Goal: Task Accomplishment & Management: Manage account settings

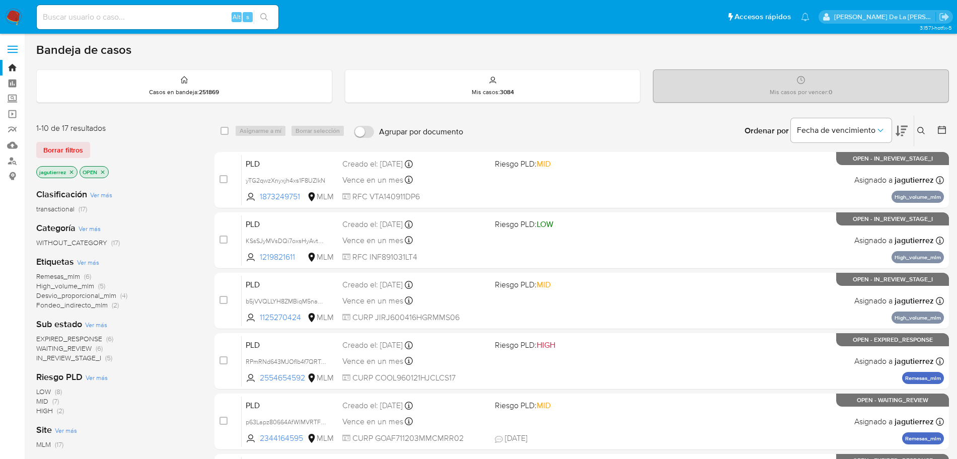
click at [66, 337] on span "EXPIRED_RESPONSE" at bounding box center [69, 339] width 66 height 10
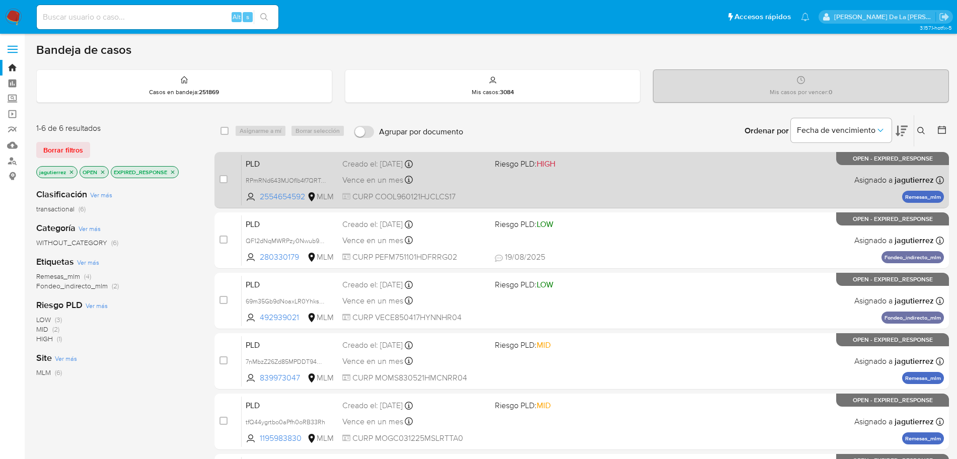
click at [461, 179] on div "Vence en un mes Vence el 11/10/2025 02:11:29" at bounding box center [414, 180] width 145 height 14
click at [223, 184] on div "case-item-checkbox" at bounding box center [224, 180] width 8 height 12
click at [224, 181] on input "checkbox" at bounding box center [224, 179] width 8 height 8
checkbox input "true"
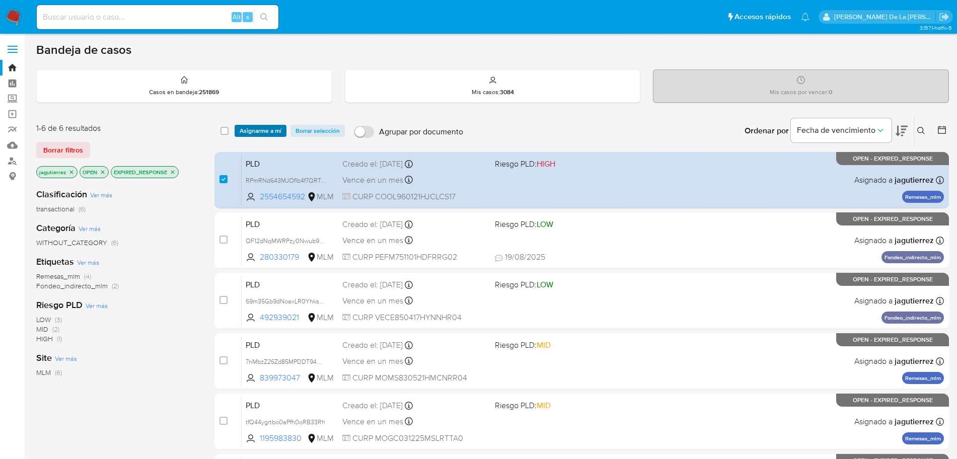
click at [265, 134] on span "Asignarme a mí" at bounding box center [261, 131] width 42 height 10
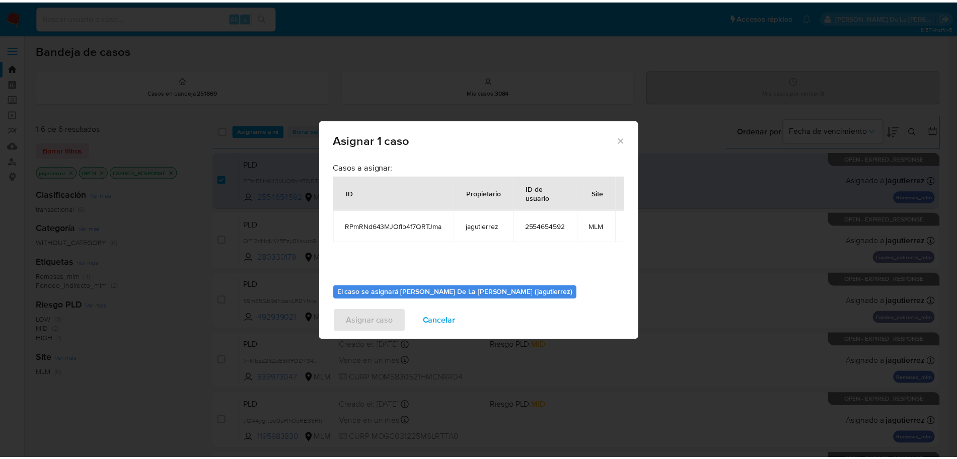
scroll to position [52, 0]
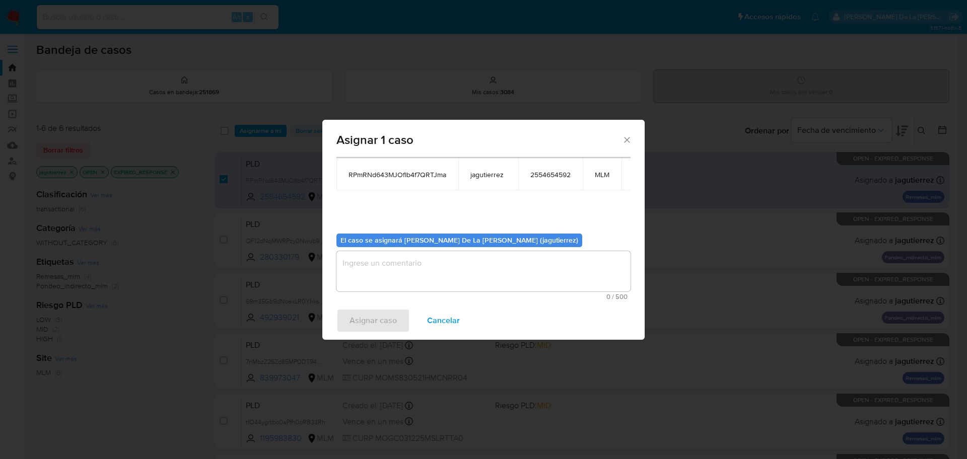
click at [436, 267] on textarea "assign-modal" at bounding box center [483, 271] width 294 height 40
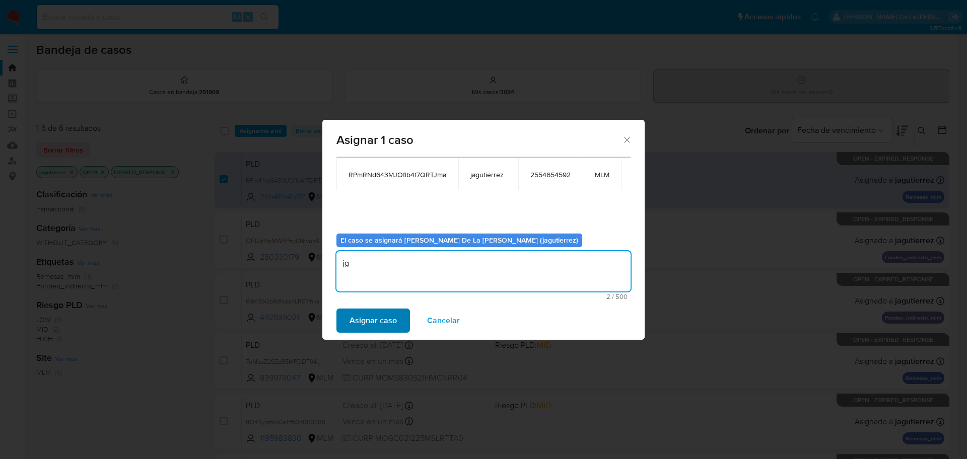
type textarea "jg"
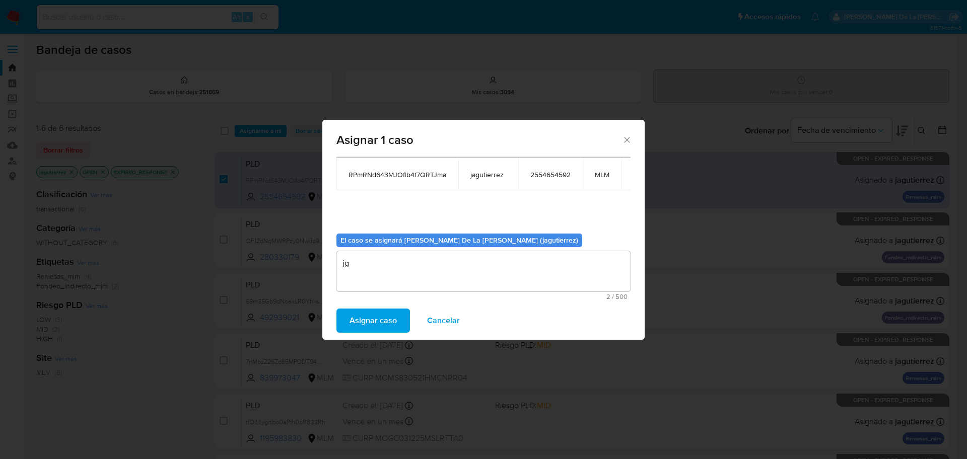
click at [387, 321] on span "Asignar caso" at bounding box center [372, 321] width 47 height 22
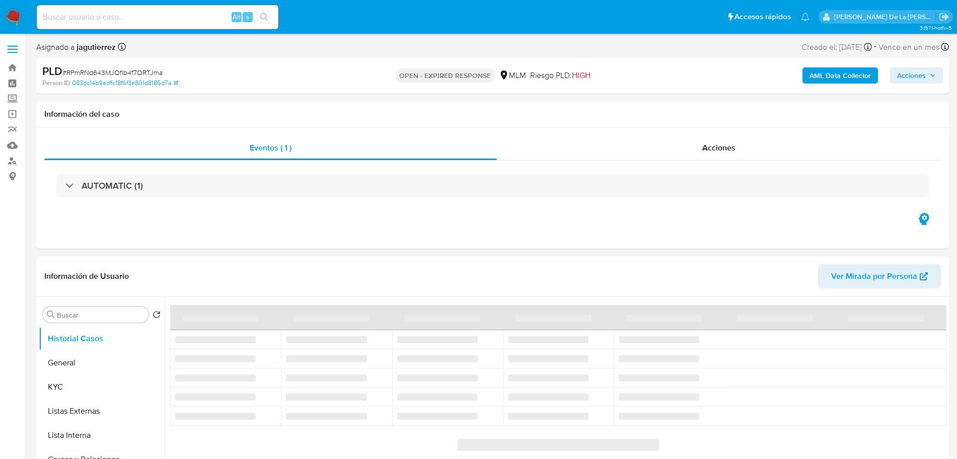
select select "10"
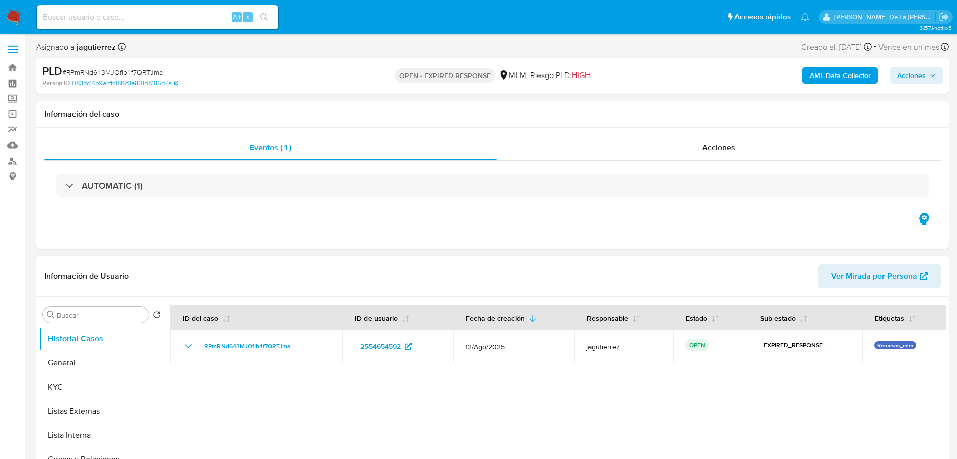
click at [247, 271] on header "Información de Usuario Ver Mirada por Persona" at bounding box center [492, 276] width 897 height 24
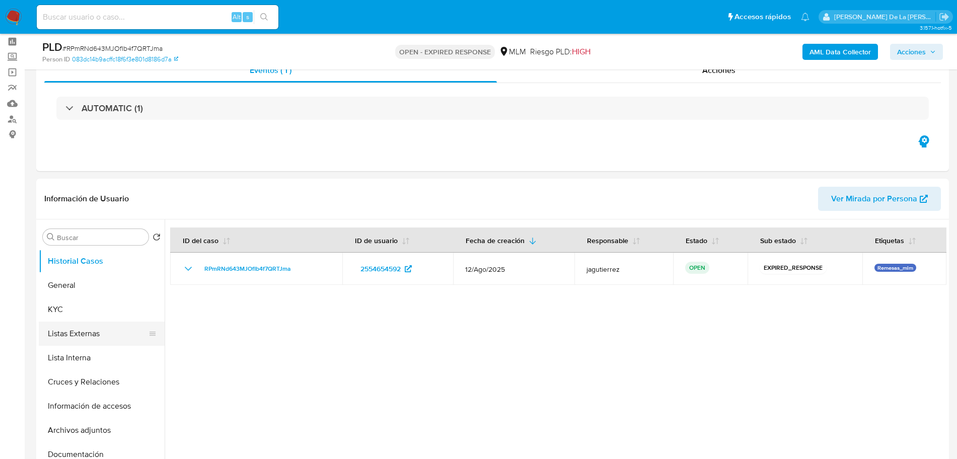
scroll to position [63, 0]
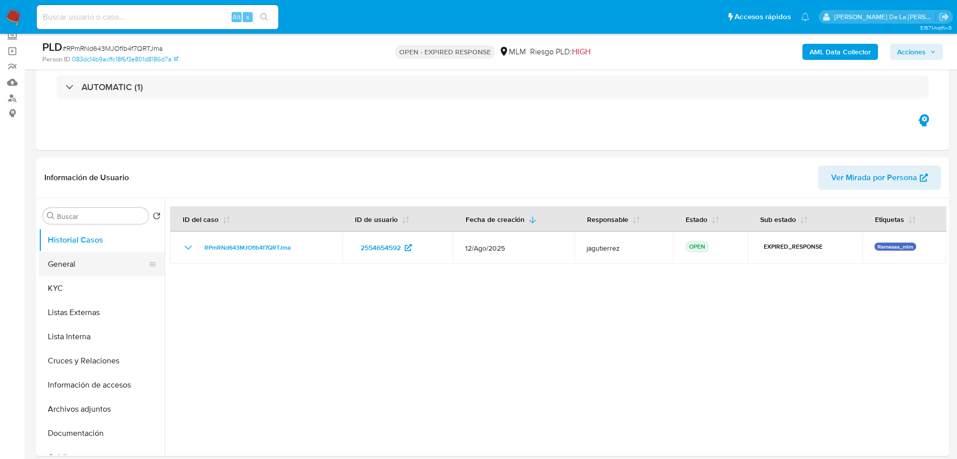
click at [77, 273] on button "General" at bounding box center [98, 264] width 118 height 24
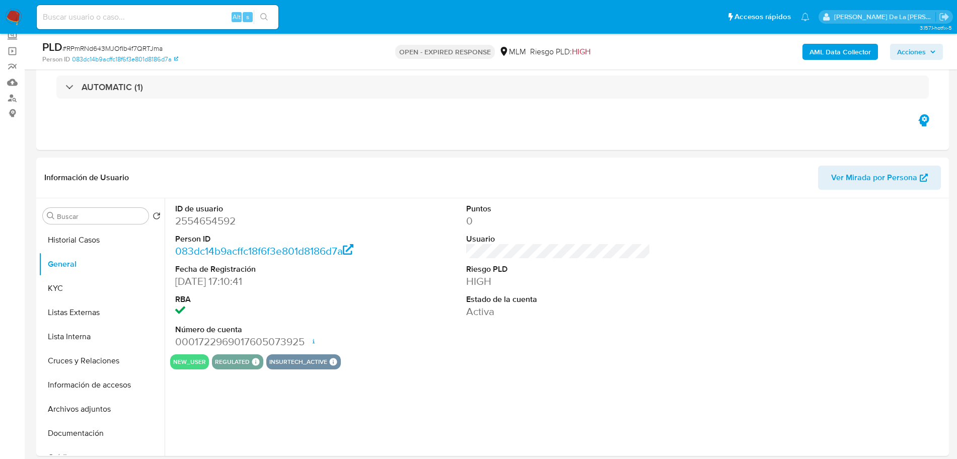
click at [212, 219] on dd "2554654592" at bounding box center [267, 221] width 184 height 14
copy dd "2554654592"
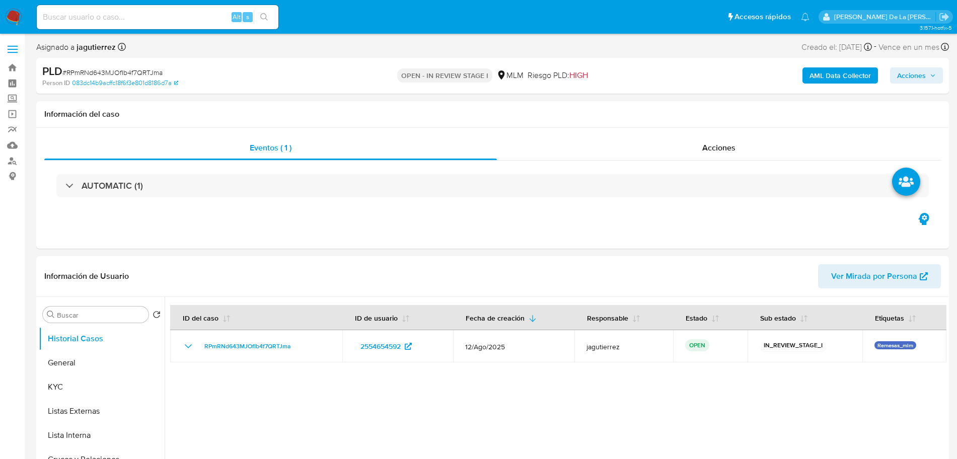
select select "10"
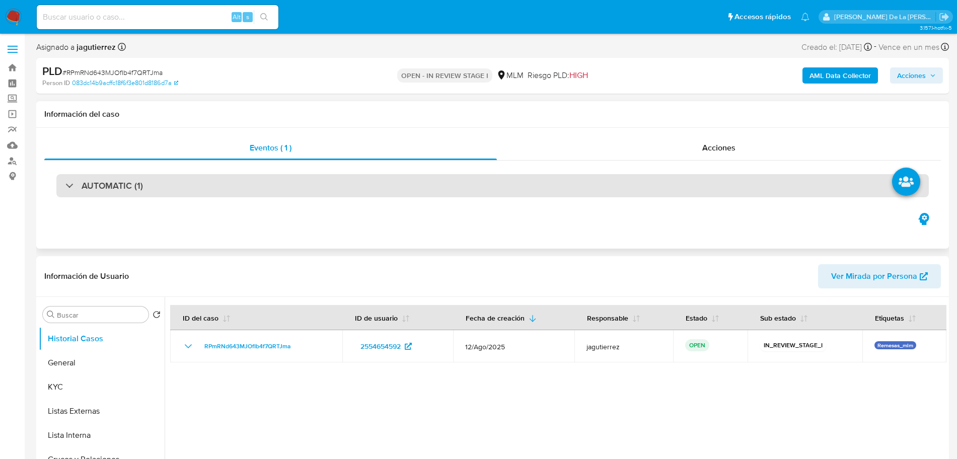
drag, startPoint x: 382, startPoint y: 191, endPoint x: 379, endPoint y: 196, distance: 6.6
click at [382, 192] on div "AUTOMATIC (1)" at bounding box center [492, 185] width 873 height 23
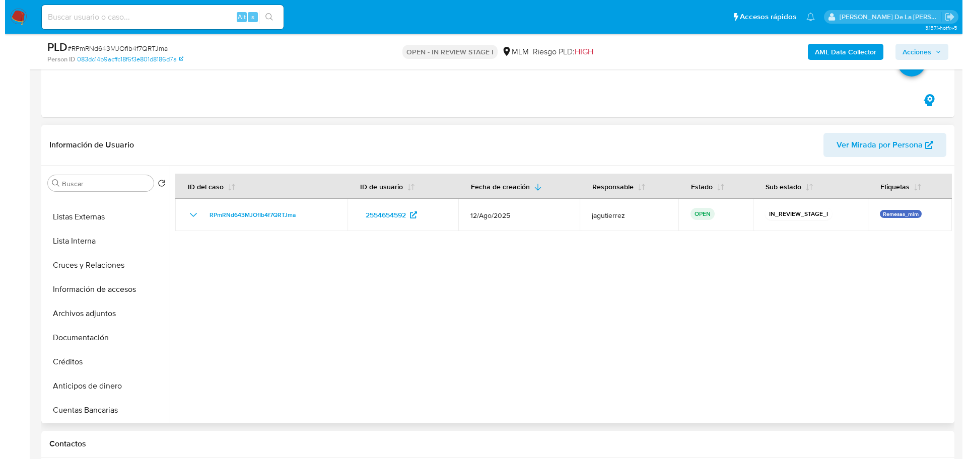
scroll to position [378, 0]
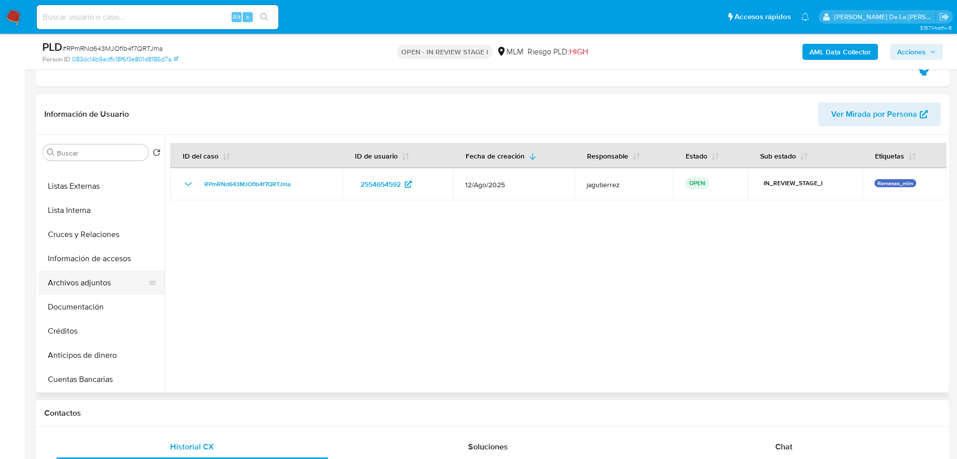
click at [108, 279] on button "Archivos adjuntos" at bounding box center [98, 283] width 118 height 24
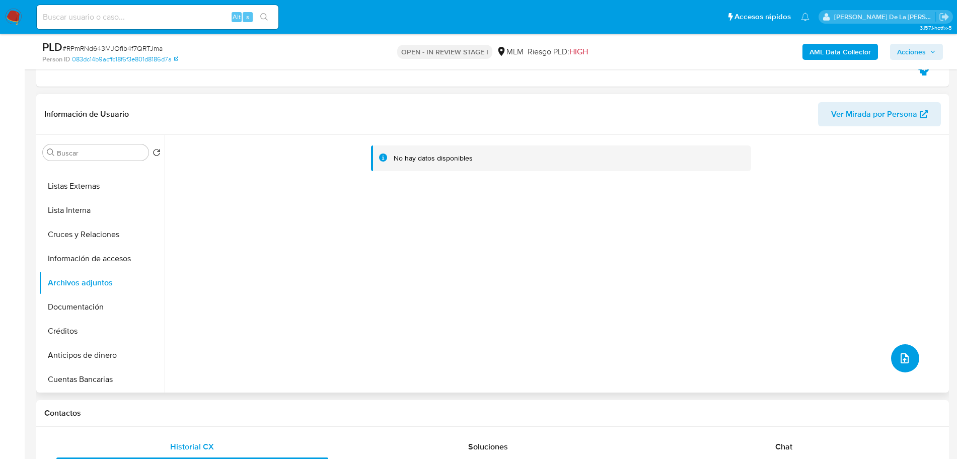
click at [909, 357] on button "upload-file" at bounding box center [905, 358] width 28 height 28
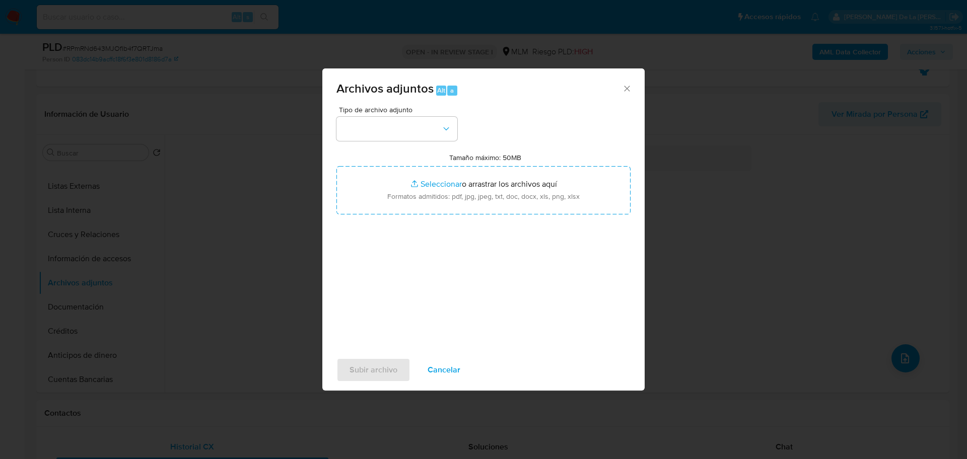
click at [401, 157] on div "Tamaño máximo: 50MB Seleccionar archivos Seleccionar o arrastrar los archivos a…" at bounding box center [483, 183] width 294 height 61
click at [391, 129] on button "button" at bounding box center [396, 129] width 121 height 24
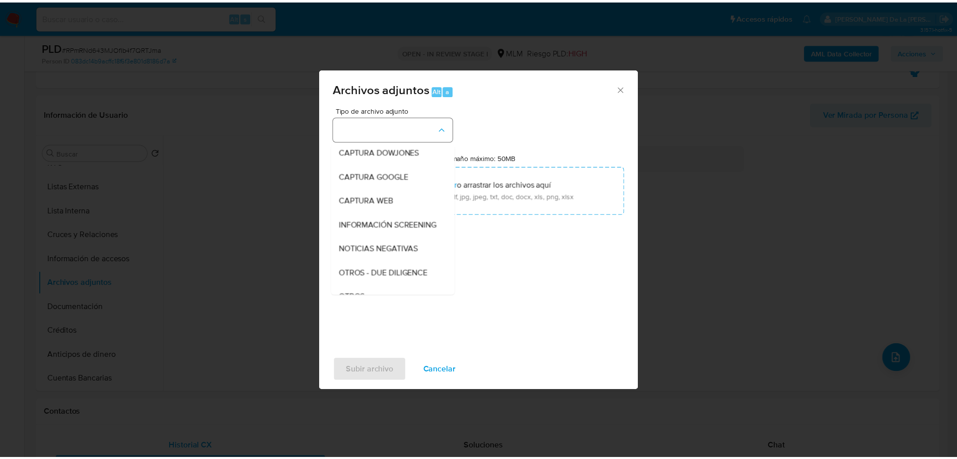
scroll to position [52, 0]
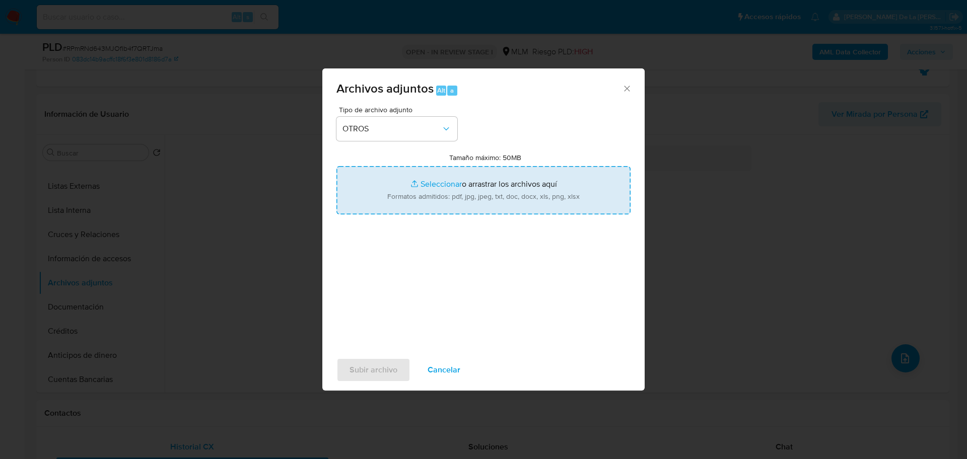
type input "C:\fakepath\2554654592_LUIS ENRIQUE DE JESUS COLIN OCHOA_AGO2025.pdf"
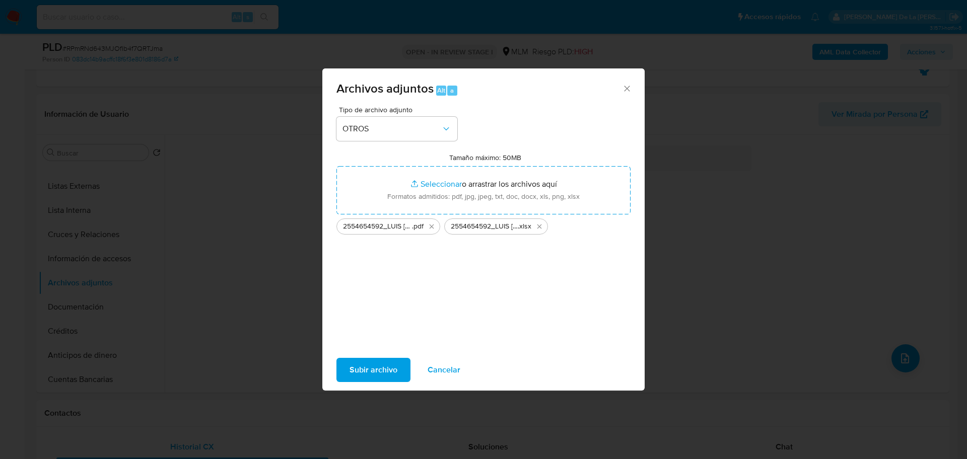
click at [374, 371] on span "Subir archivo" at bounding box center [373, 370] width 48 height 22
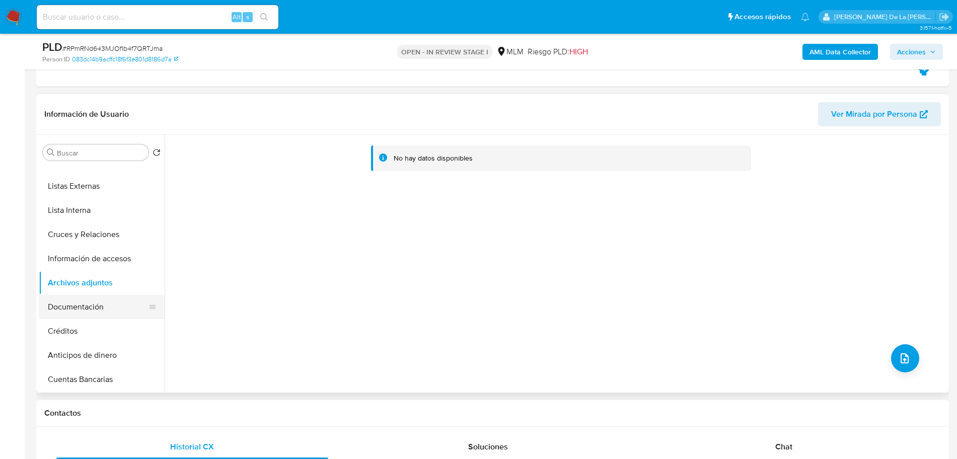
click at [111, 301] on button "Documentación" at bounding box center [98, 307] width 118 height 24
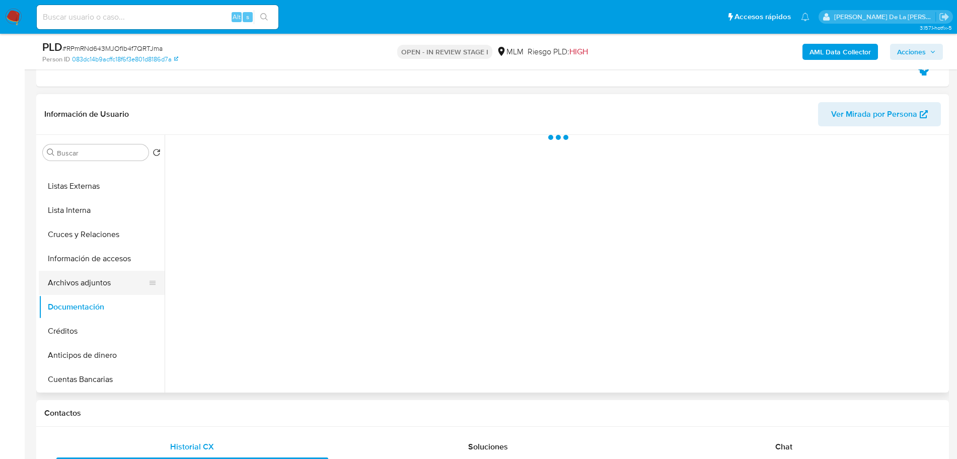
click at [87, 273] on button "Archivos adjuntos" at bounding box center [98, 283] width 118 height 24
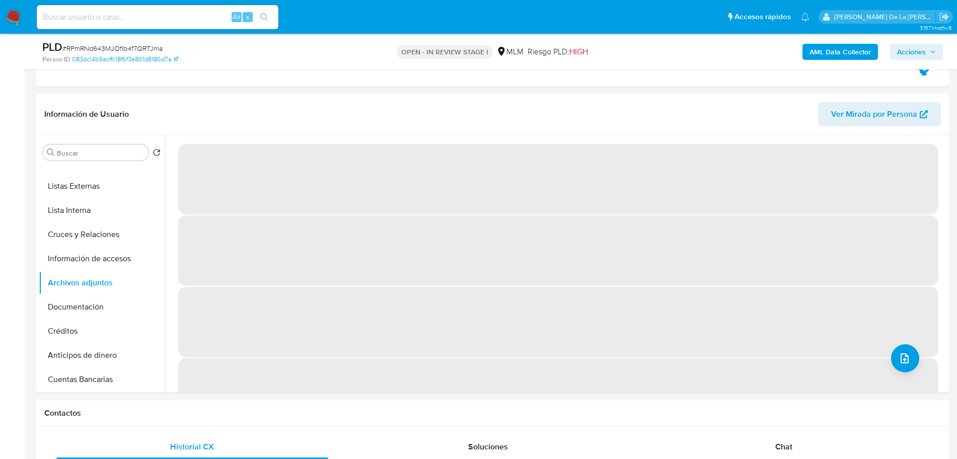
click at [931, 47] on span "Acciones" at bounding box center [916, 52] width 39 height 14
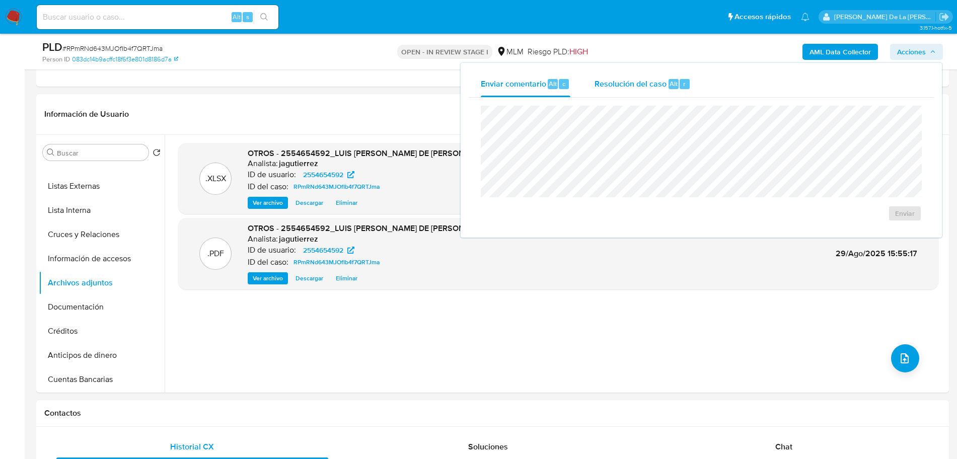
click at [670, 87] on span "Alt" at bounding box center [674, 84] width 8 height 10
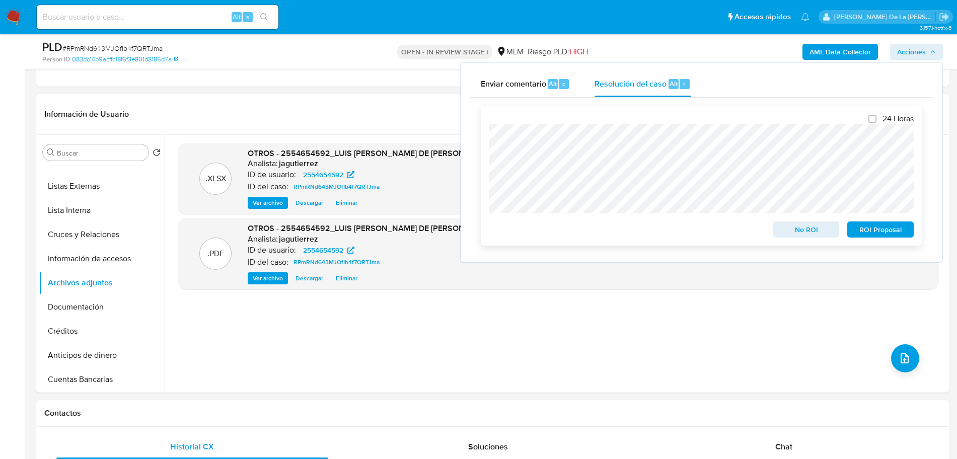
click at [881, 226] on span "ROI Proposal" at bounding box center [880, 230] width 52 height 14
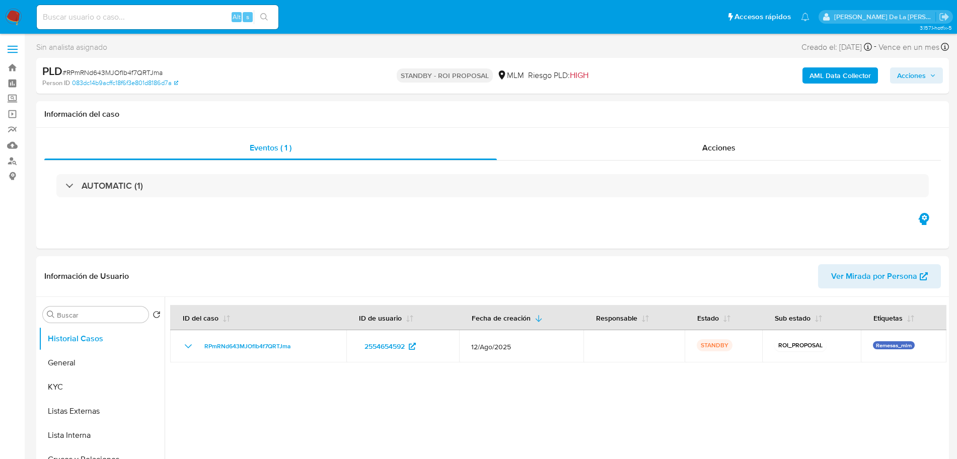
select select "10"
click at [266, 281] on header "Información de Usuario Ver Mirada por Persona" at bounding box center [492, 276] width 897 height 24
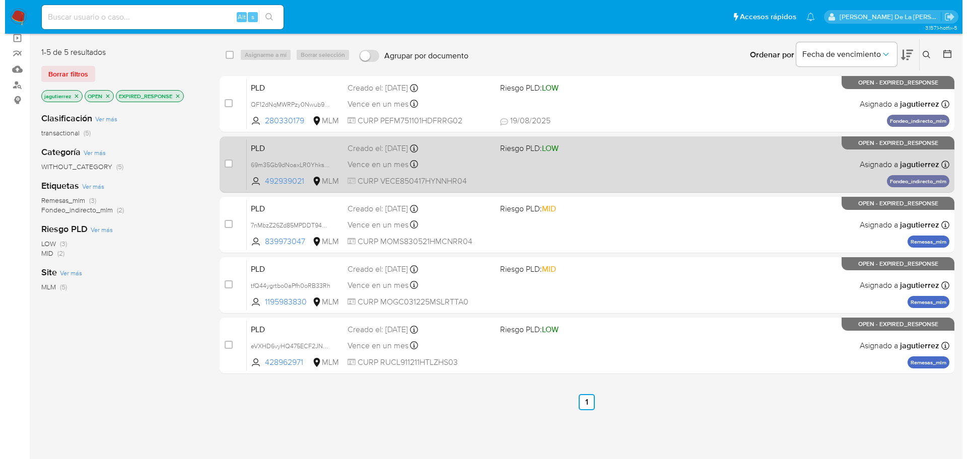
scroll to position [55, 0]
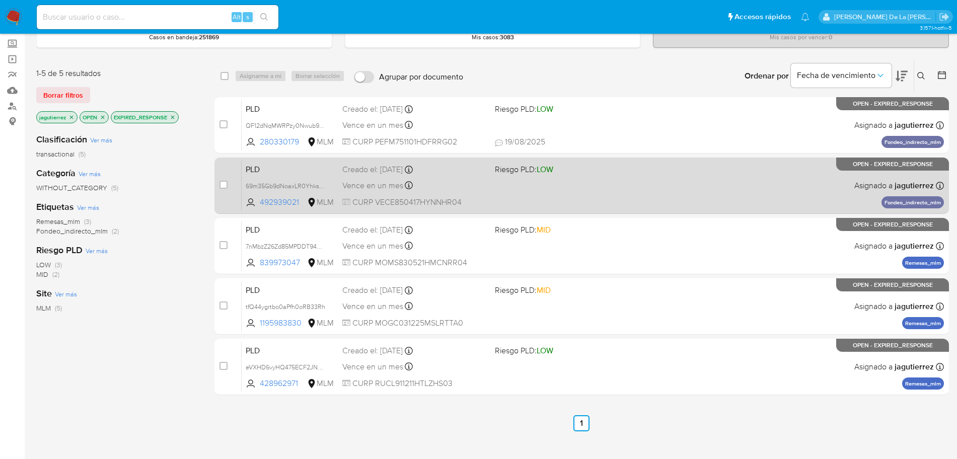
click at [521, 194] on div "PLD 69m35Gb9dNoaxLR0YhksmfDQ 492939021 MLM Riesgo PLD: LOW Creado el: [DATE] Cr…" at bounding box center [593, 185] width 702 height 51
click at [226, 187] on input "checkbox" at bounding box center [224, 185] width 8 height 8
checkbox input "true"
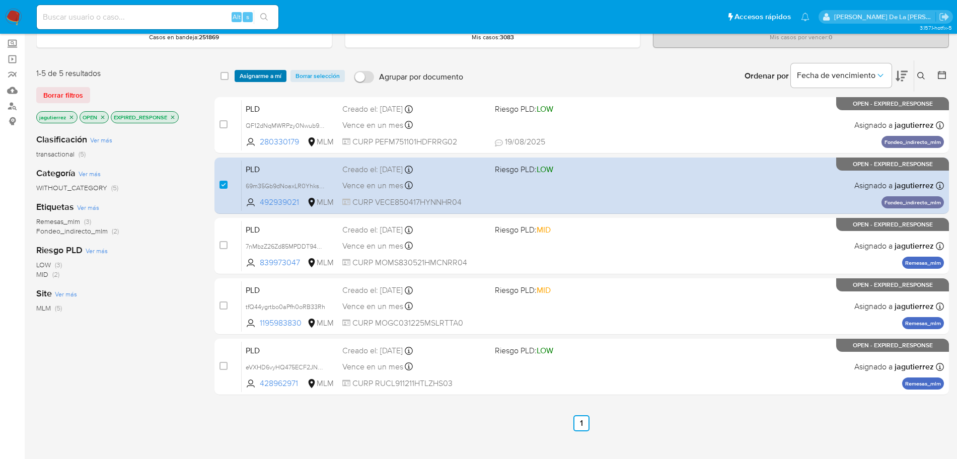
click at [264, 77] on span "Asignarme a mí" at bounding box center [261, 76] width 42 height 10
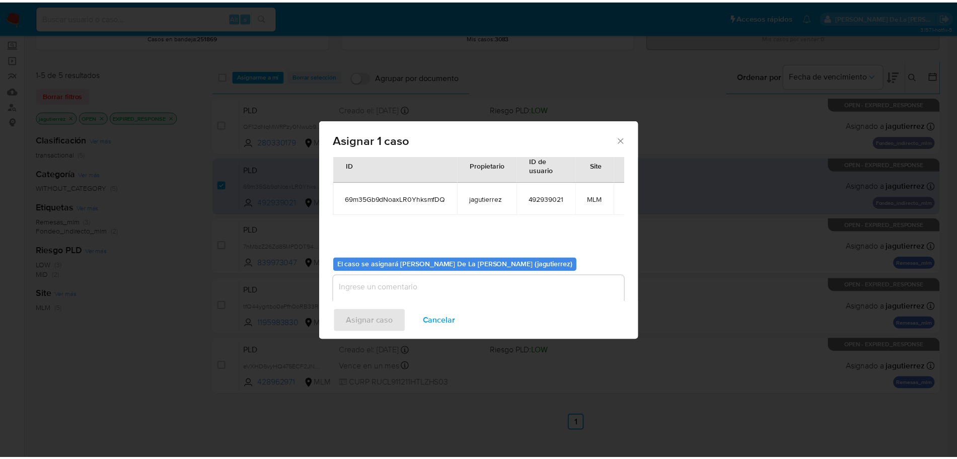
scroll to position [52, 0]
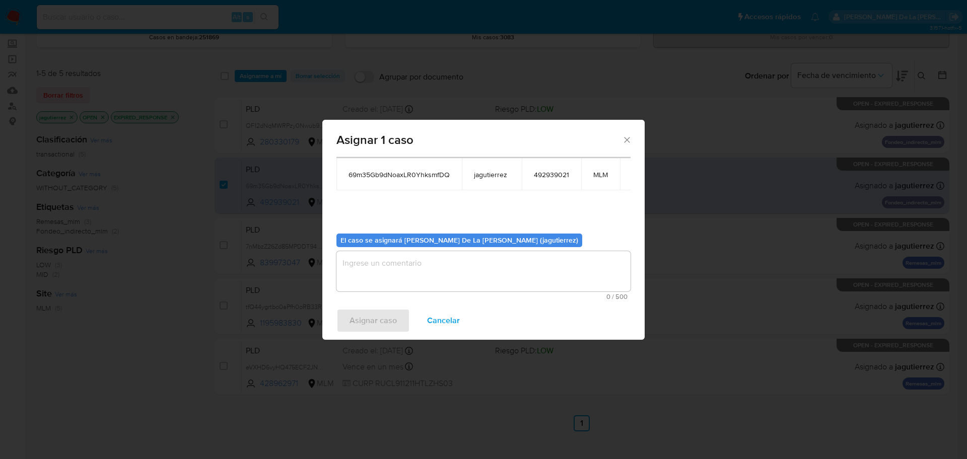
click at [390, 271] on textarea "assign-modal" at bounding box center [483, 271] width 294 height 40
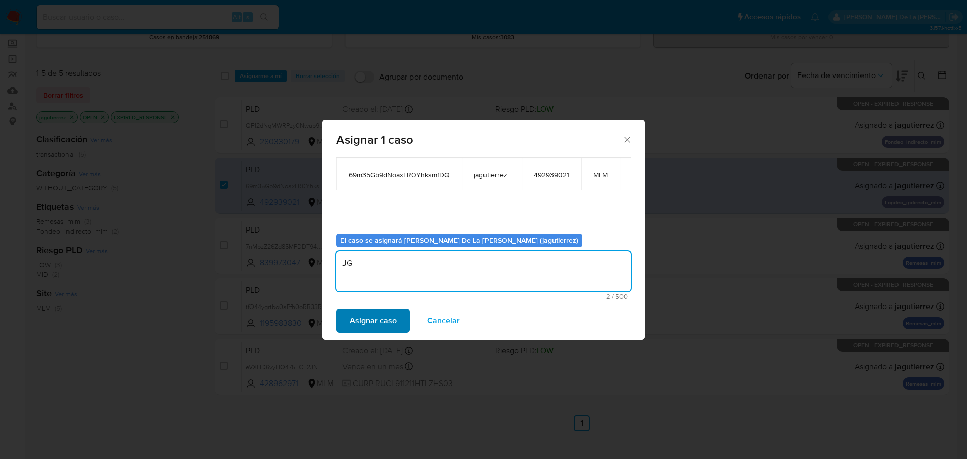
type textarea "JG"
click at [363, 311] on span "Asignar caso" at bounding box center [372, 321] width 47 height 22
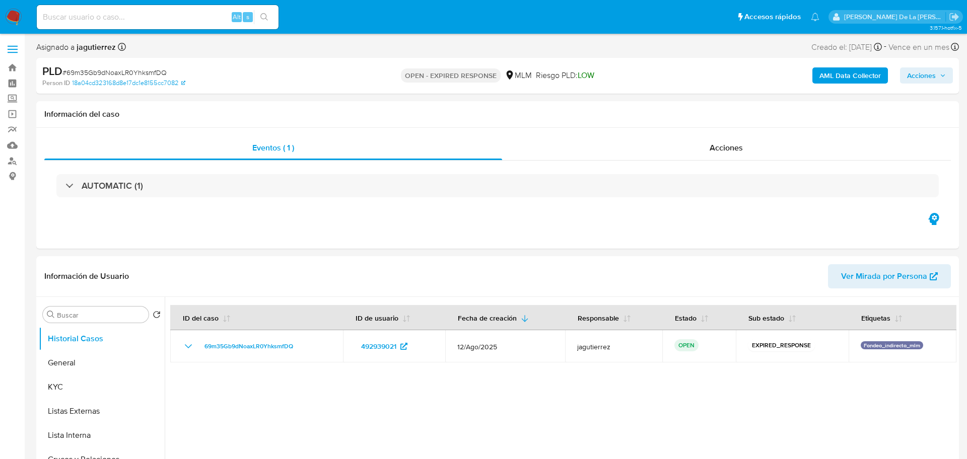
select select "10"
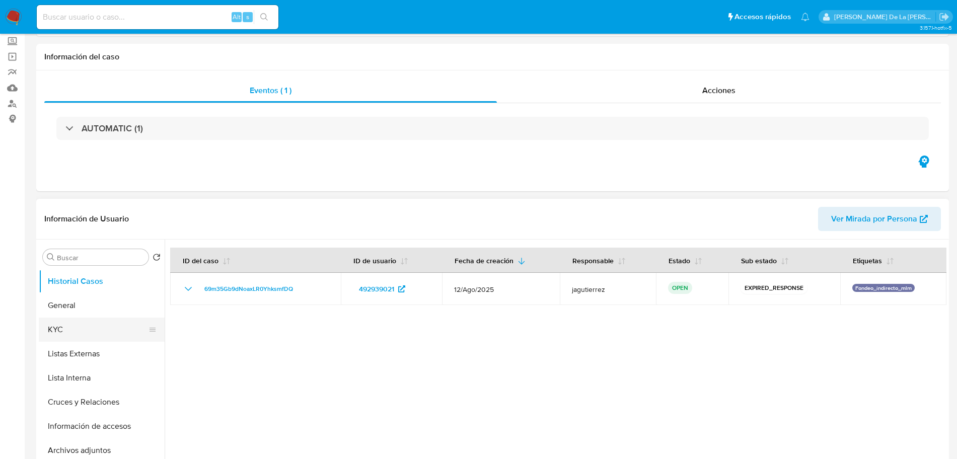
scroll to position [126, 0]
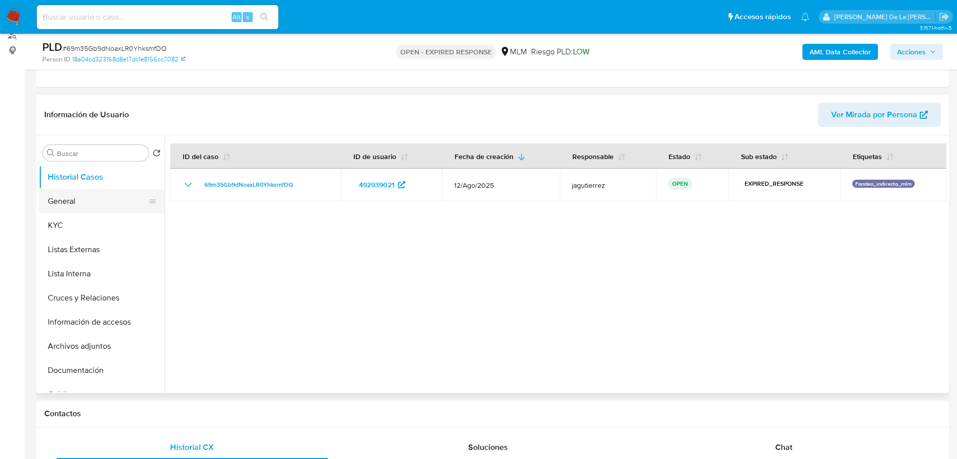
click at [90, 204] on button "General" at bounding box center [98, 201] width 118 height 24
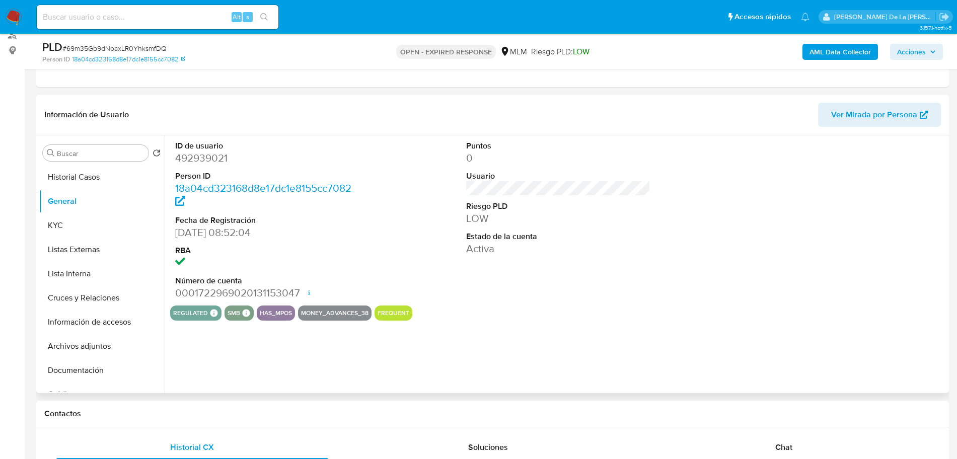
click at [213, 157] on dd "492939021" at bounding box center [267, 158] width 184 height 14
copy dd "492939021"
click at [352, 215] on dt "Fecha de Registración" at bounding box center [267, 220] width 184 height 11
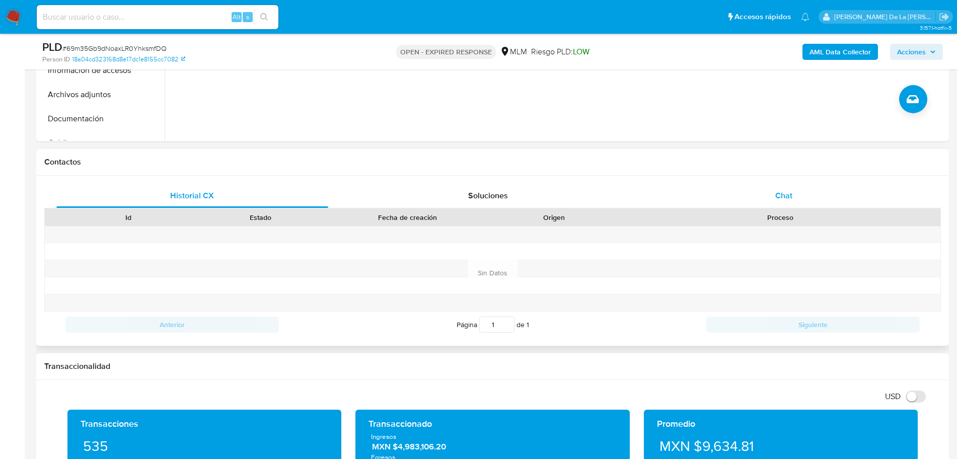
click at [784, 187] on div "Chat" at bounding box center [784, 196] width 272 height 24
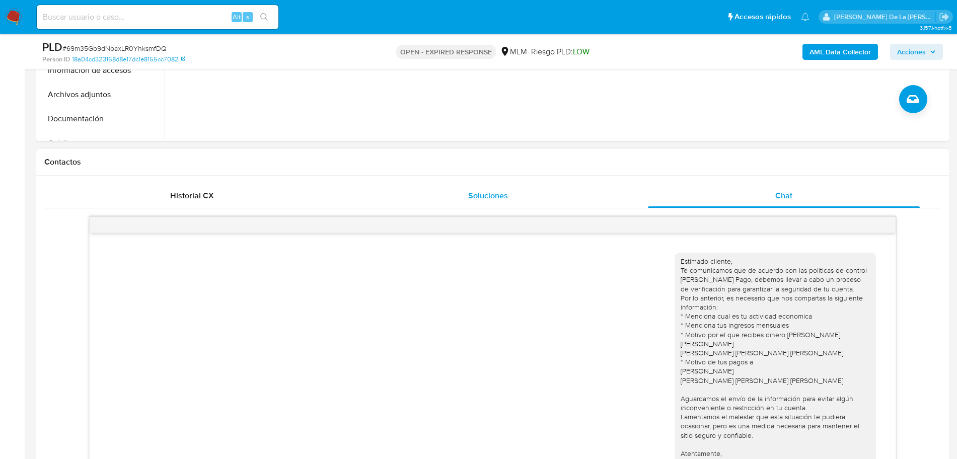
scroll to position [11, 0]
drag, startPoint x: 538, startPoint y: 200, endPoint x: 700, endPoint y: 167, distance: 166.0
click at [249, 143] on div "Historial CX Soluciones Chat Id Estado Fecha de creación Origen Proceso Anterio…" at bounding box center [246, 131] width 5 height 24
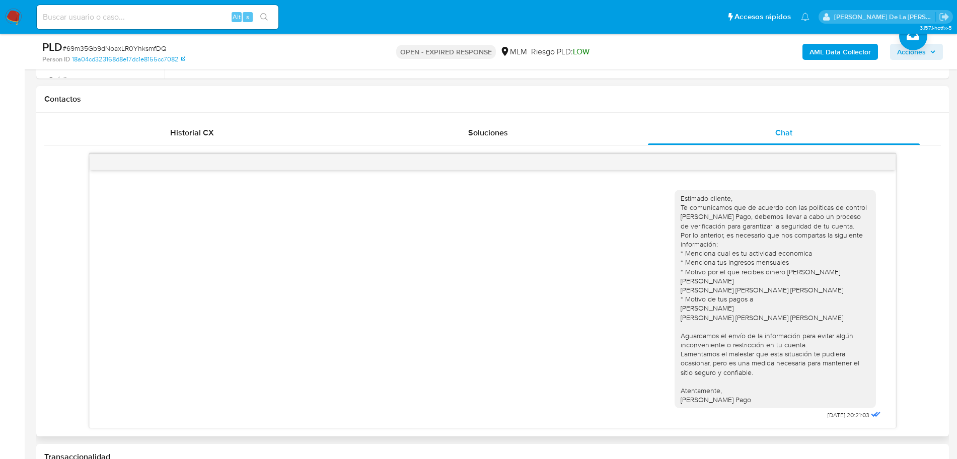
scroll to position [0, 0]
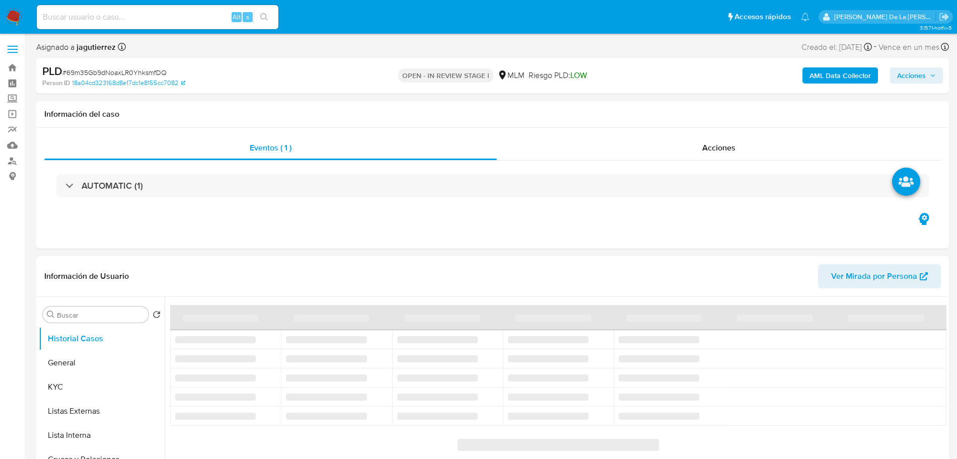
select select "10"
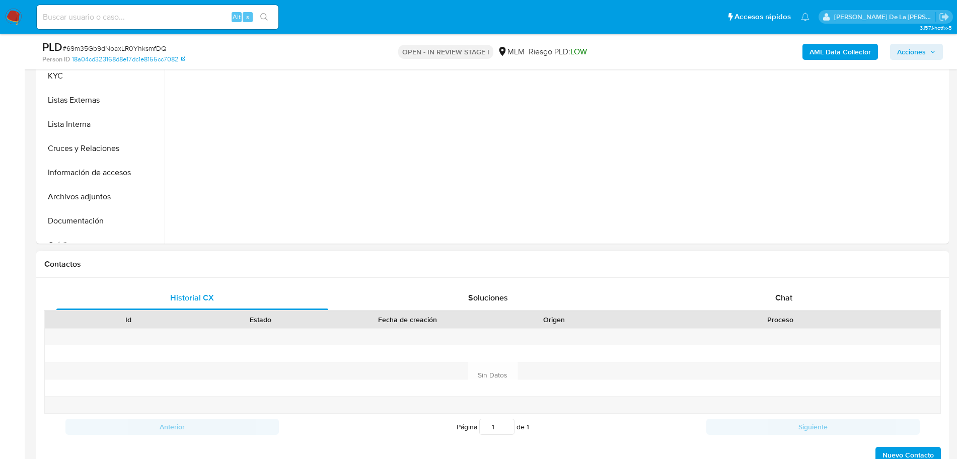
scroll to position [315, 0]
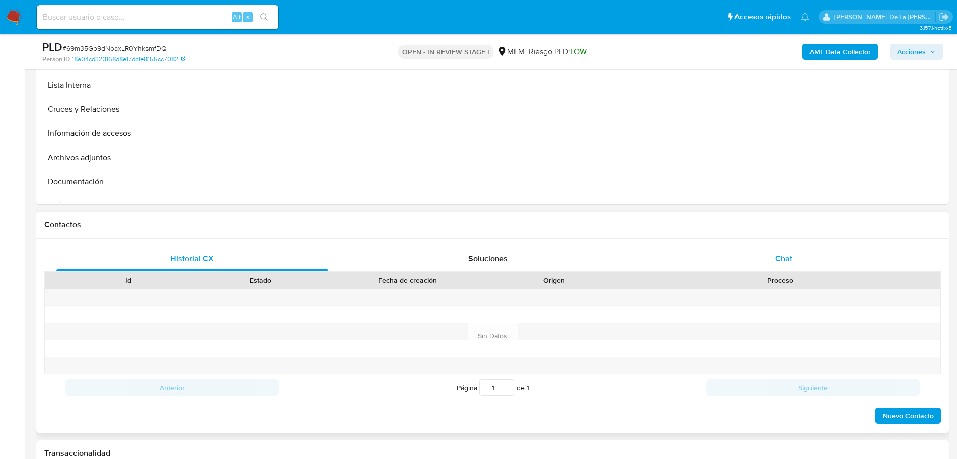
click at [800, 255] on div "Chat" at bounding box center [784, 259] width 272 height 24
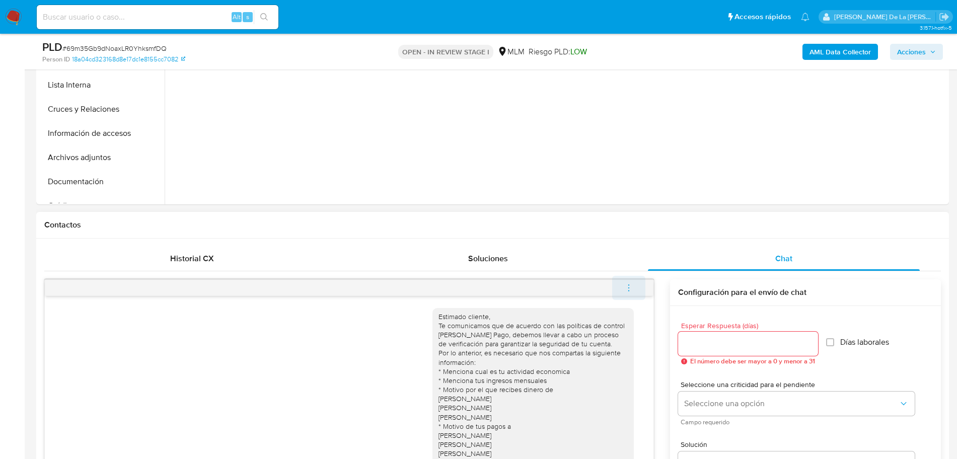
scroll to position [11, 0]
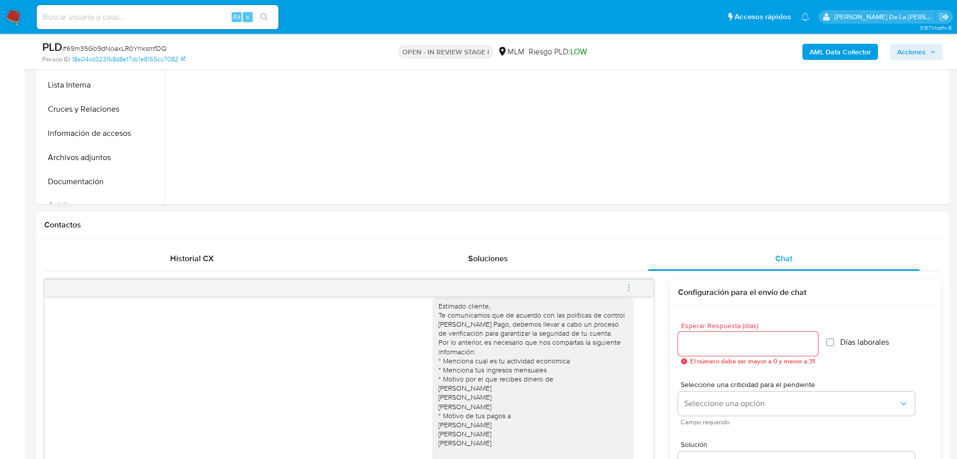
click at [627, 291] on icon "menu-action" at bounding box center [628, 287] width 9 height 9
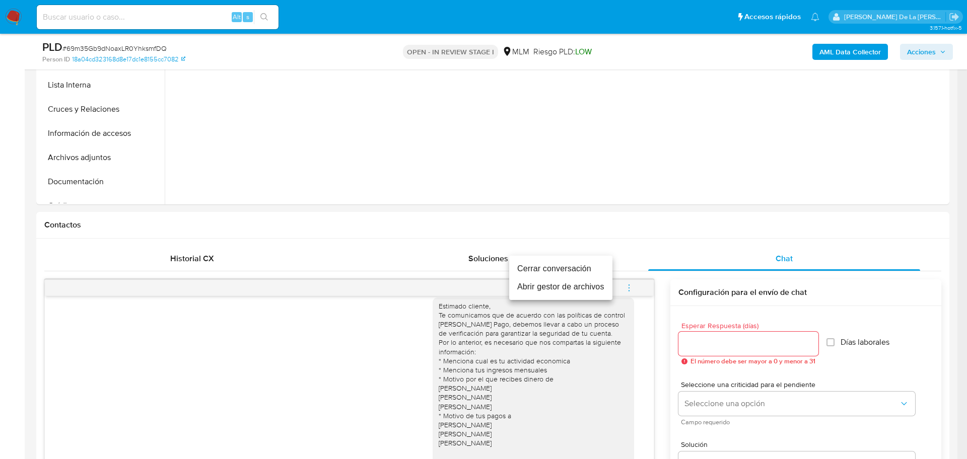
click at [575, 276] on li "Cerrar conversación" at bounding box center [560, 269] width 103 height 18
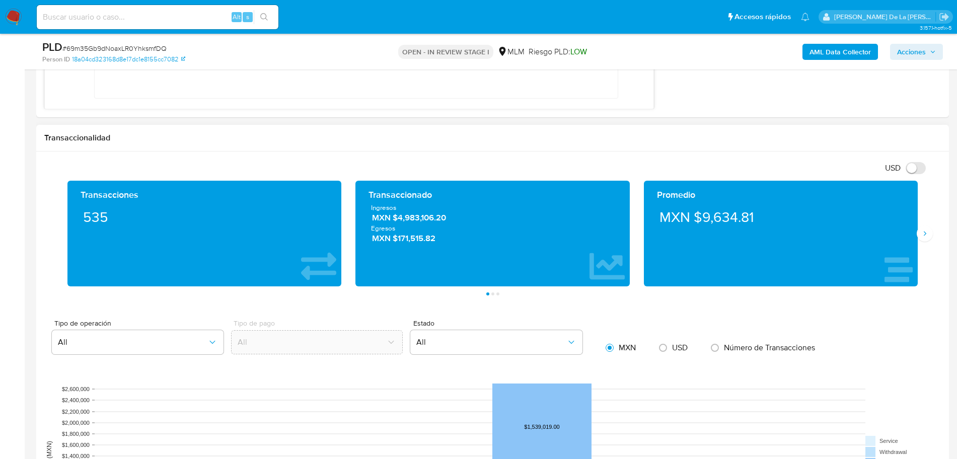
scroll to position [881, 0]
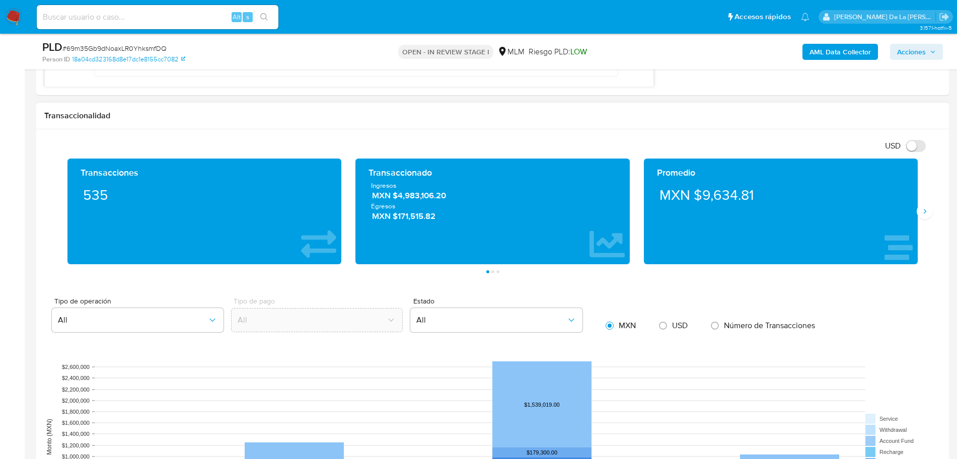
click at [927, 211] on icon "Siguiente" at bounding box center [925, 211] width 8 height 8
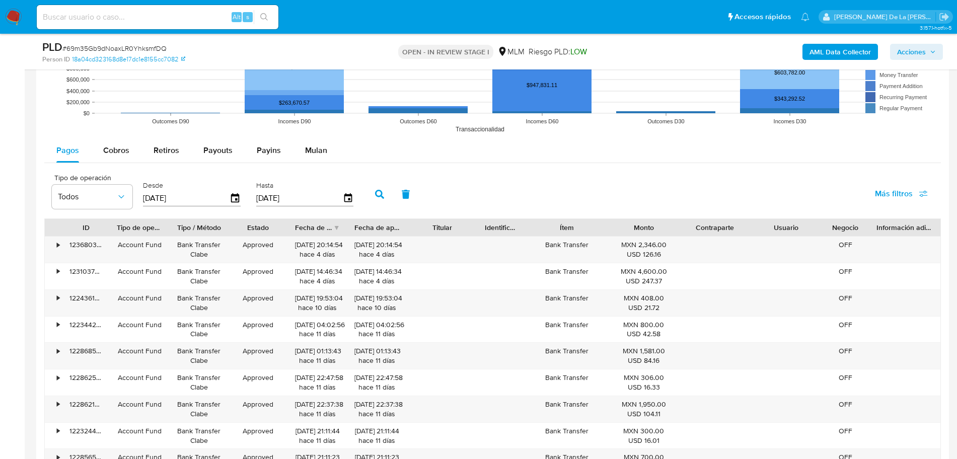
scroll to position [1259, 0]
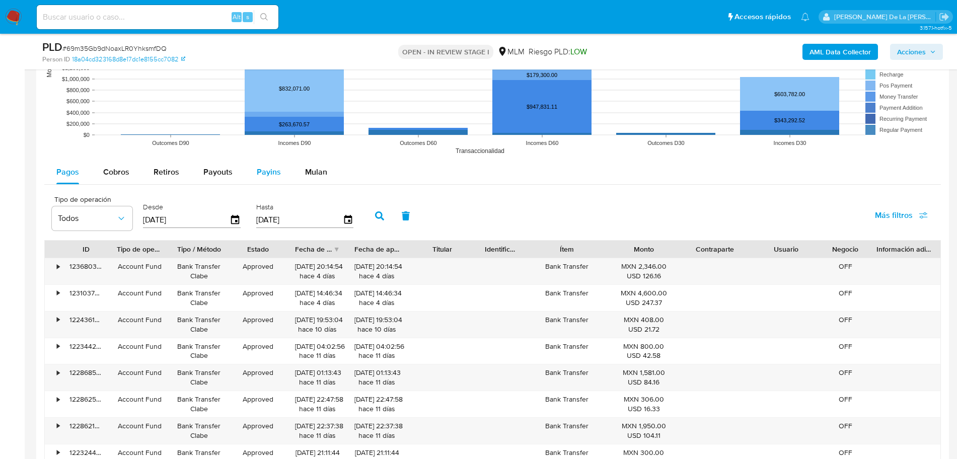
click at [251, 184] on button "Payins" at bounding box center [269, 172] width 48 height 24
select select "10"
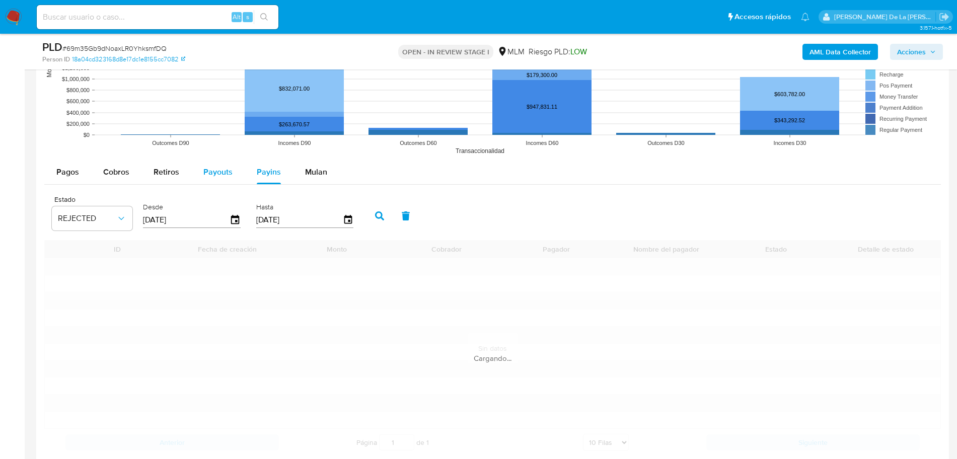
click at [200, 173] on button "Payouts" at bounding box center [217, 172] width 53 height 24
select select "10"
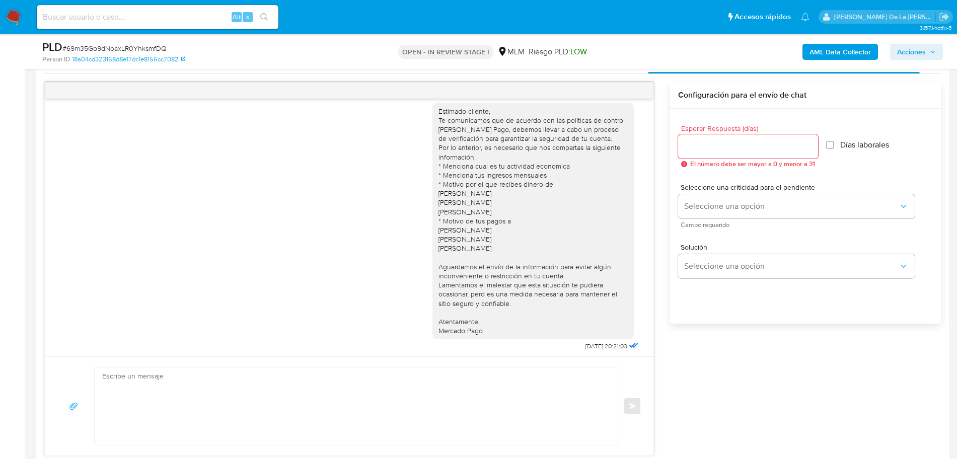
scroll to position [10, 0]
click at [626, 343] on icon at bounding box center [632, 343] width 12 height 12
click at [626, 345] on icon at bounding box center [632, 343] width 12 height 12
click at [595, 345] on span "19/08/2025 20:21:03" at bounding box center [607, 344] width 42 height 8
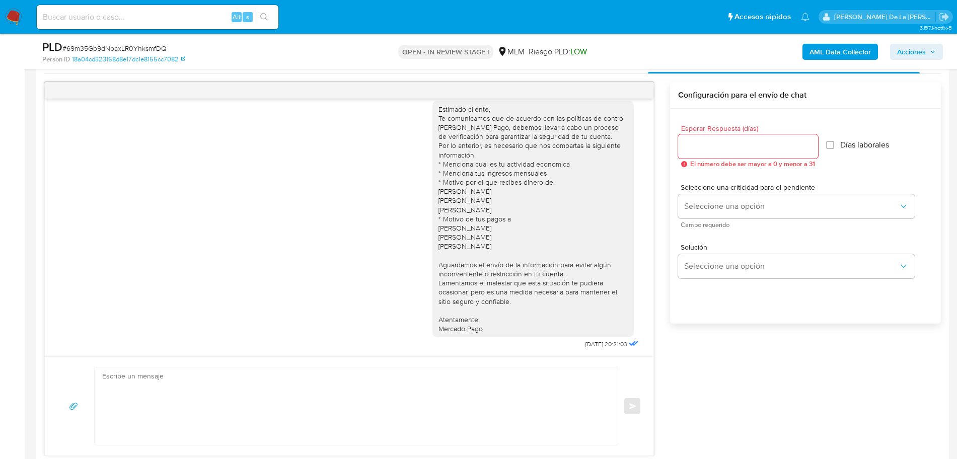
click at [609, 342] on span "19/08/2025 20:21:03" at bounding box center [607, 344] width 42 height 8
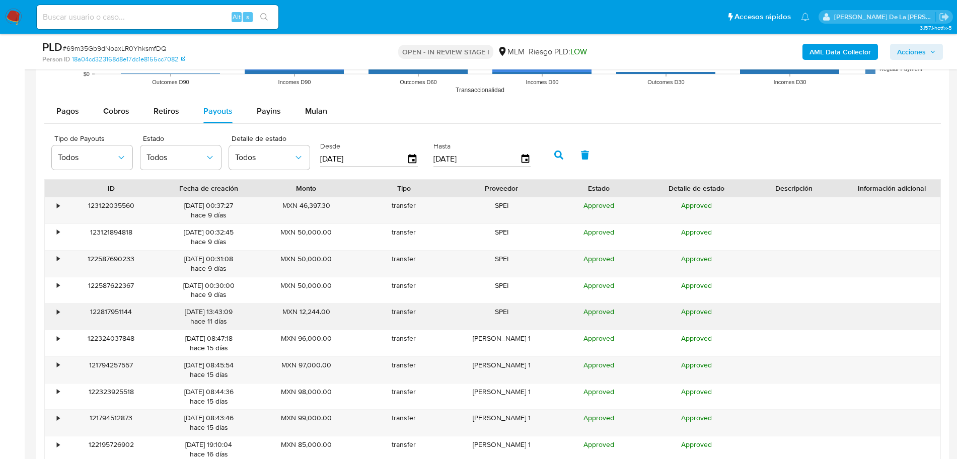
scroll to position [1393, 0]
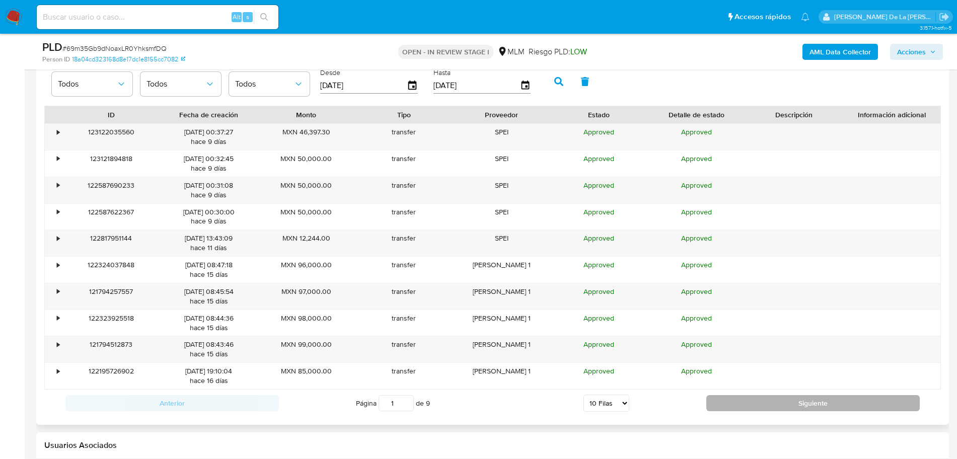
click at [735, 401] on button "Siguiente" at bounding box center [812, 403] width 213 height 16
type input "2"
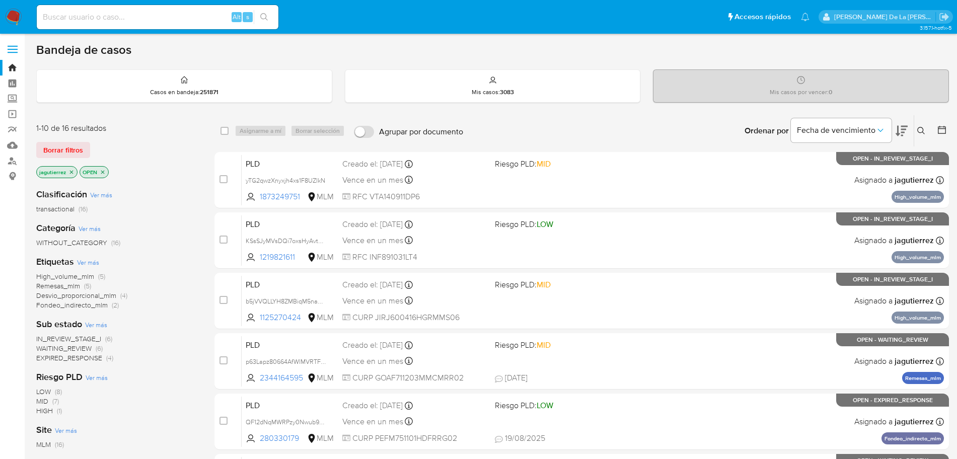
click at [69, 358] on span "EXPIRED_RESPONSE" at bounding box center [69, 358] width 66 height 10
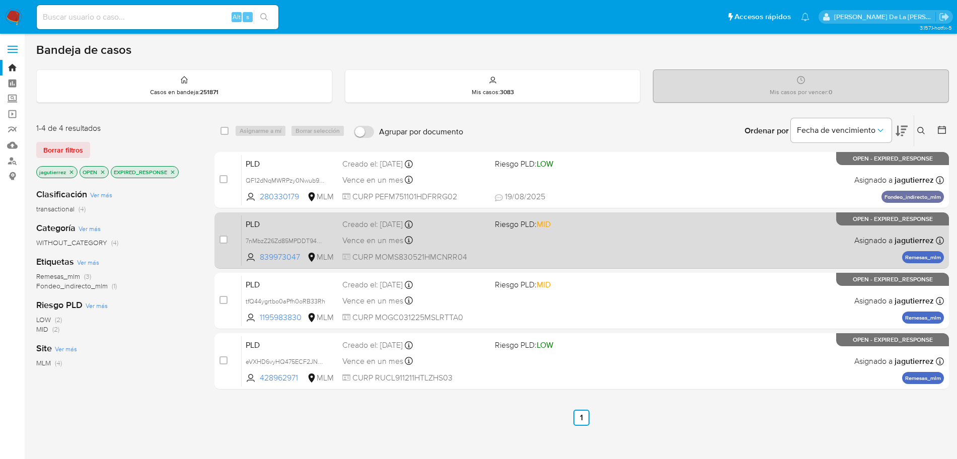
click at [531, 240] on div "PLD 7nMbzZ26Zd85MPDDT94OZnP0 839973047 MLM Riesgo PLD: MID Creado el: [DATE] Cr…" at bounding box center [593, 240] width 702 height 51
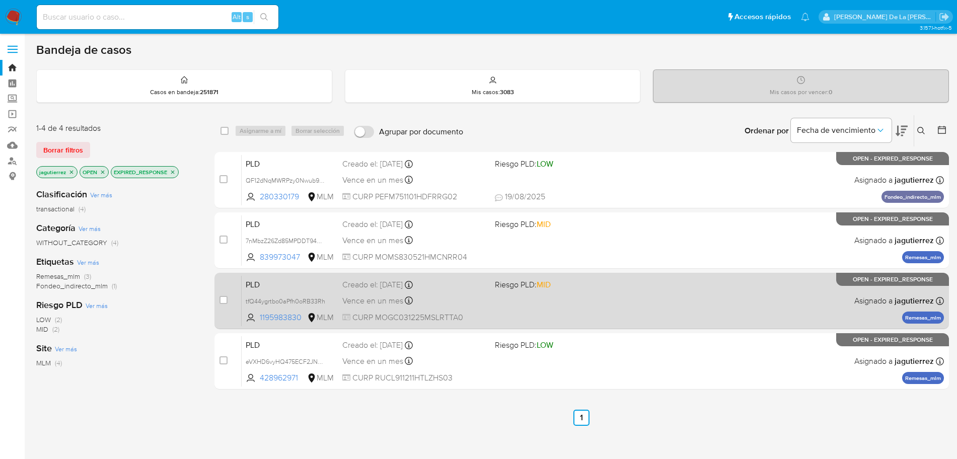
click at [569, 310] on div "PLD tfQ44ygrtbo0aPfh0oRB33Rh 1195983830 MLM Riesgo PLD: MID Creado el: [DATE] C…" at bounding box center [593, 300] width 702 height 51
click at [224, 295] on div "case-item-checkbox" at bounding box center [224, 300] width 8 height 10
click at [220, 305] on div "case-item-checkbox" at bounding box center [224, 300] width 8 height 10
click at [222, 301] on input "checkbox" at bounding box center [224, 300] width 8 height 8
checkbox input "true"
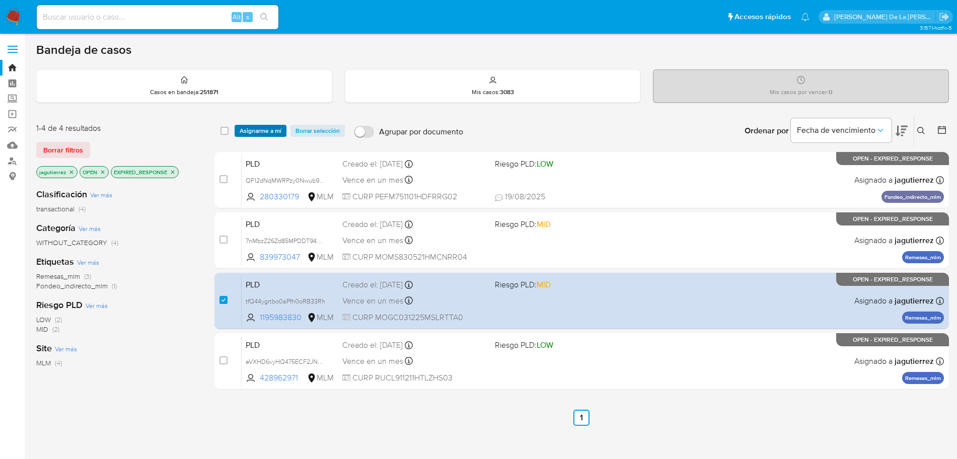
click at [255, 130] on span "Asignarme a mí" at bounding box center [261, 131] width 42 height 10
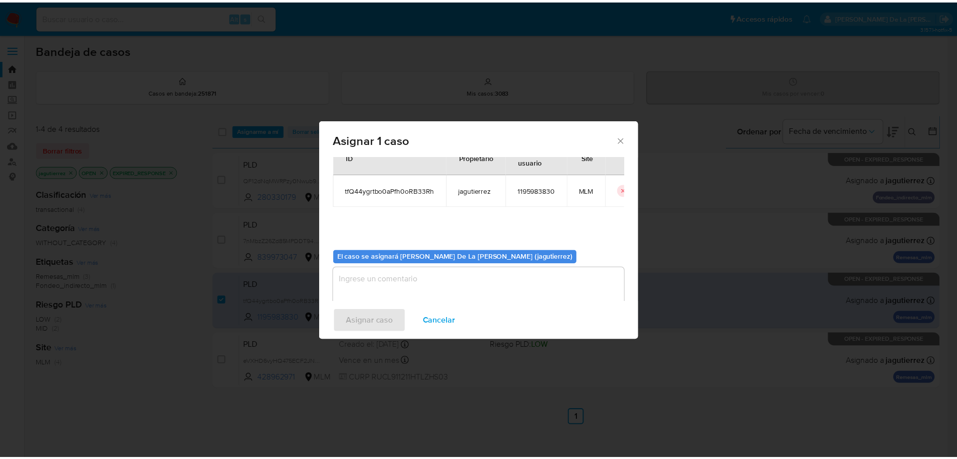
scroll to position [52, 0]
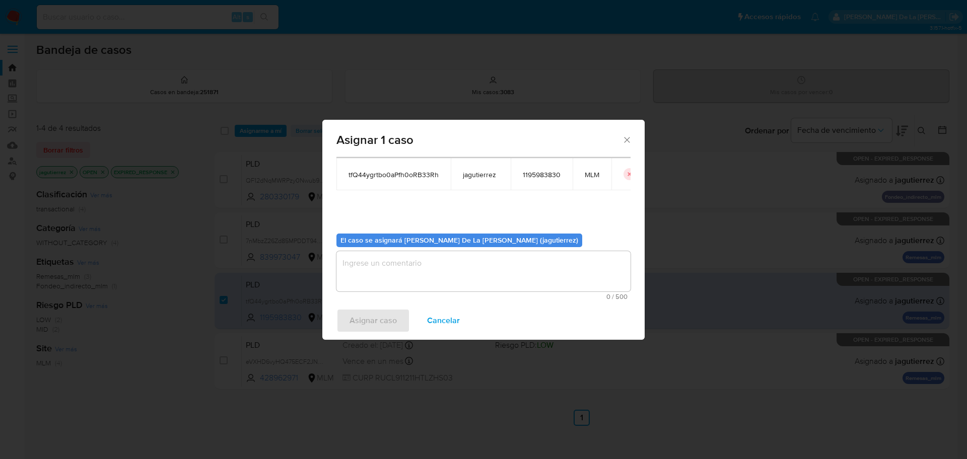
click at [362, 297] on span "0 / 500" at bounding box center [483, 297] width 288 height 7
click at [362, 259] on textarea "assign-modal" at bounding box center [483, 271] width 294 height 40
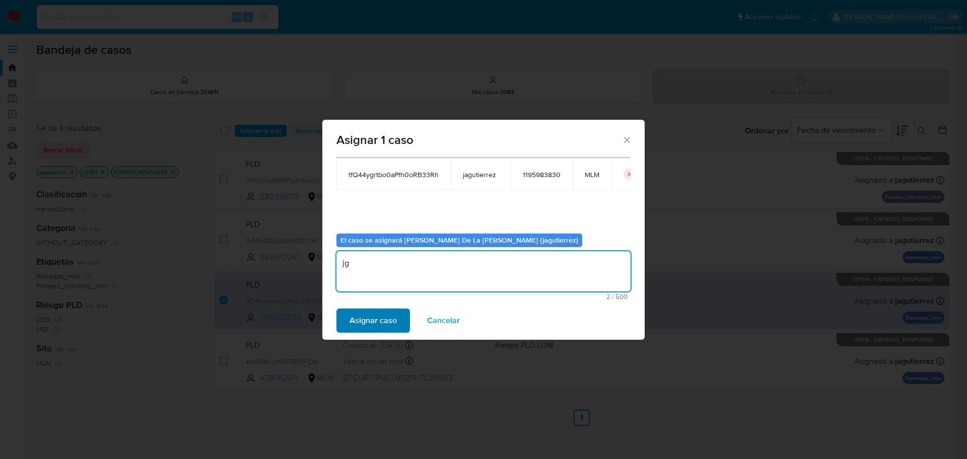
type textarea "jg"
click at [346, 322] on button "Asignar caso" at bounding box center [373, 321] width 74 height 24
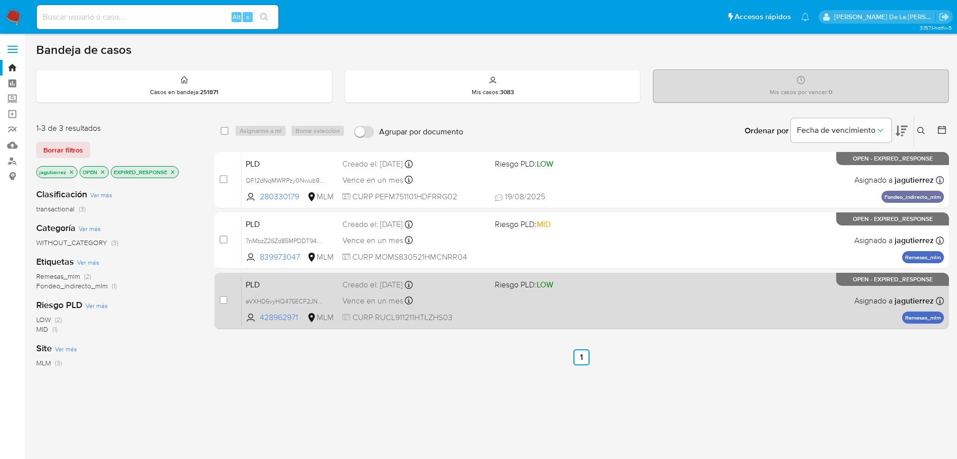
click at [527, 318] on div "PLD eVXHD6vyHQ475ECF2JNNkrjb 428962971 MLM Riesgo PLD: LOW Creado el: 12/08/202…" at bounding box center [593, 300] width 702 height 51
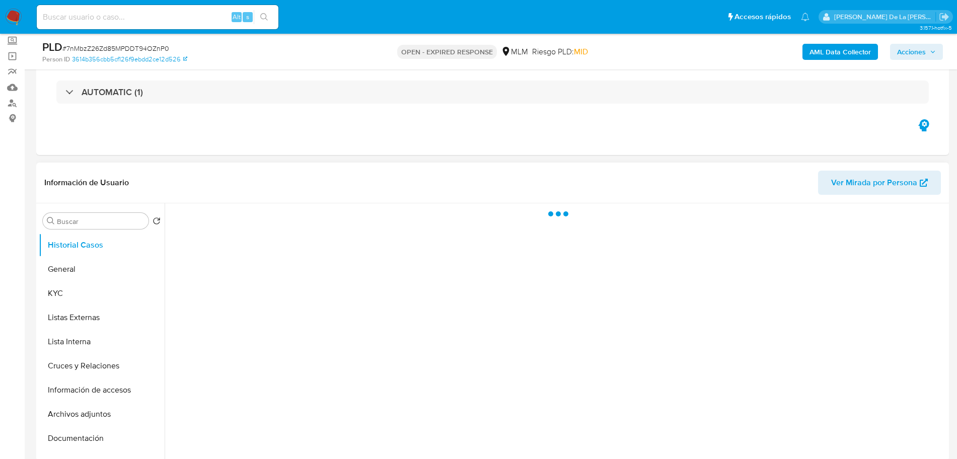
scroll to position [126, 0]
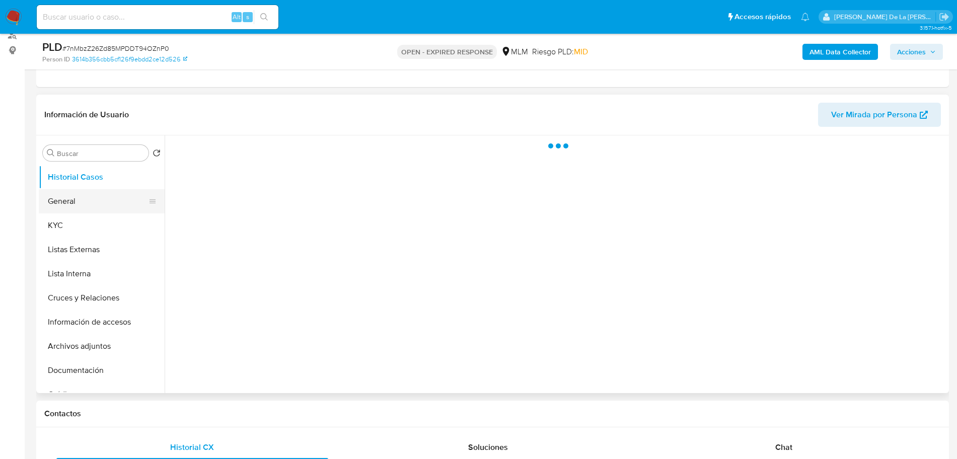
click at [78, 200] on button "General" at bounding box center [98, 201] width 118 height 24
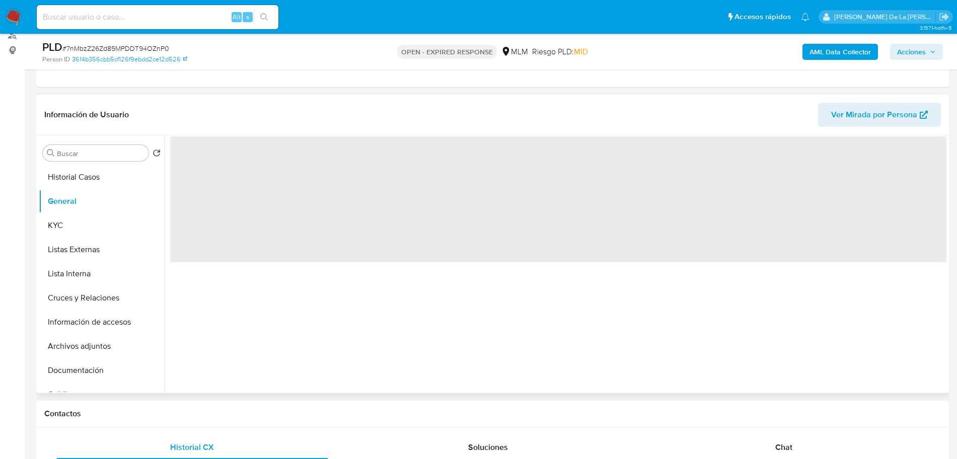
select select "10"
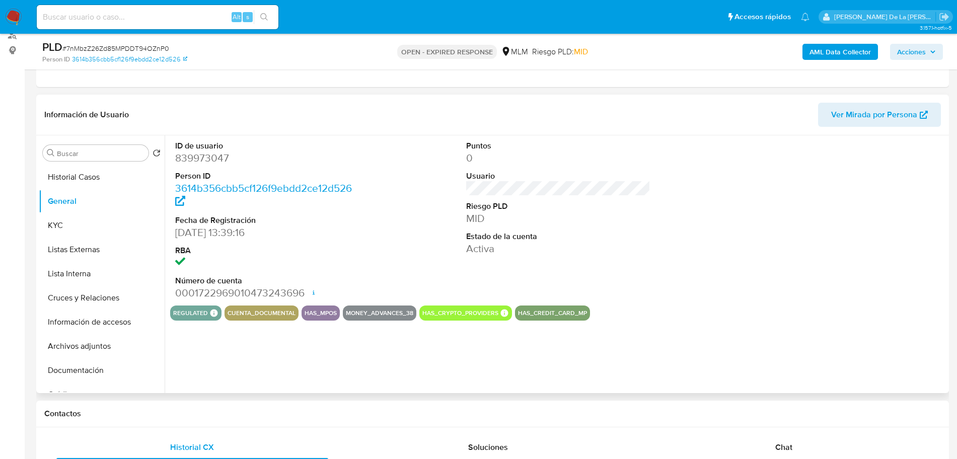
click at [213, 156] on dd "839973047" at bounding box center [267, 158] width 184 height 14
copy dd "839973047"
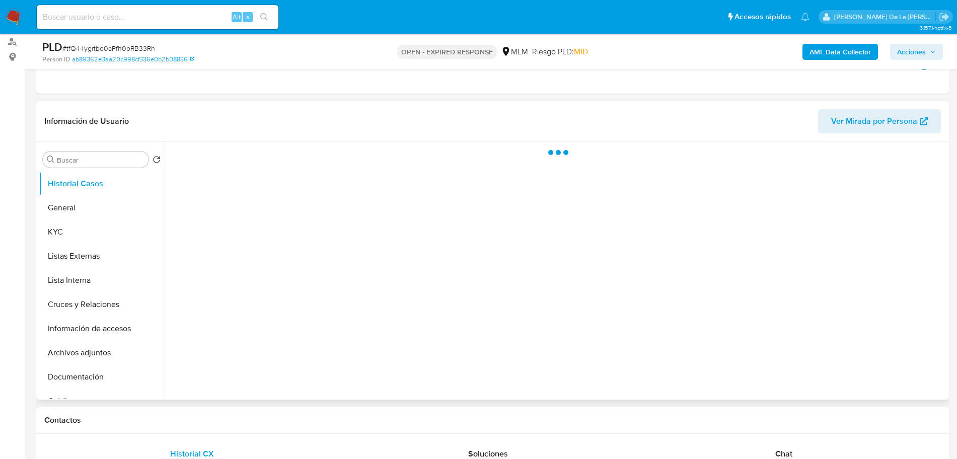
scroll to position [126, 0]
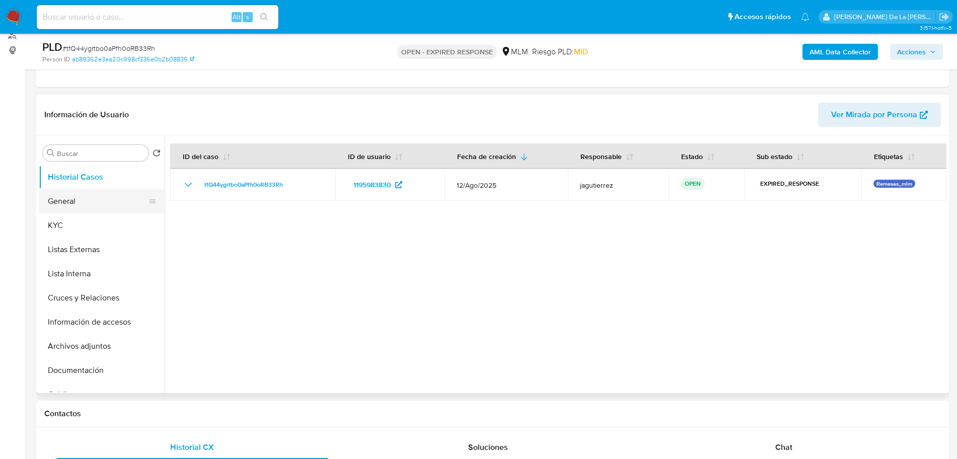
click at [73, 197] on button "General" at bounding box center [98, 201] width 118 height 24
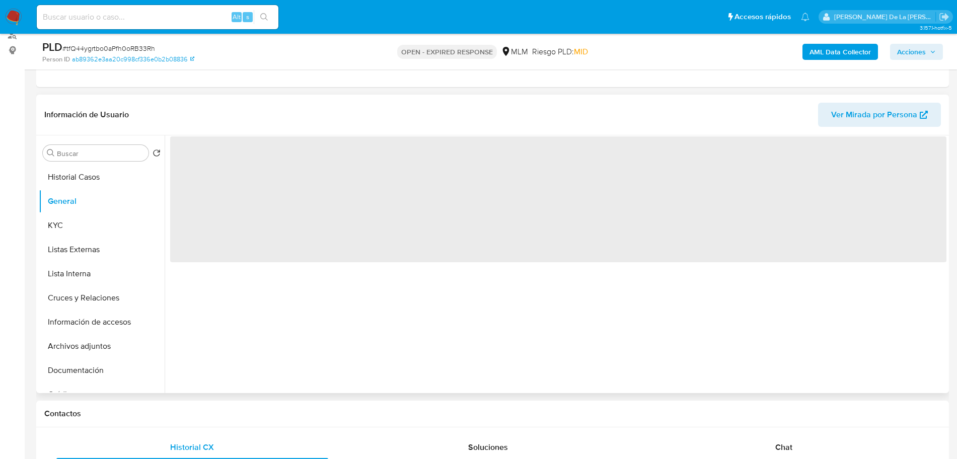
select select "10"
click at [200, 169] on span "‌" at bounding box center [558, 199] width 776 height 126
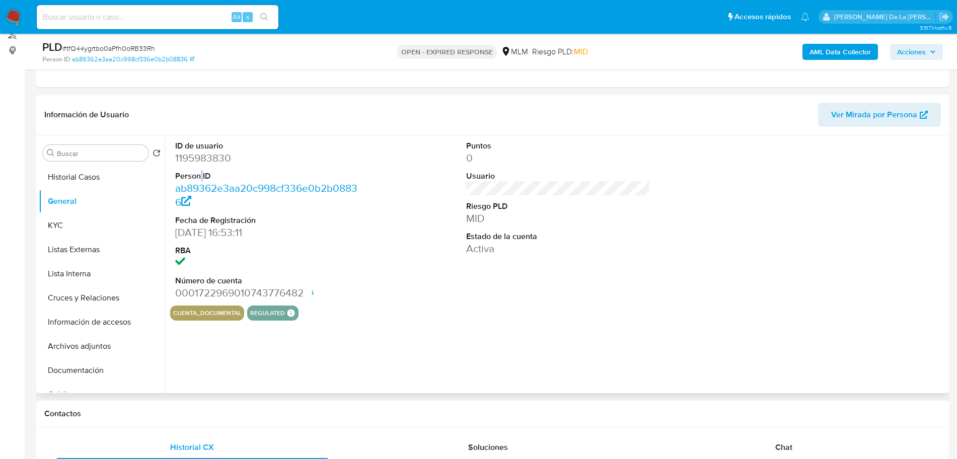
click at [200, 169] on dl "ID de usuario 1195983830 Person ID ab89362e3aa20c998cf336e0b2b08836 Fecha de Re…" at bounding box center [267, 220] width 184 height 160
click at [209, 157] on dd "1195983830" at bounding box center [267, 158] width 184 height 14
copy dd "1195983830"
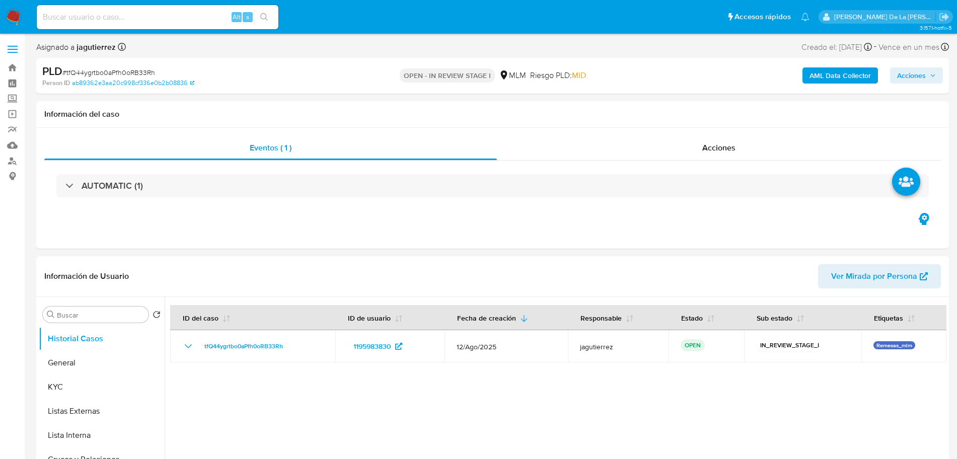
select select "10"
click at [524, 236] on div "Eventos ( 1 ) Acciones AUTOMATIC (1)" at bounding box center [492, 188] width 913 height 121
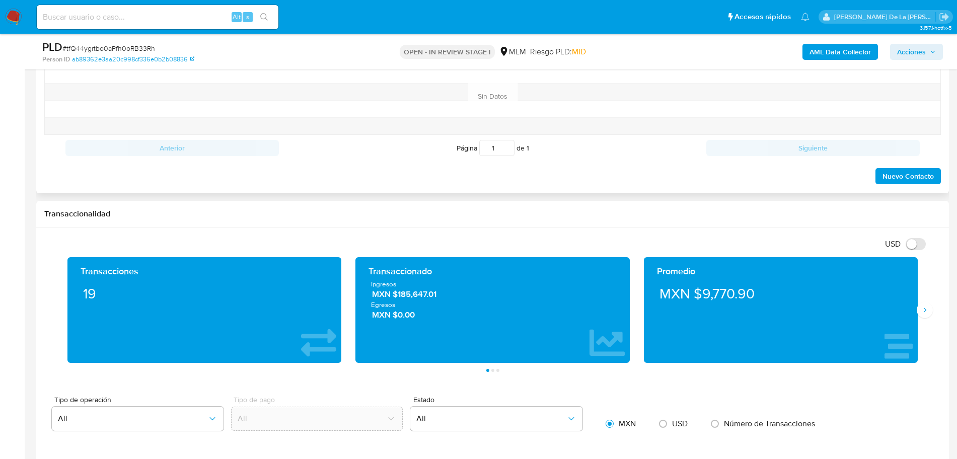
scroll to position [441, 0]
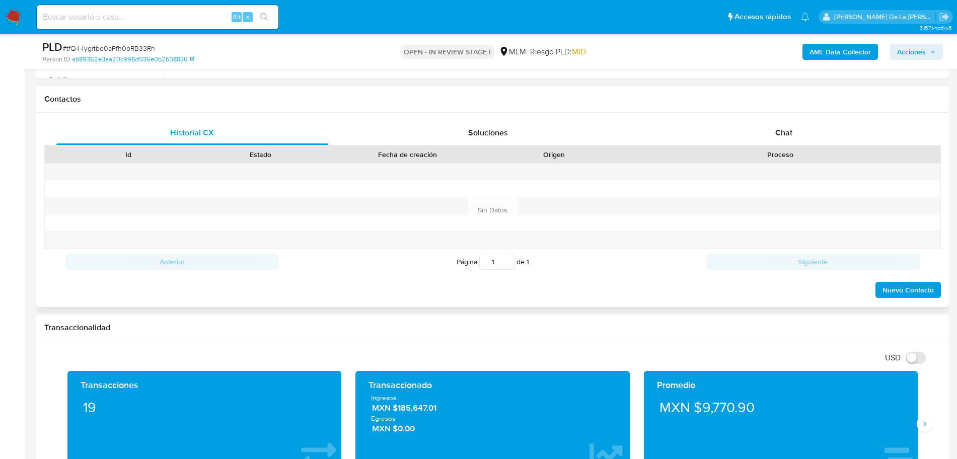
click at [780, 138] on span "Chat" at bounding box center [783, 133] width 17 height 12
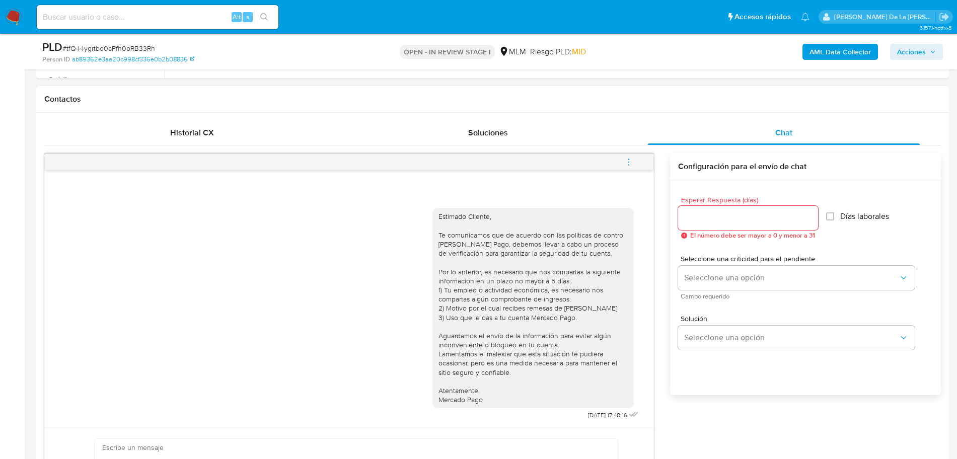
click at [629, 166] on span "menu-action" at bounding box center [628, 162] width 9 height 24
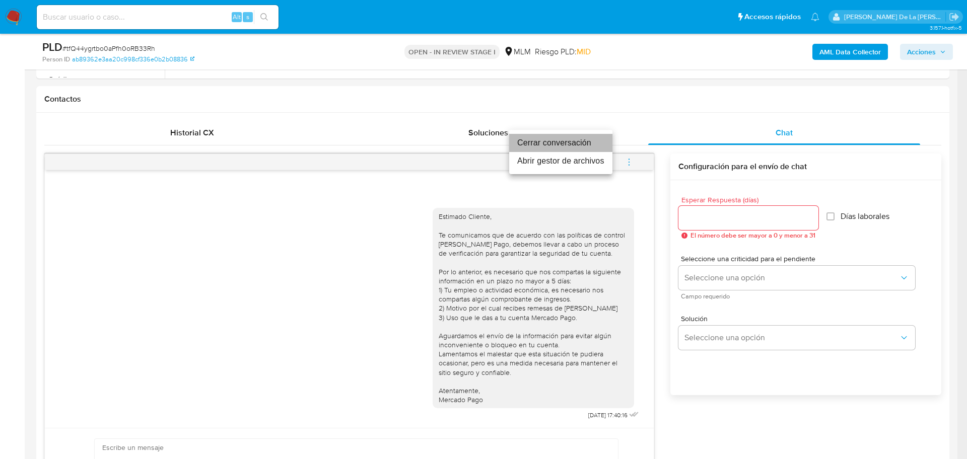
click at [582, 149] on li "Cerrar conversación" at bounding box center [560, 143] width 103 height 18
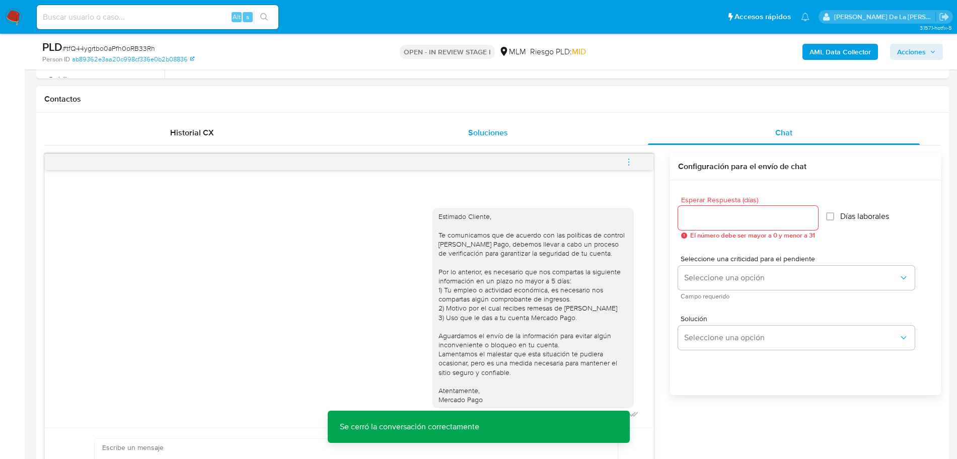
click at [358, 122] on div "Soluciones" at bounding box center [488, 133] width 272 height 24
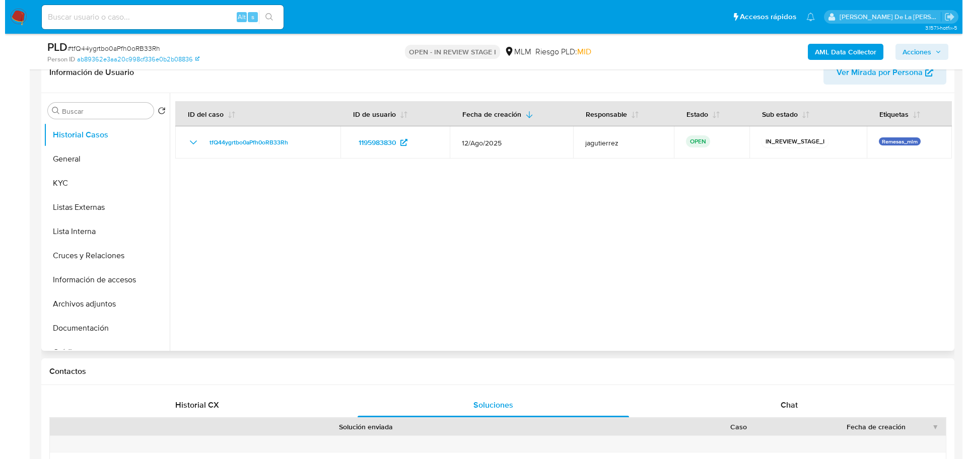
scroll to position [189, 0]
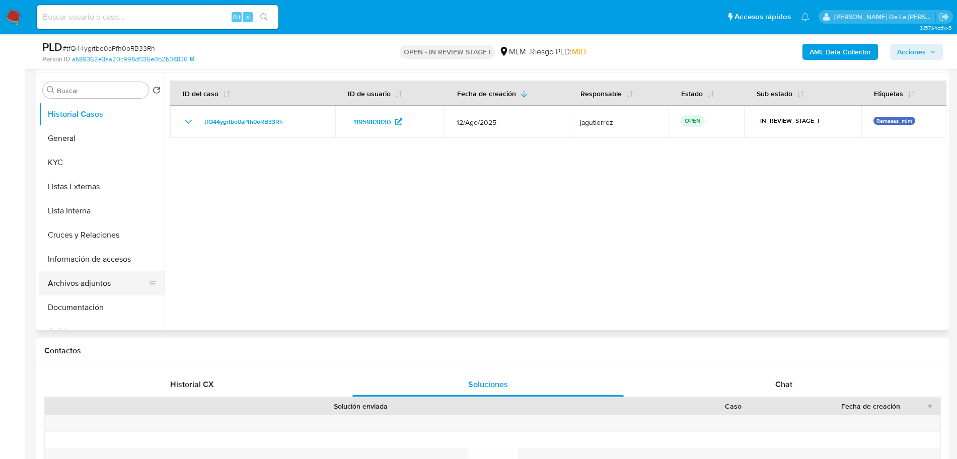
click at [76, 288] on button "Archivos adjuntos" at bounding box center [98, 283] width 118 height 24
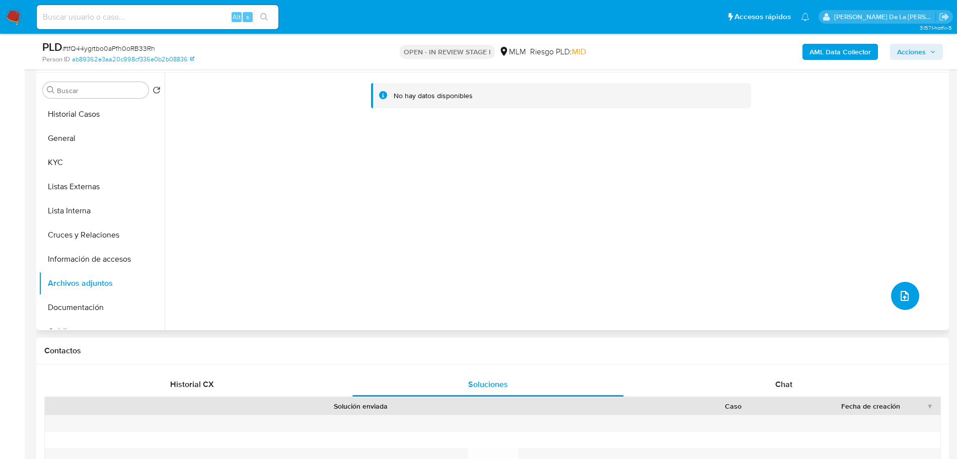
click at [907, 300] on button "upload-file" at bounding box center [905, 296] width 28 height 28
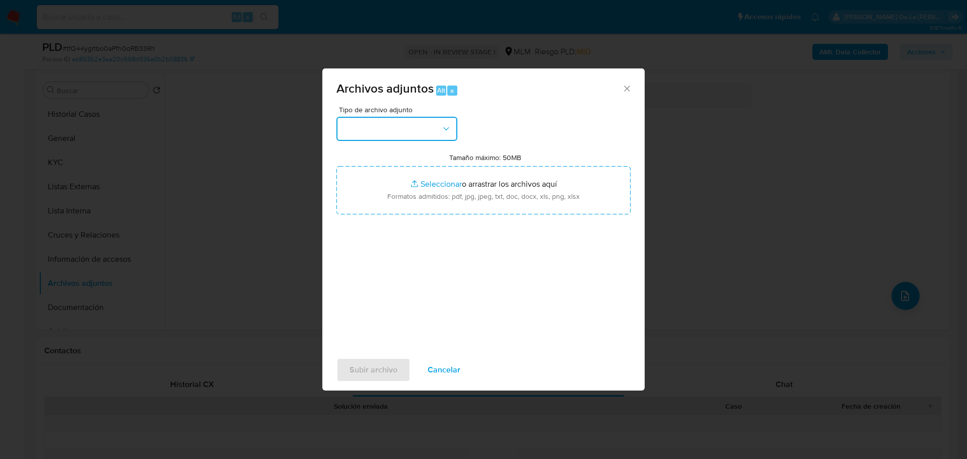
click at [433, 130] on button "button" at bounding box center [396, 129] width 121 height 24
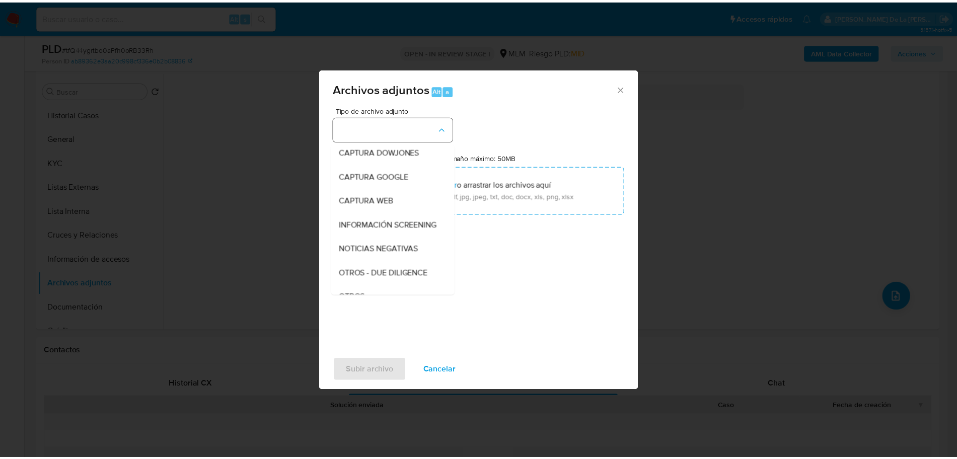
scroll to position [52, 0]
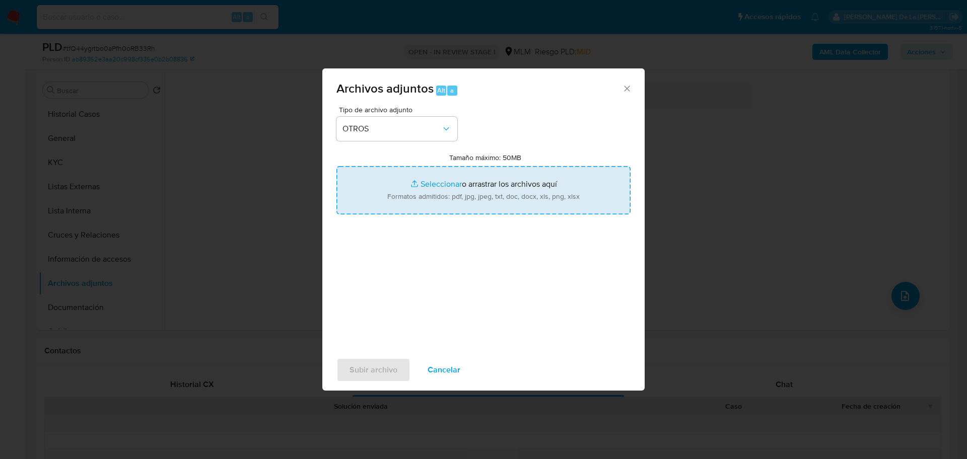
type input "C:\fakepath\1195983830_CITLALY MORALES GUTIERREZ_AGO2025.pdf"
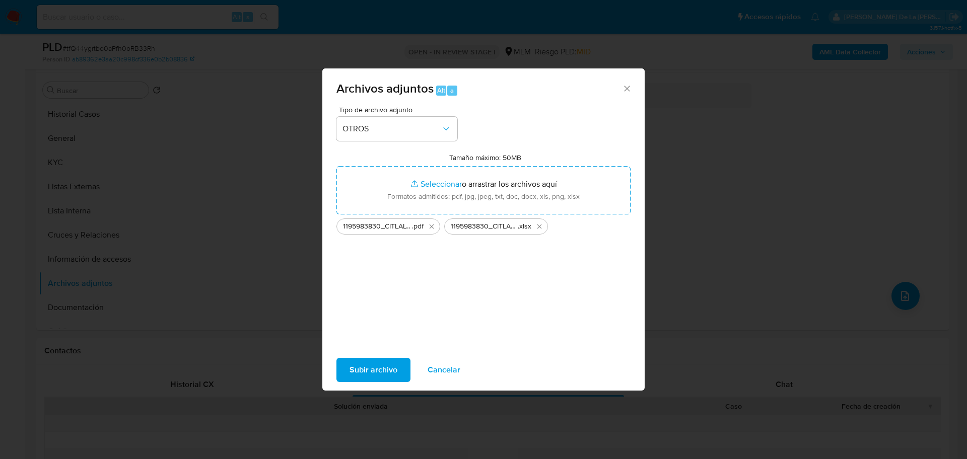
click at [351, 363] on span "Subir archivo" at bounding box center [373, 370] width 48 height 22
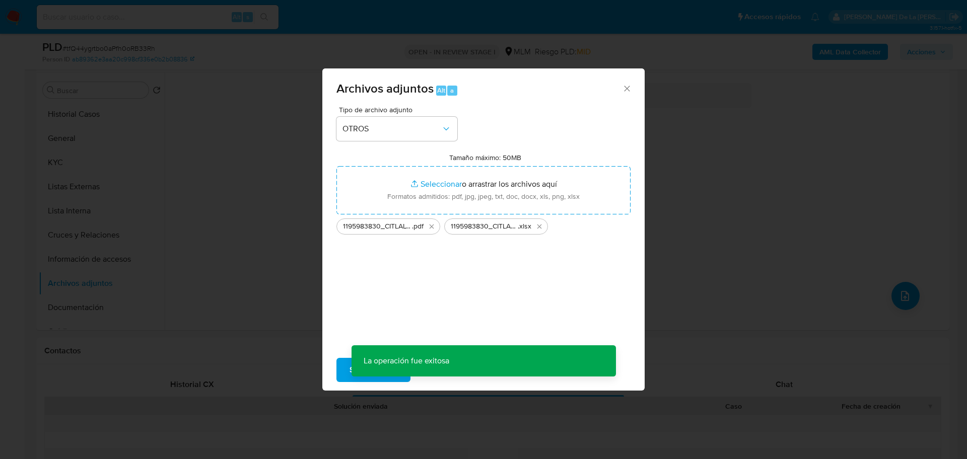
click at [757, 246] on div "Archivos adjuntos Alt a Tipo de archivo adjunto OTROS Tamaño máximo: 50MB Selec…" at bounding box center [483, 229] width 967 height 459
click at [213, 282] on div "Archivos adjuntos Alt a Tipo de archivo adjunto Tamaño máximo: 50MB Seleccionar…" at bounding box center [483, 229] width 967 height 459
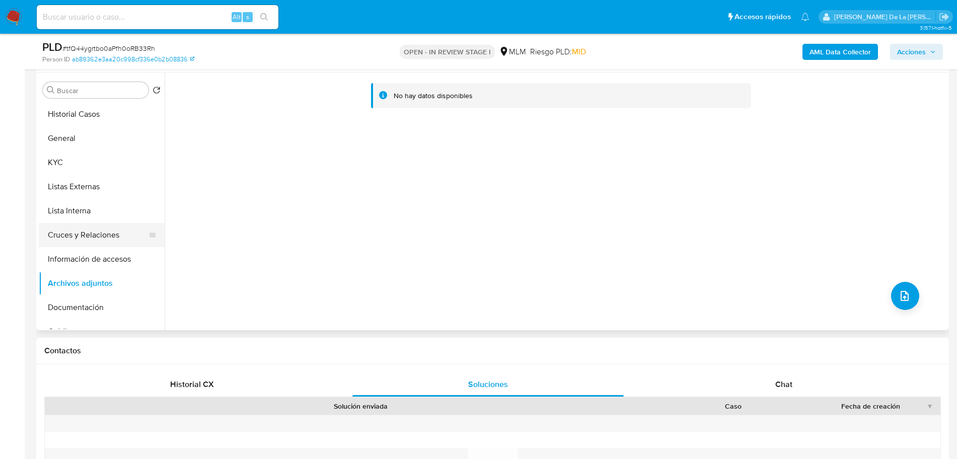
click at [70, 244] on button "Cruces y Relaciones" at bounding box center [98, 235] width 118 height 24
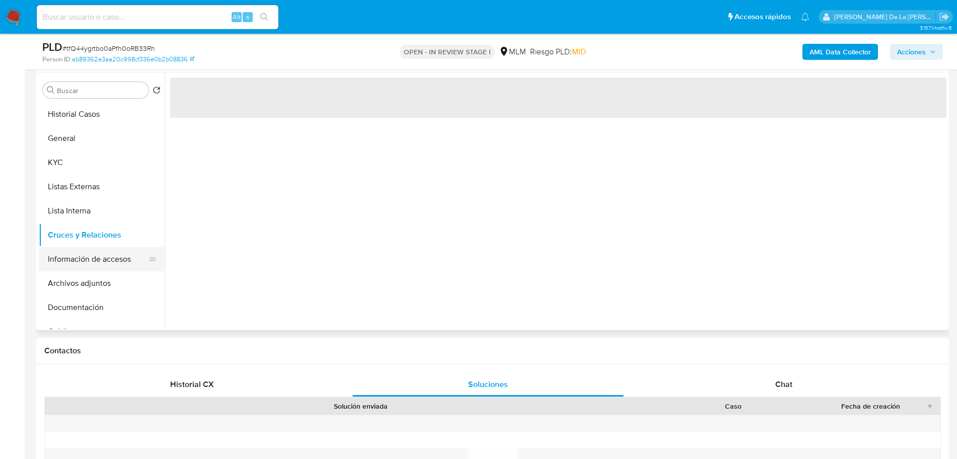
click at [72, 266] on button "Información de accesos" at bounding box center [98, 259] width 118 height 24
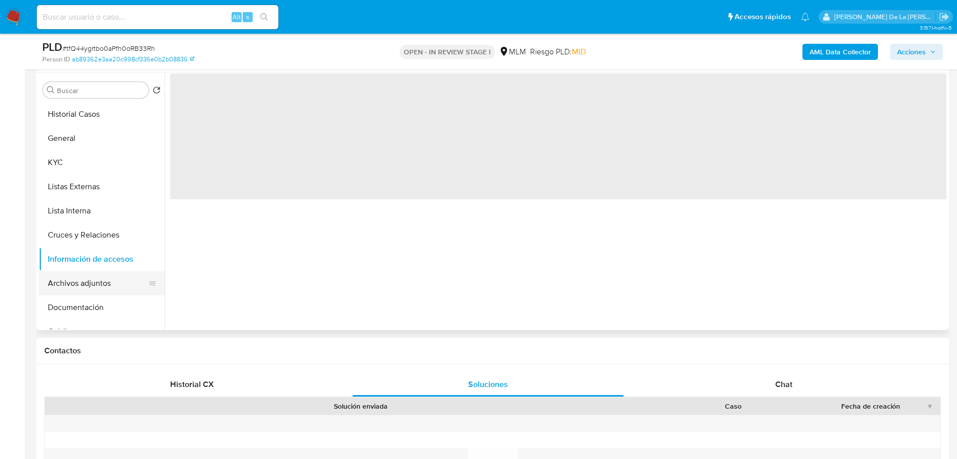
click at [69, 279] on button "Archivos adjuntos" at bounding box center [98, 283] width 118 height 24
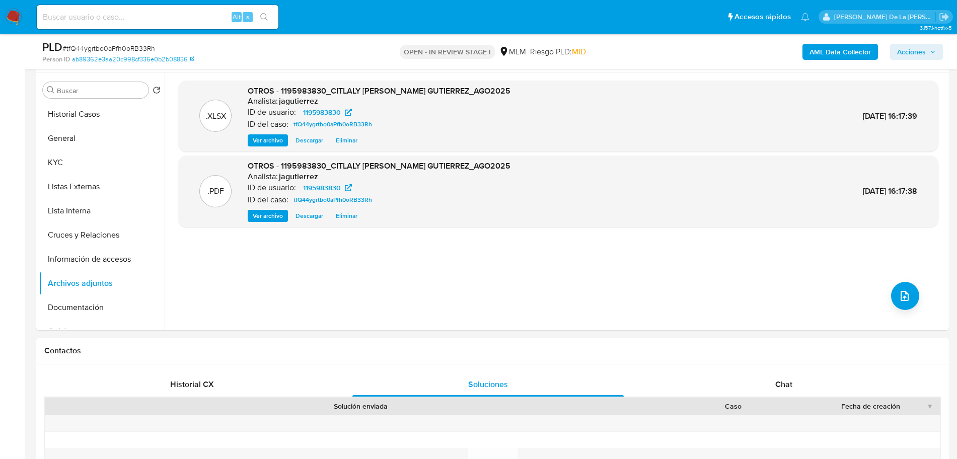
click at [922, 57] on span "Acciones" at bounding box center [911, 52] width 29 height 16
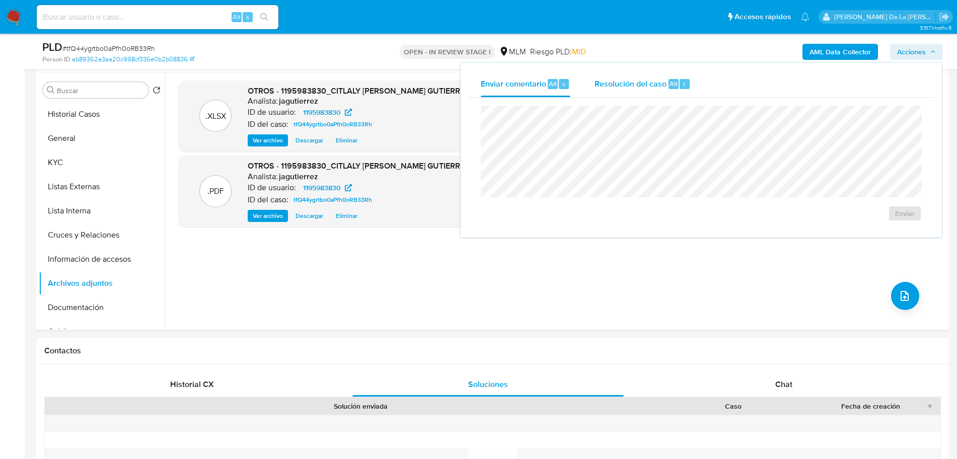
click at [603, 93] on div "Resolución del caso Alt r" at bounding box center [643, 84] width 96 height 26
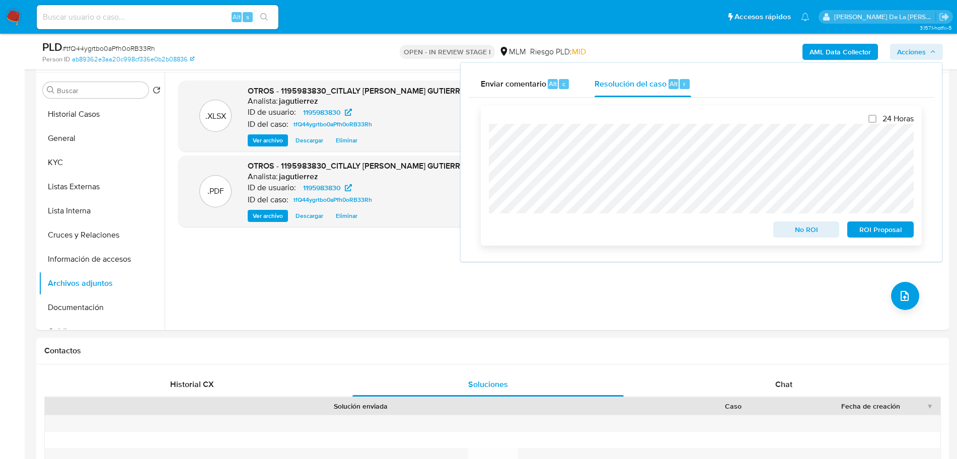
click at [788, 228] on span "No ROI" at bounding box center [806, 230] width 52 height 14
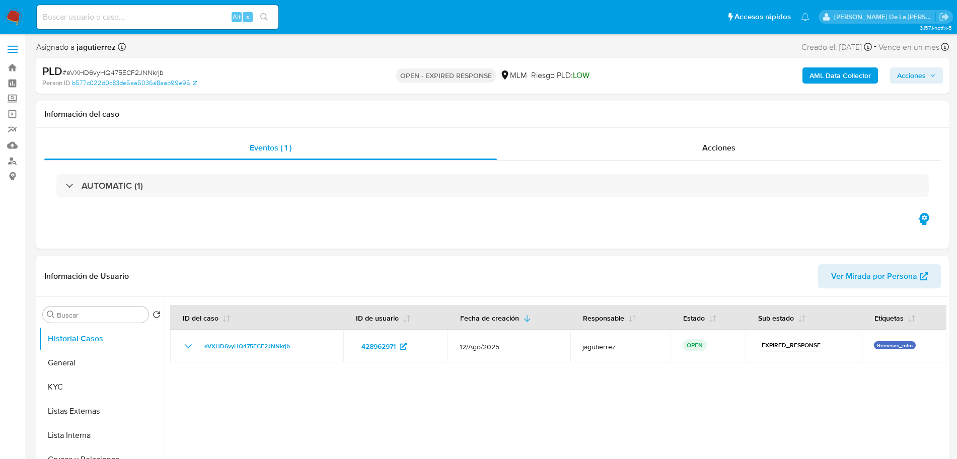
select select "10"
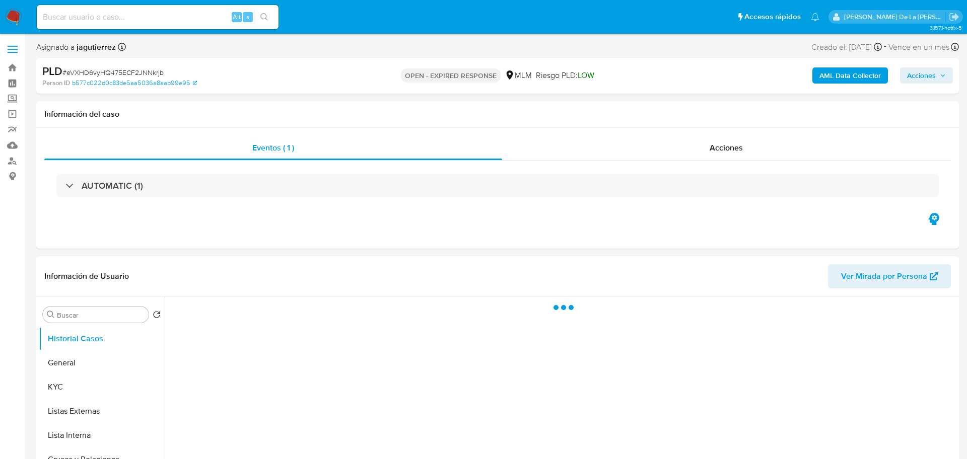
select select "10"
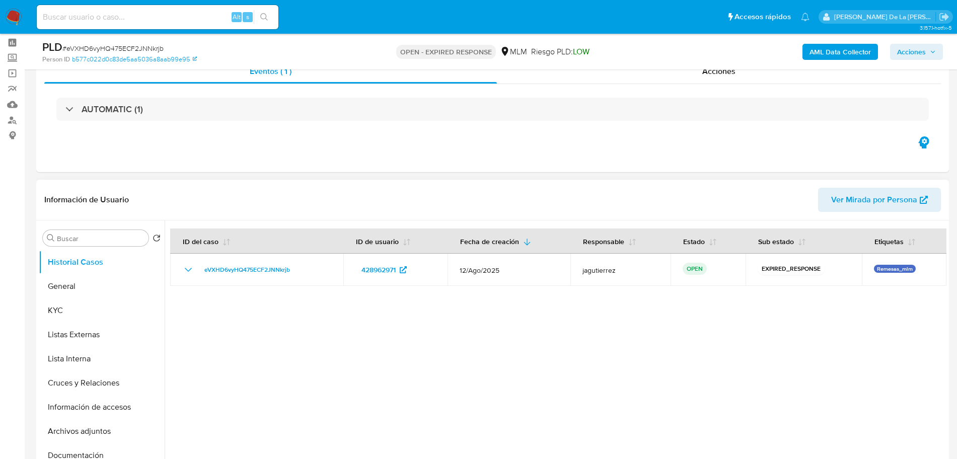
scroll to position [63, 0]
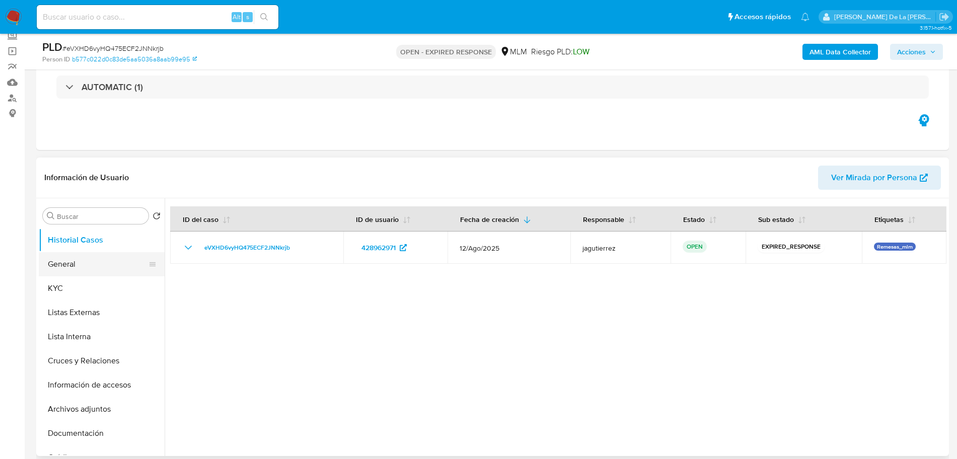
click at [82, 268] on button "General" at bounding box center [98, 264] width 118 height 24
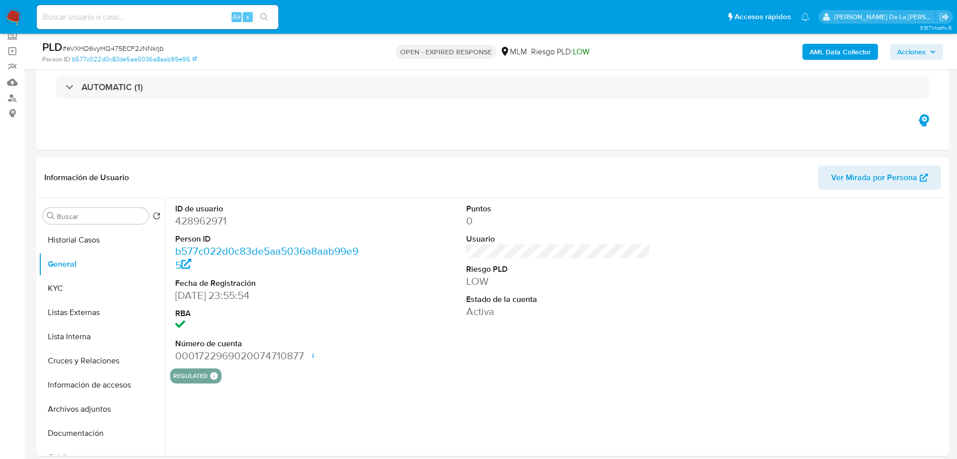
click at [207, 228] on dd "428962971" at bounding box center [267, 221] width 184 height 14
copy dd "428962971"
drag, startPoint x: 321, startPoint y: 311, endPoint x: 303, endPoint y: 312, distance: 18.1
click at [321, 311] on dt "RBA" at bounding box center [267, 313] width 184 height 11
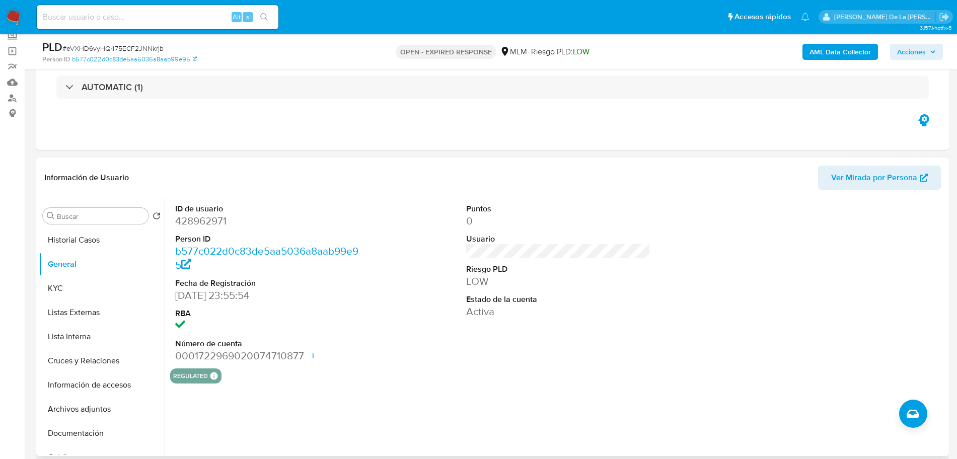
scroll to position [315, 0]
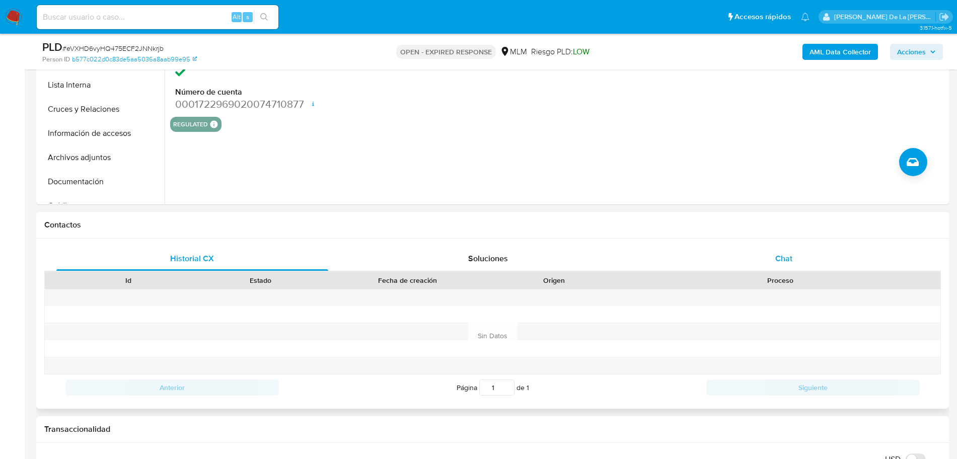
click at [731, 261] on div "Chat" at bounding box center [784, 259] width 272 height 24
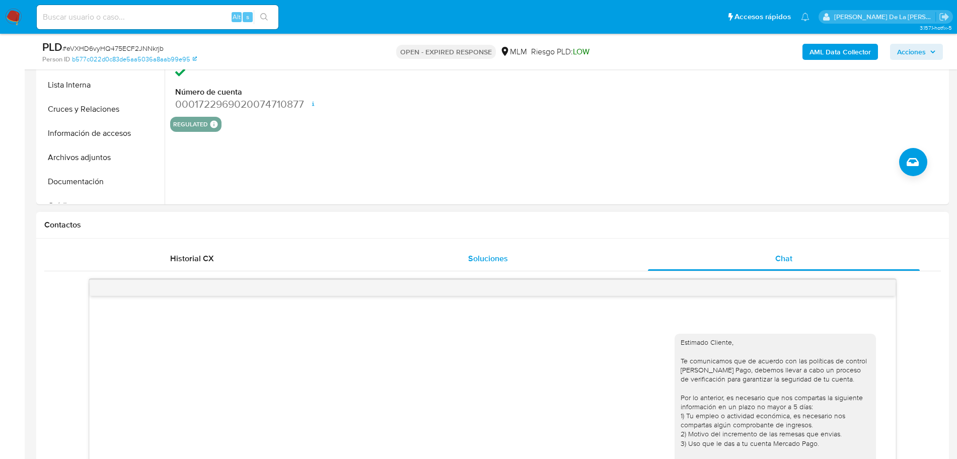
click at [510, 263] on div "Soluciones" at bounding box center [488, 259] width 272 height 24
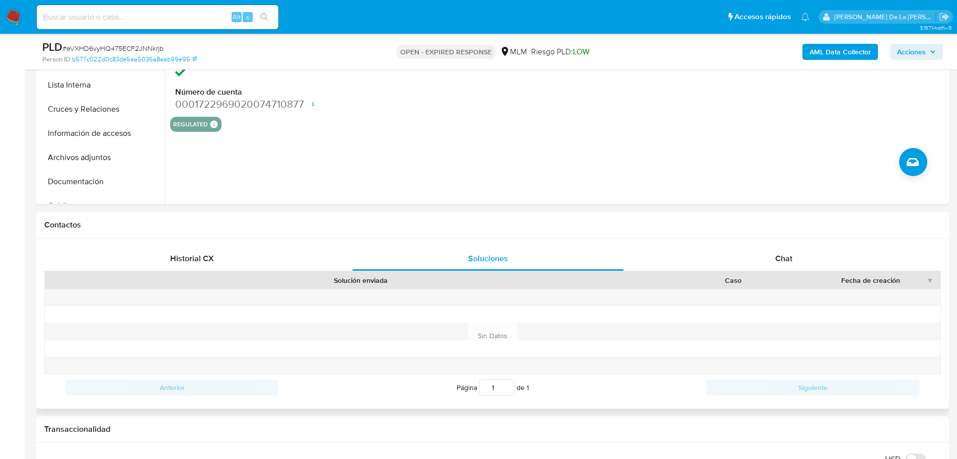
click at [752, 245] on div "Historial CX Soluciones Chat Id Estado Fecha de creación Origen Proceso Anterio…" at bounding box center [492, 324] width 913 height 170
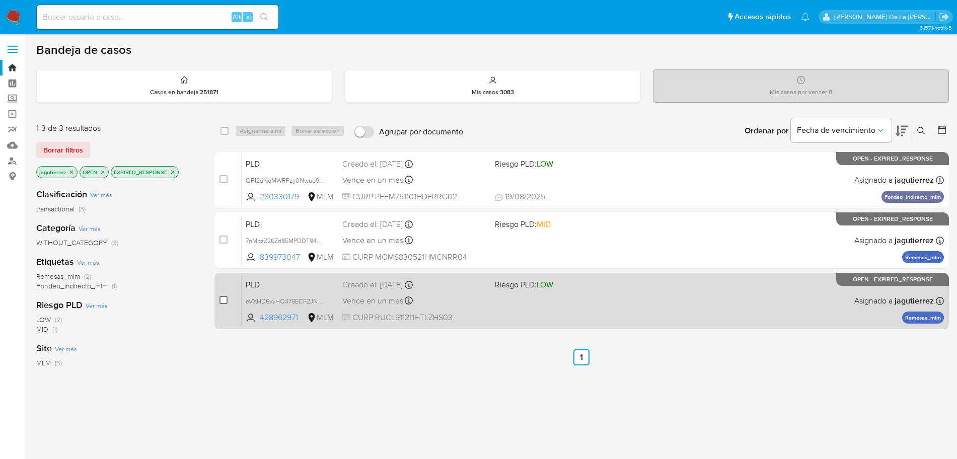
click at [219, 301] on div "case-item-checkbox No es posible asignar el caso PLD eVXHD6vyHQ475ECF2JNNkrjb 4…" at bounding box center [581, 301] width 735 height 56
click at [222, 298] on input "checkbox" at bounding box center [224, 300] width 8 height 8
checkbox input "true"
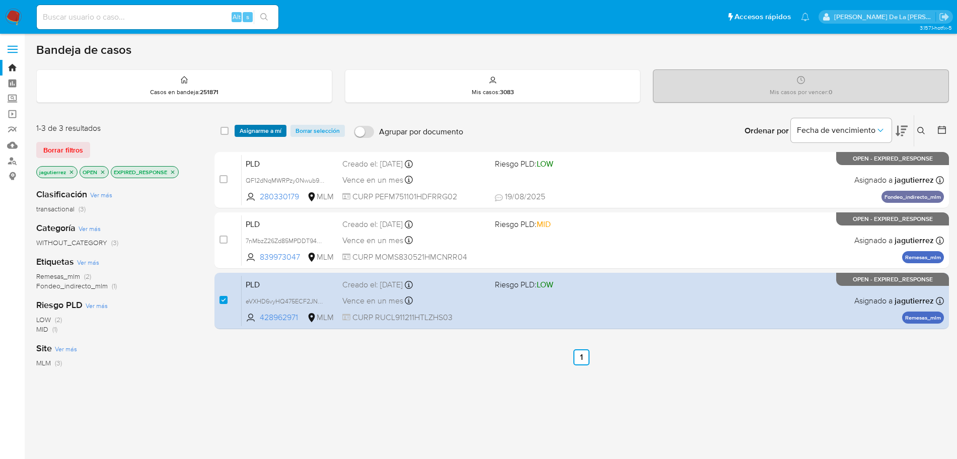
click at [256, 127] on span "Asignarme a mí" at bounding box center [261, 131] width 42 height 10
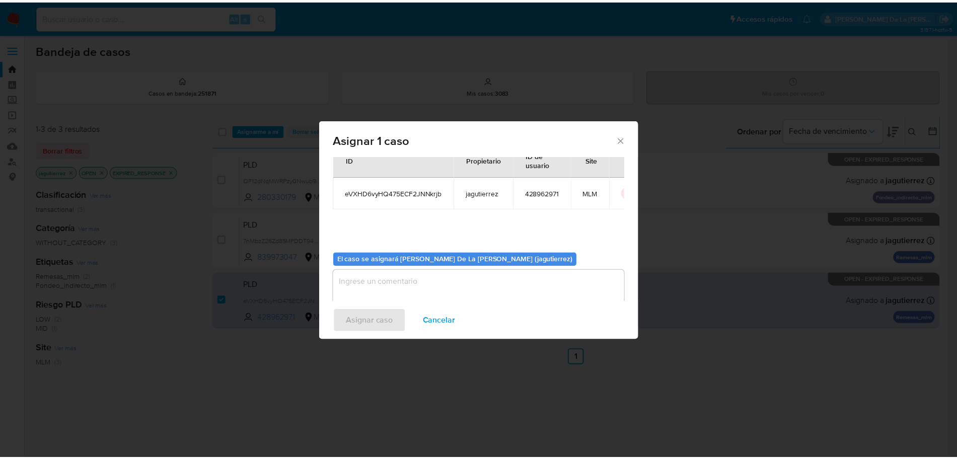
scroll to position [52, 0]
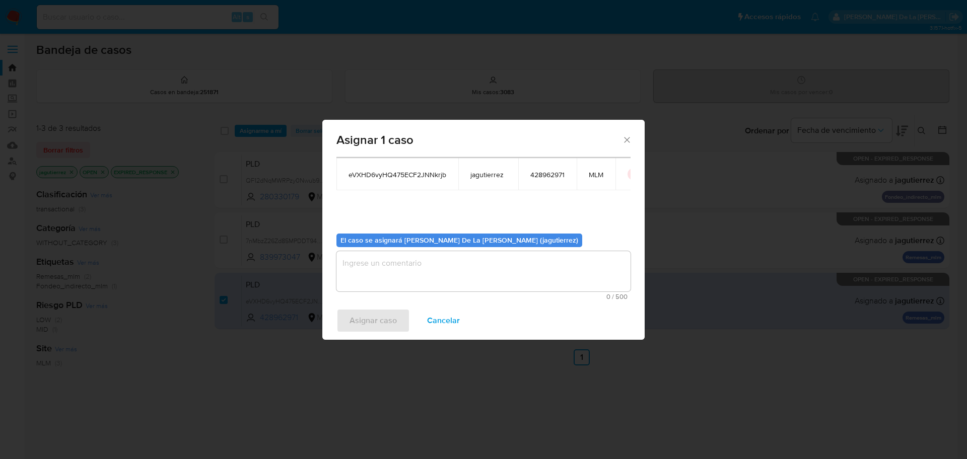
click at [365, 257] on textarea "assign-modal" at bounding box center [483, 271] width 294 height 40
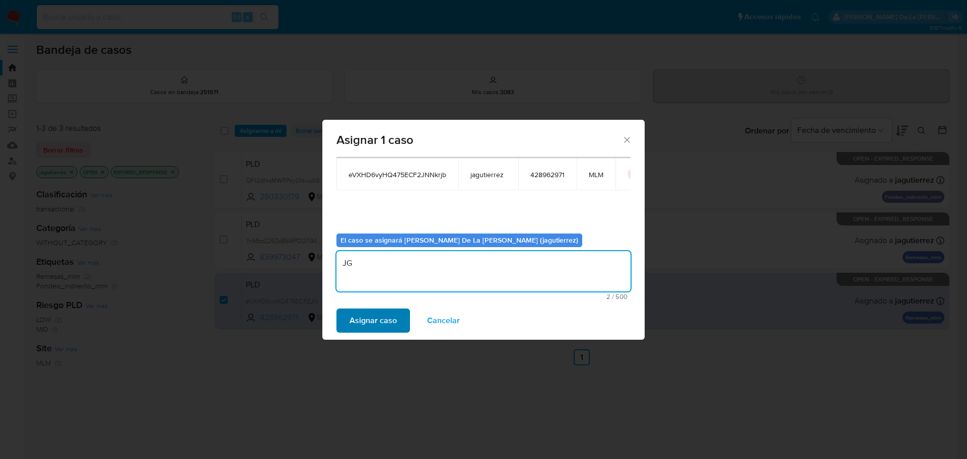
type textarea "JG"
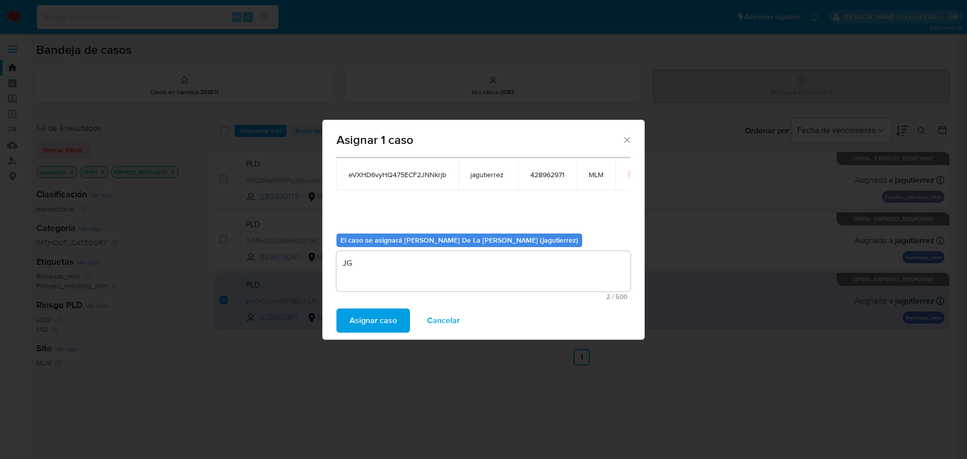
click at [364, 322] on span "Asignar caso" at bounding box center [372, 321] width 47 height 22
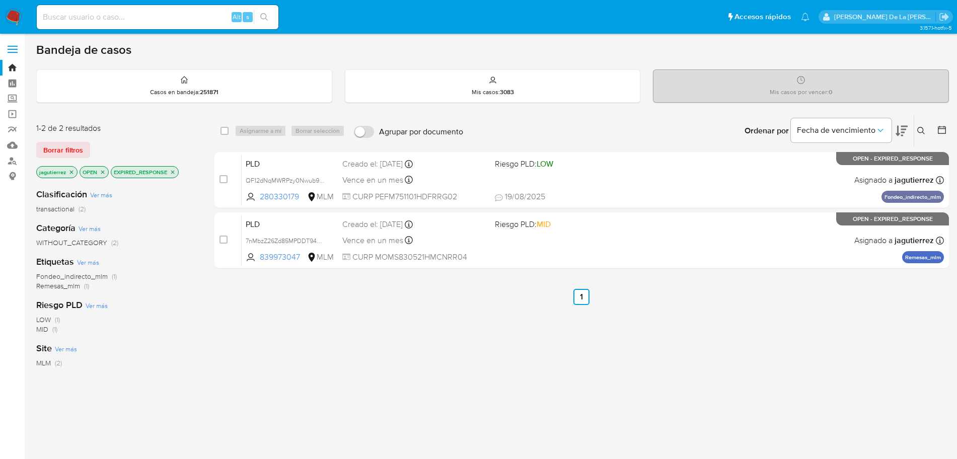
click at [14, 14] on img at bounding box center [13, 17] width 17 height 17
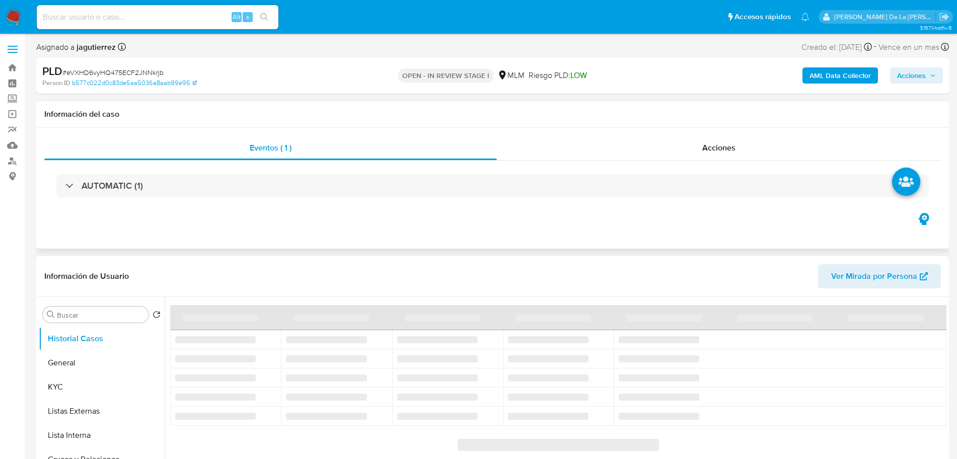
click at [311, 218] on div "Eventos ( 1 ) Acciones AUTOMATIC (1)" at bounding box center [492, 188] width 913 height 121
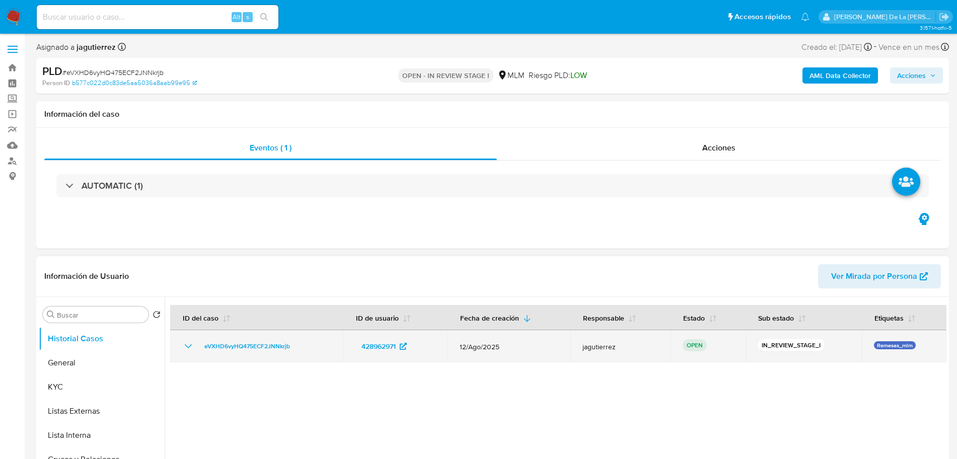
select select "10"
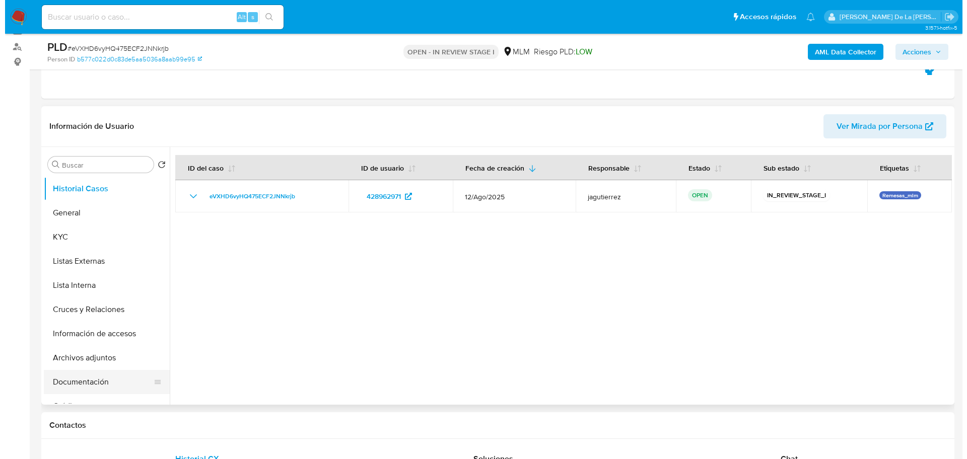
scroll to position [126, 0]
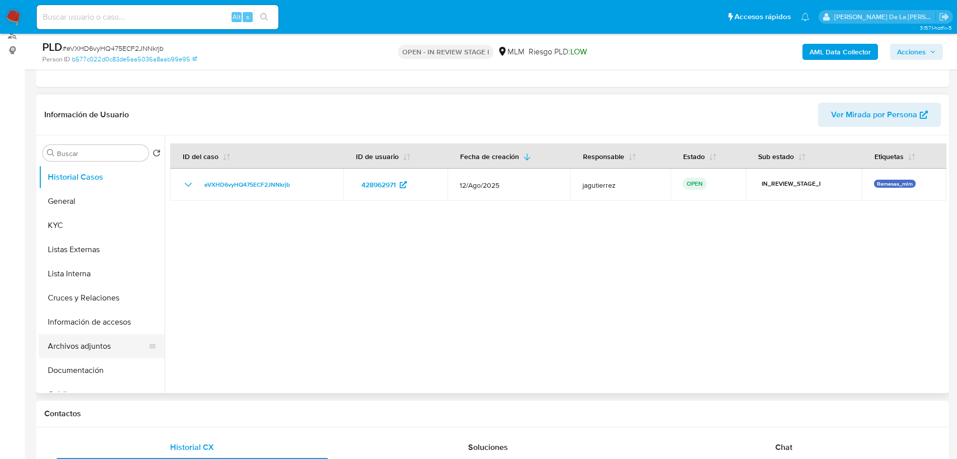
click at [88, 342] on button "Archivos adjuntos" at bounding box center [98, 346] width 118 height 24
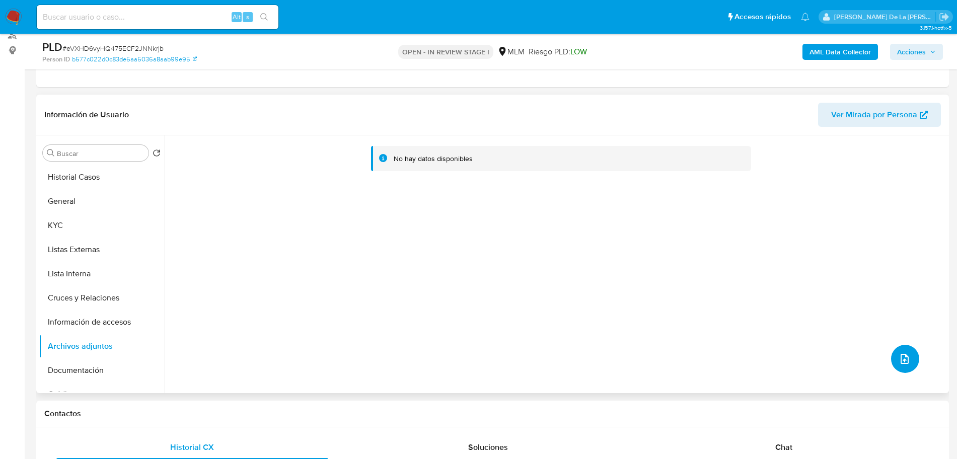
click at [906, 348] on button "upload-file" at bounding box center [905, 359] width 28 height 28
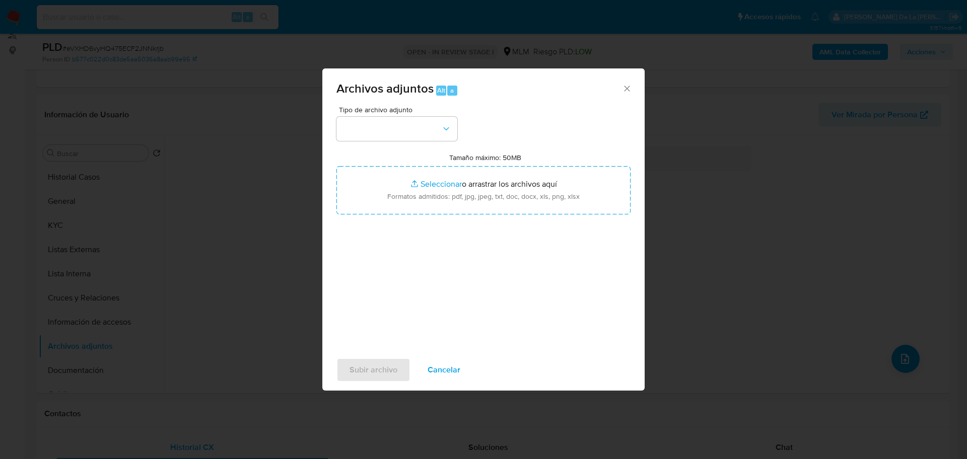
click at [405, 146] on div "Tipo de archivo adjunto Tamaño máximo: 50MB Seleccionar archivos Seleccionar o …" at bounding box center [483, 225] width 294 height 238
click at [405, 137] on button "button" at bounding box center [396, 129] width 121 height 24
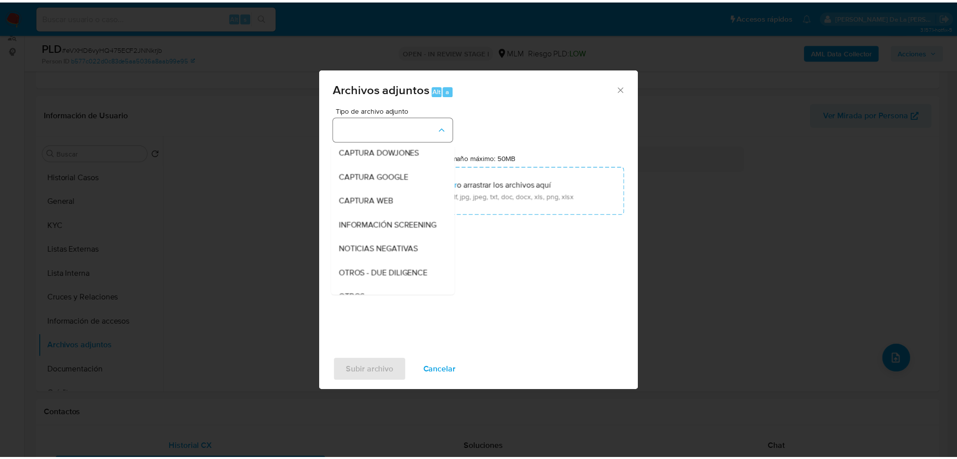
scroll to position [52, 0]
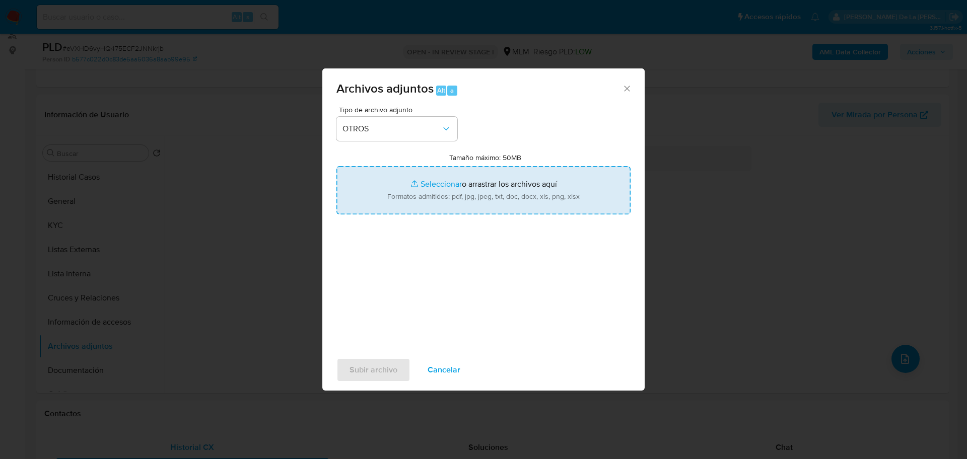
type input "C:\fakepath\428962971_LUIS ANGEL RUIZ CHAMORRO_AGO2025.pdf"
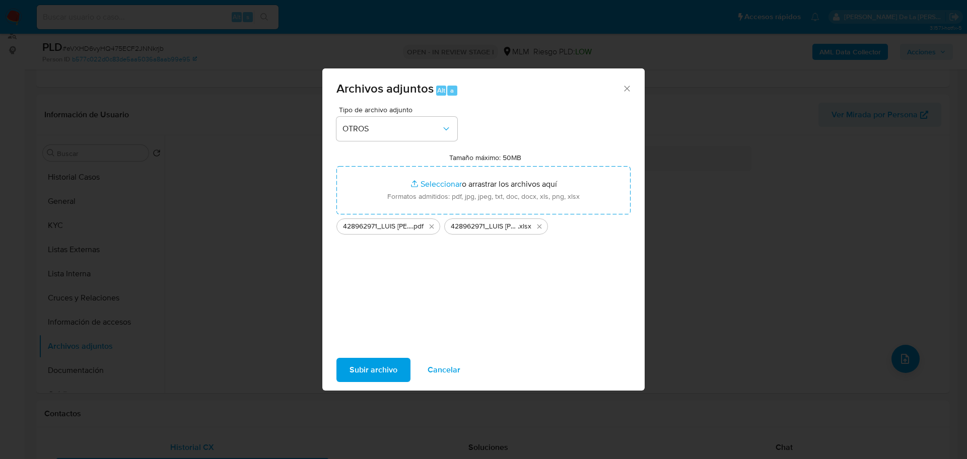
click at [350, 359] on span "Subir archivo" at bounding box center [373, 370] width 48 height 22
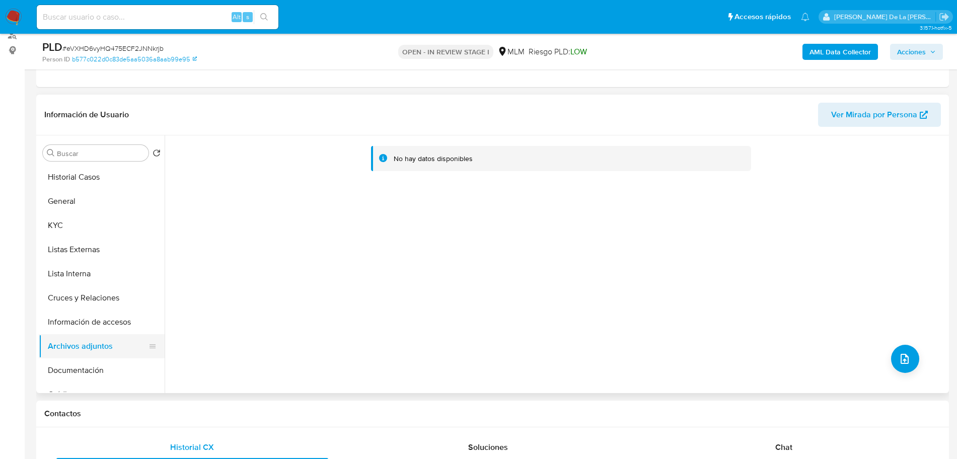
drag, startPoint x: 79, startPoint y: 314, endPoint x: 77, endPoint y: 338, distance: 24.3
click at [79, 314] on button "Información de accesos" at bounding box center [102, 322] width 126 height 24
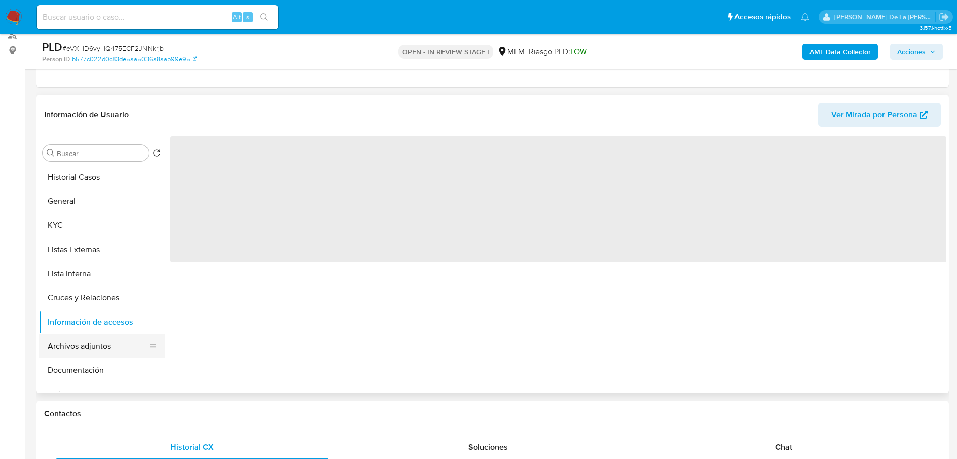
click at [73, 349] on button "Archivos adjuntos" at bounding box center [98, 346] width 118 height 24
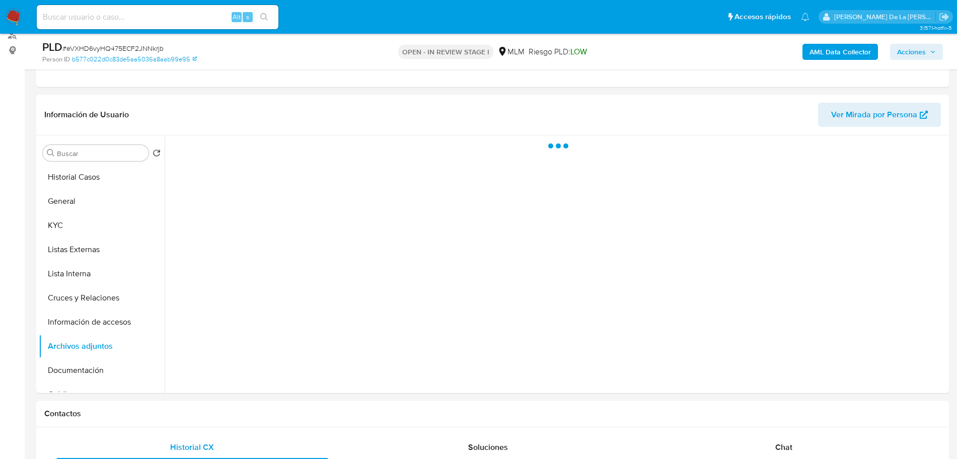
click at [912, 46] on span "Acciones" at bounding box center [911, 52] width 29 height 16
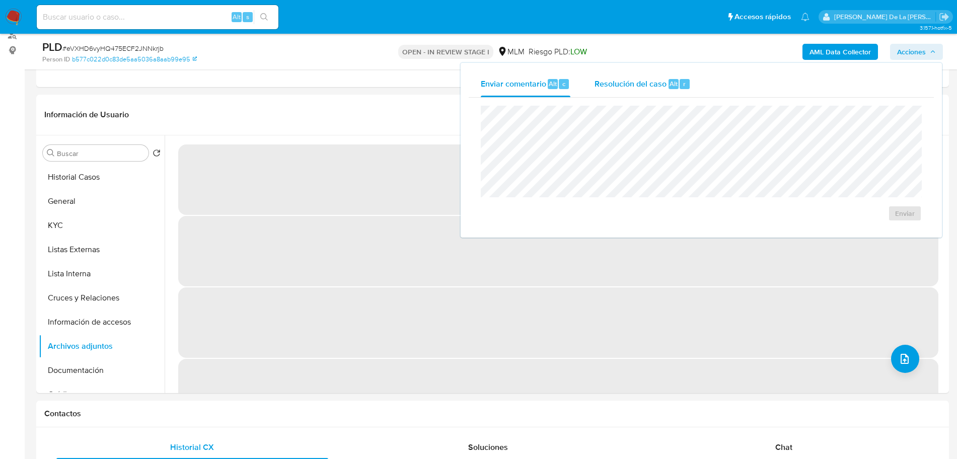
click at [641, 85] on span "Resolución del caso" at bounding box center [631, 84] width 72 height 12
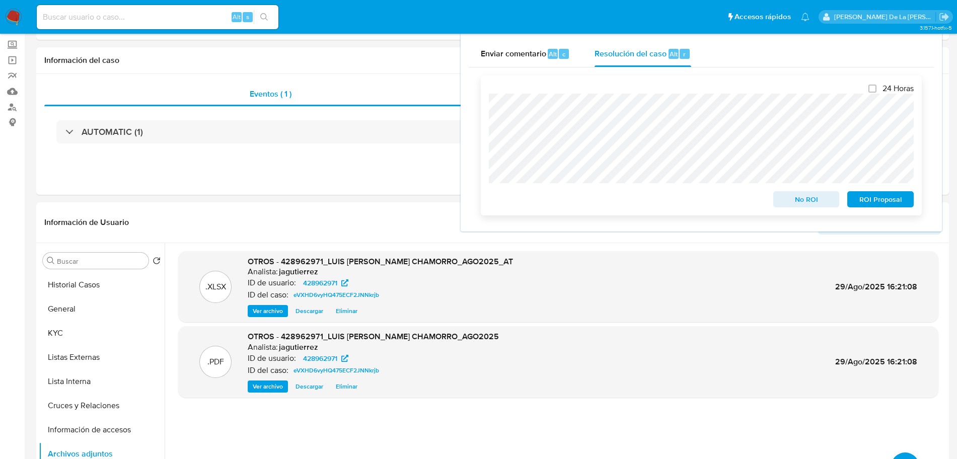
scroll to position [0, 0]
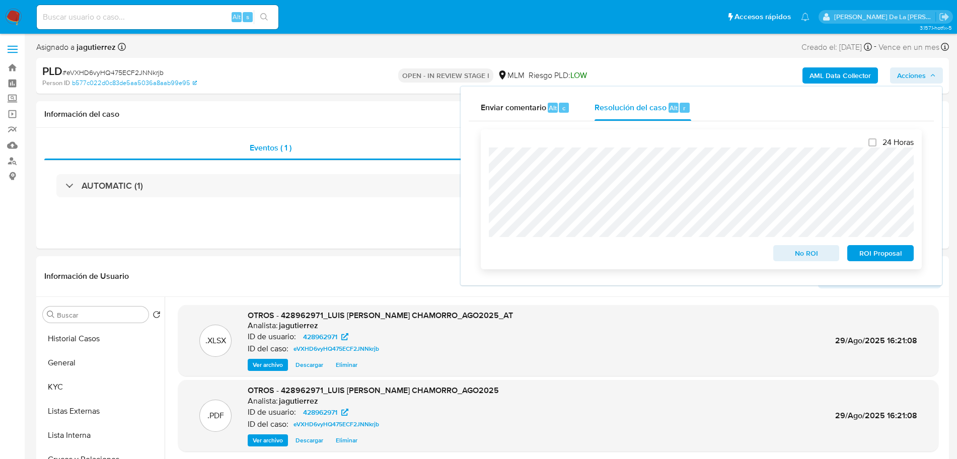
click at [800, 252] on span "No ROI" at bounding box center [806, 253] width 52 height 14
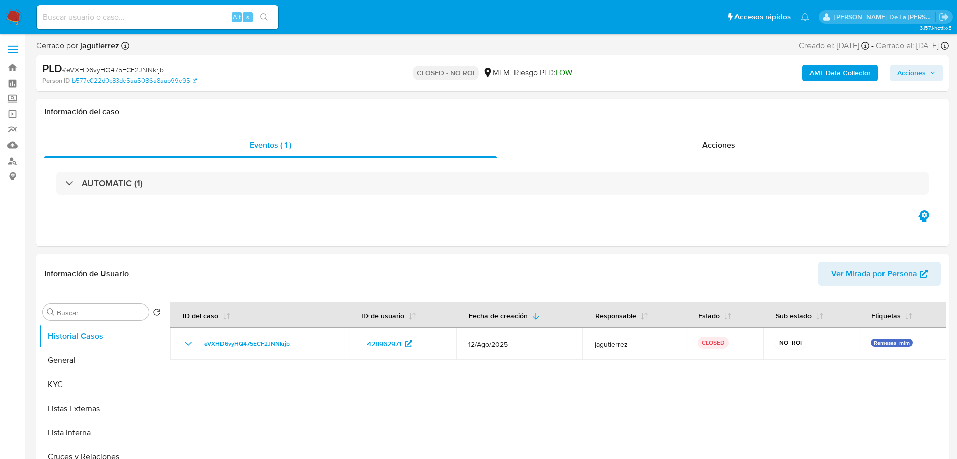
select select "10"
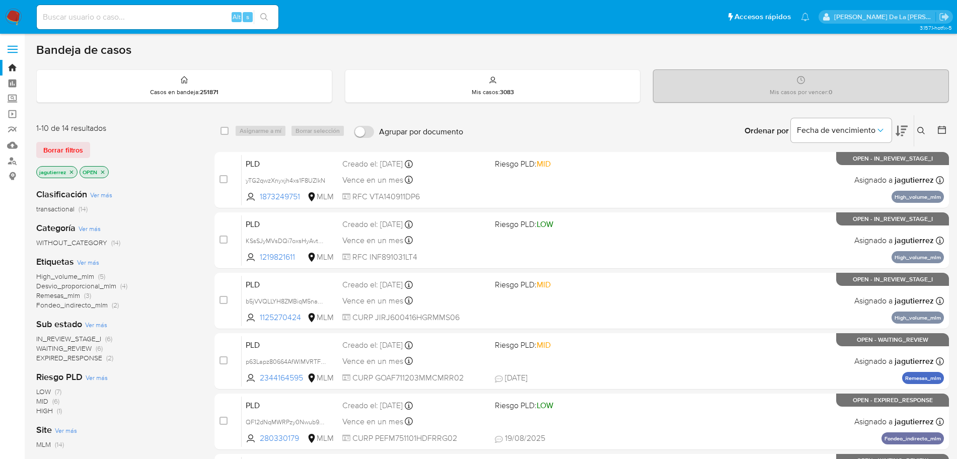
click at [78, 351] on span "WAITING_REVIEW" at bounding box center [63, 348] width 55 height 10
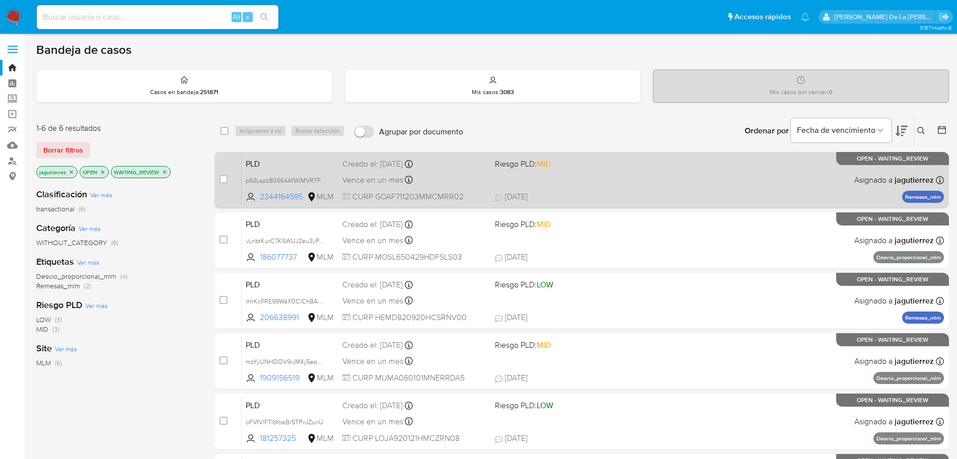
click at [649, 178] on div "PLD p63Lapz80664AfWlMVRTFWB0 2344164595 MLM Riesgo PLD: MID Creado el: 12/08/20…" at bounding box center [593, 180] width 702 height 51
click at [224, 182] on input "checkbox" at bounding box center [224, 179] width 8 height 8
checkbox input "true"
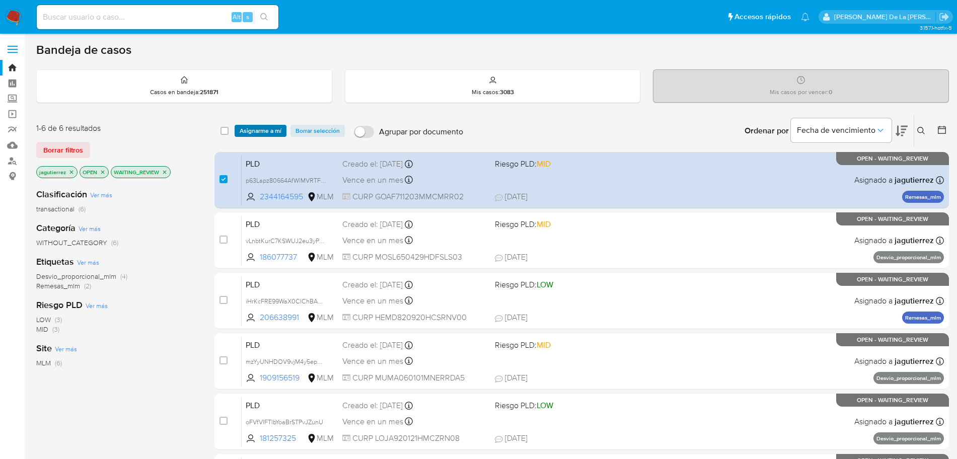
click at [251, 132] on span "Asignarme a mí" at bounding box center [261, 131] width 42 height 10
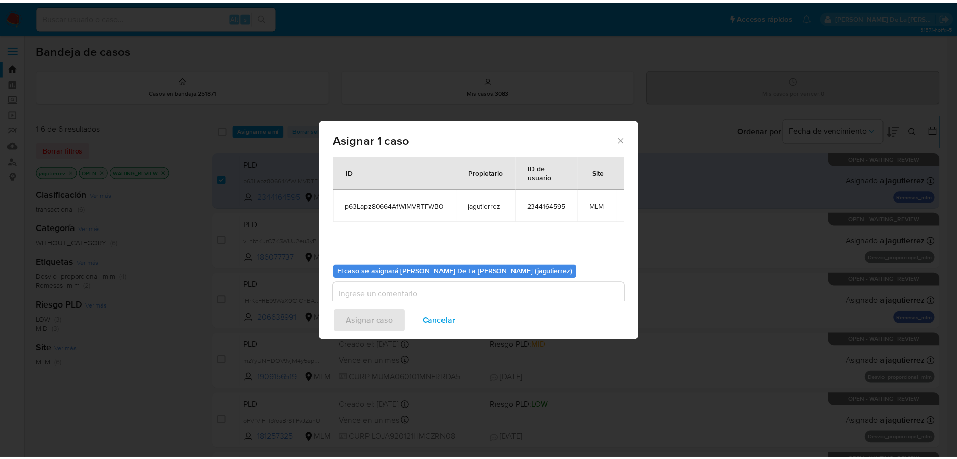
scroll to position [52, 0]
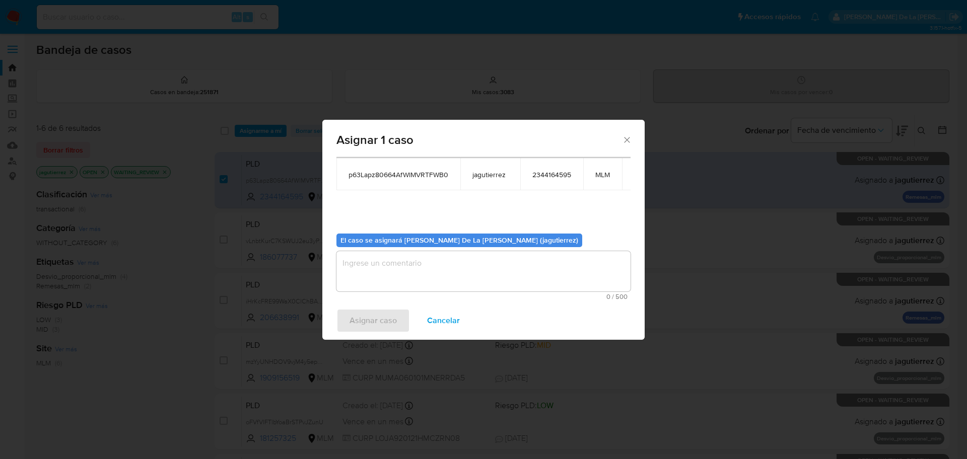
click at [379, 294] on span "0 / 500" at bounding box center [483, 297] width 288 height 7
click at [385, 278] on textarea "assign-modal" at bounding box center [483, 271] width 294 height 40
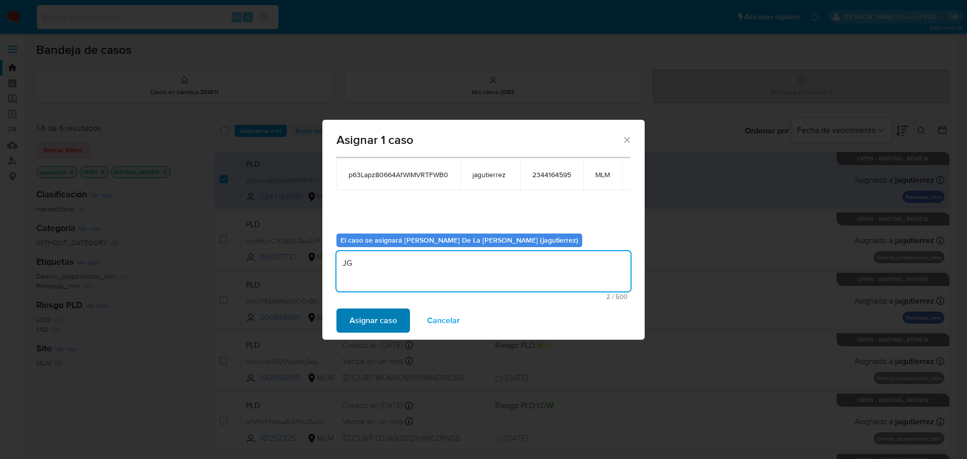
type textarea "JG"
click at [362, 314] on span "Asignar caso" at bounding box center [372, 321] width 47 height 22
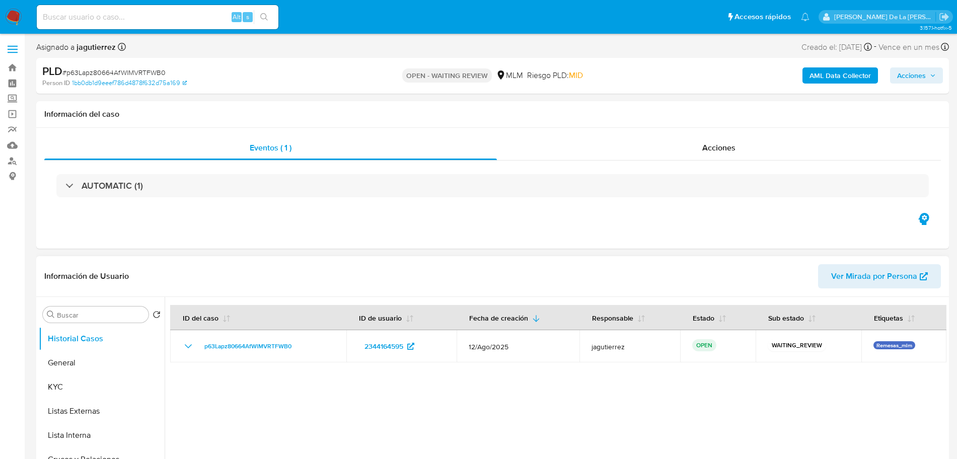
select select "10"
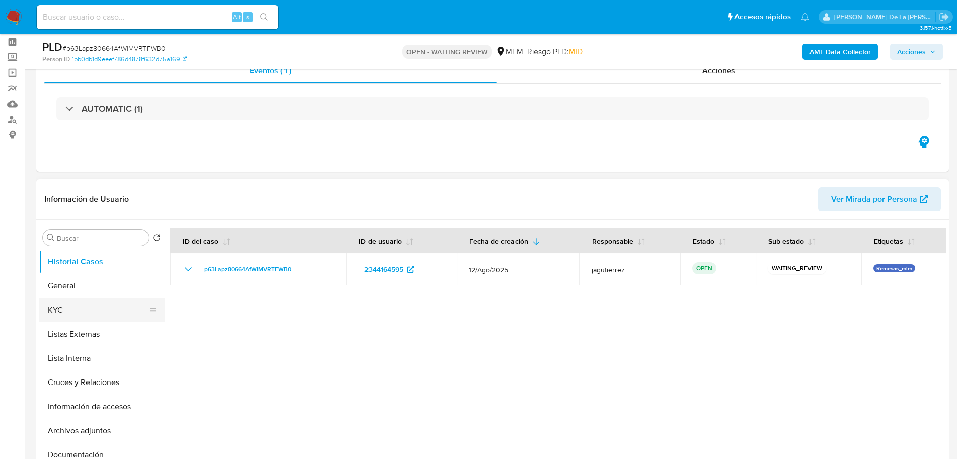
scroll to position [63, 0]
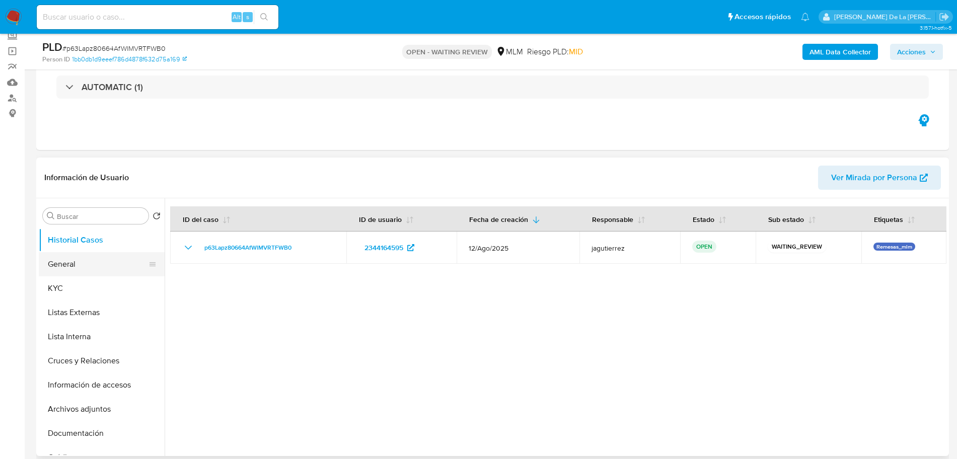
click at [85, 262] on button "General" at bounding box center [98, 264] width 118 height 24
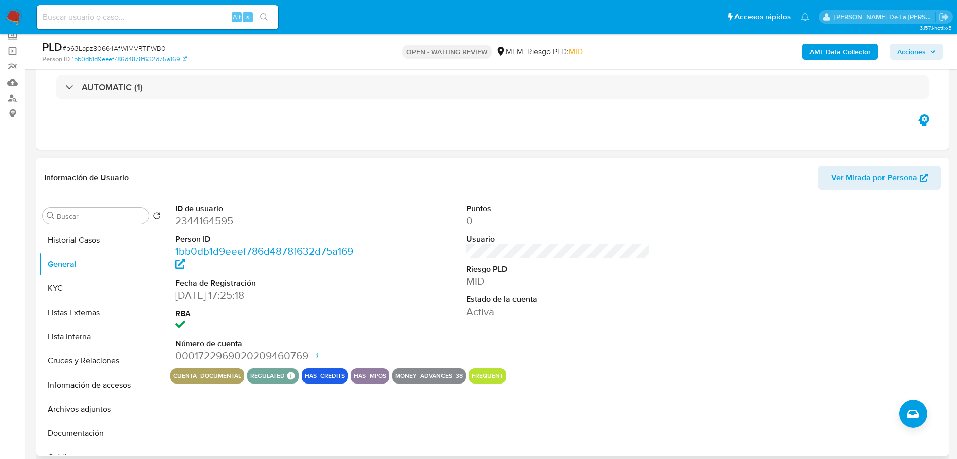
click at [201, 224] on dd "2344164595" at bounding box center [267, 221] width 184 height 14
copy dd "2344164595"
drag, startPoint x: 348, startPoint y: 141, endPoint x: 359, endPoint y: 153, distance: 16.4
click at [347, 141] on div "Eventos ( 1 ) Acciones AUTOMATIC (1)" at bounding box center [492, 89] width 913 height 121
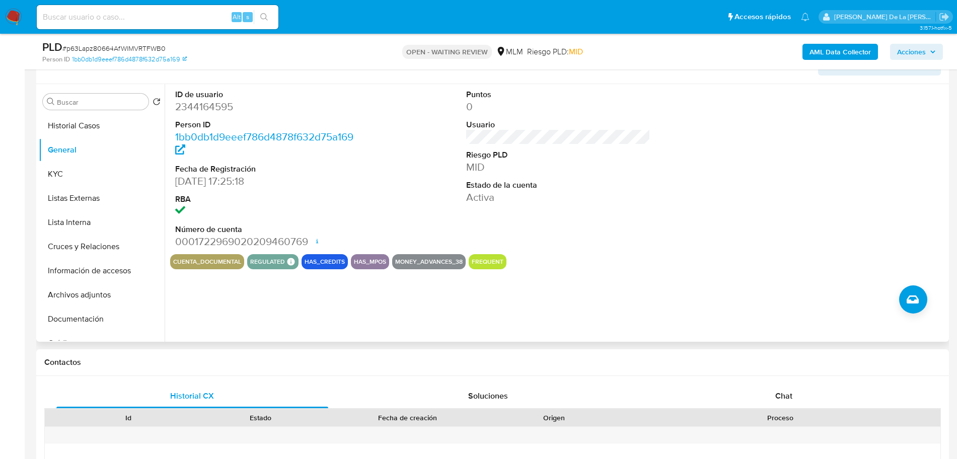
scroll to position [252, 0]
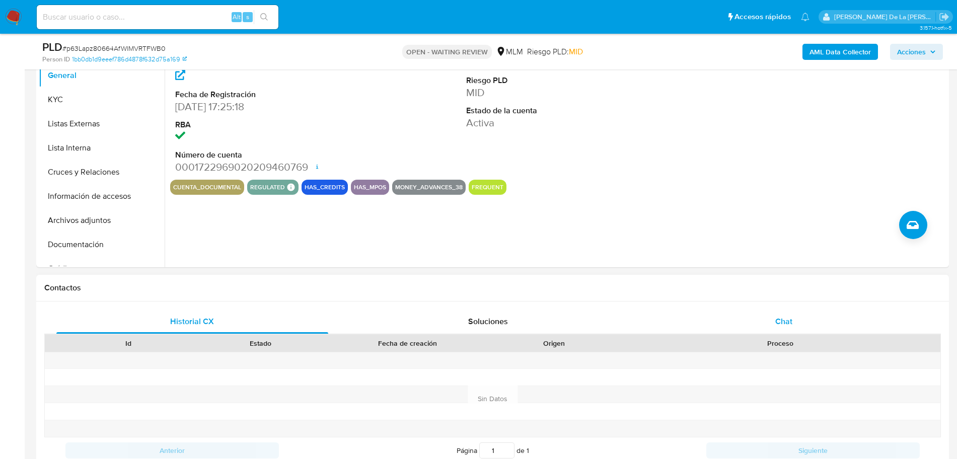
drag, startPoint x: 775, startPoint y: 306, endPoint x: 780, endPoint y: 315, distance: 10.8
click at [776, 308] on div "Historial CX Soluciones Chat Id Estado Fecha de creación Origen Proceso Anterio…" at bounding box center [492, 387] width 913 height 170
click at [780, 320] on span "Chat" at bounding box center [783, 322] width 17 height 12
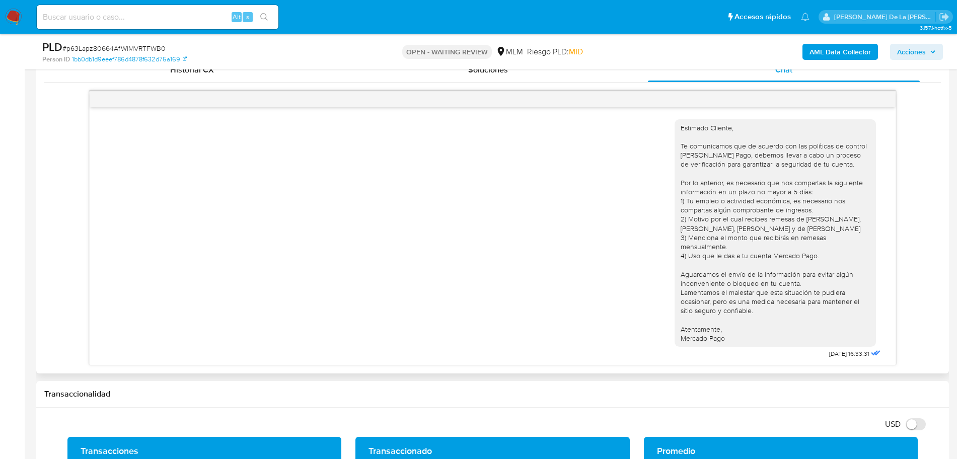
scroll to position [50, 0]
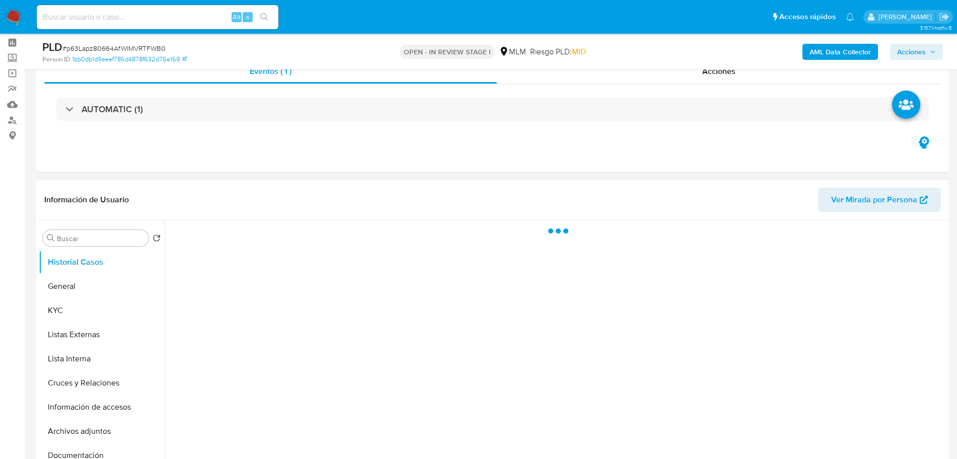
scroll to position [63, 0]
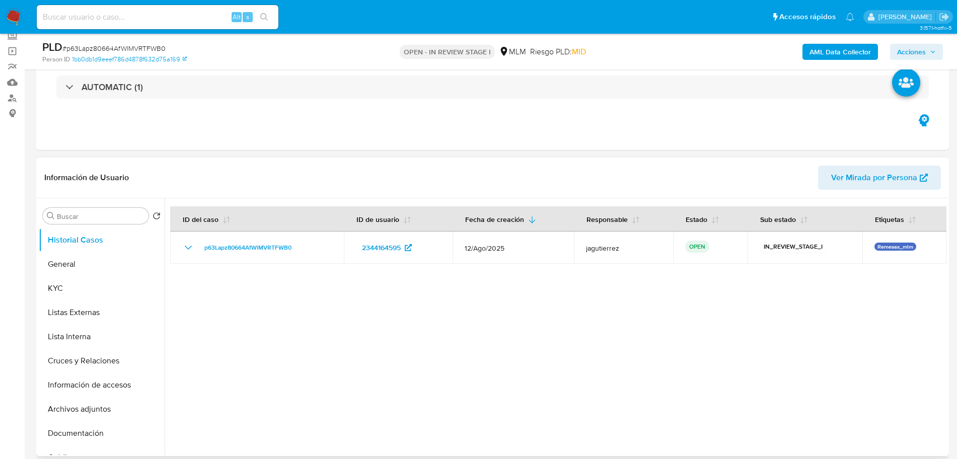
select select "10"
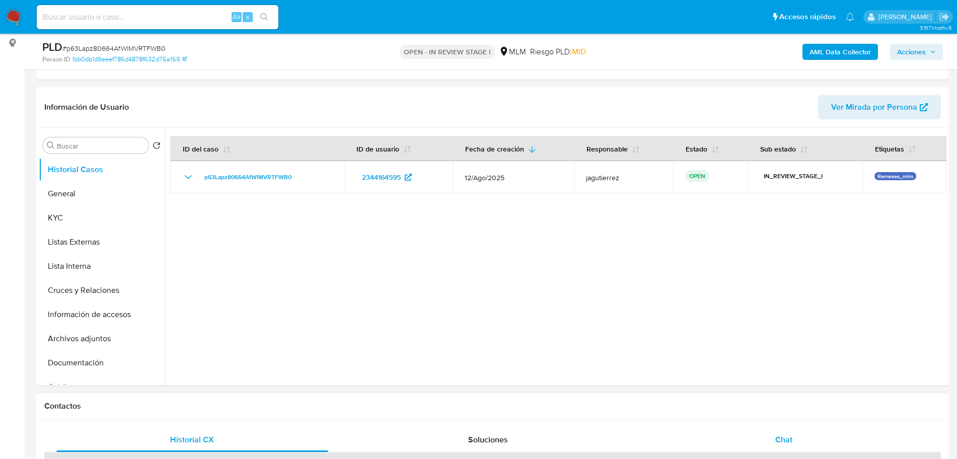
scroll to position [252, 0]
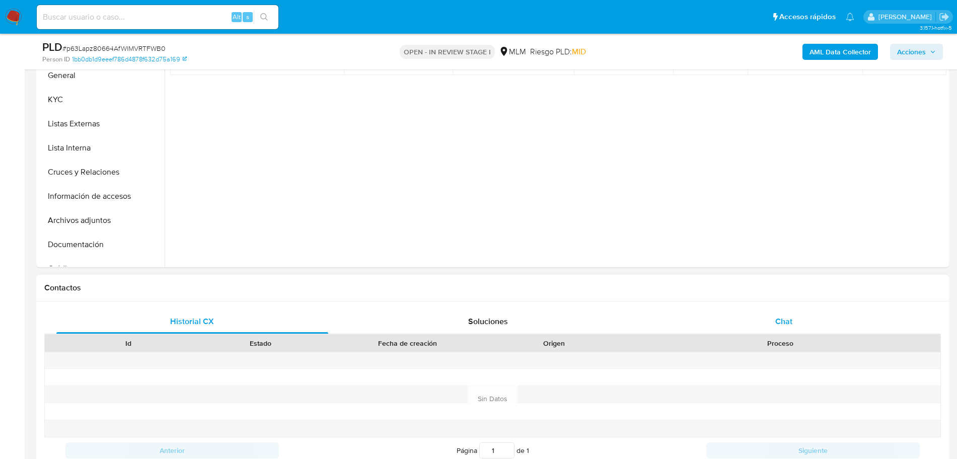
click at [782, 323] on span "Chat" at bounding box center [783, 322] width 17 height 12
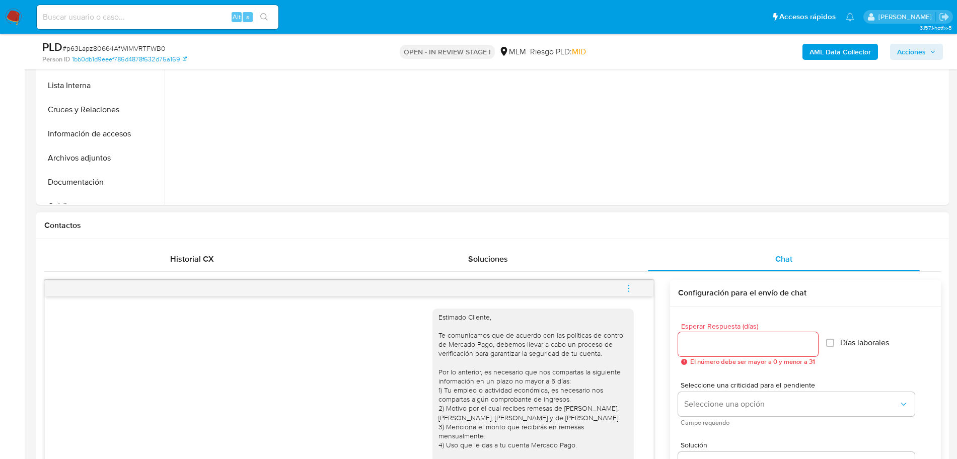
scroll to position [50, 0]
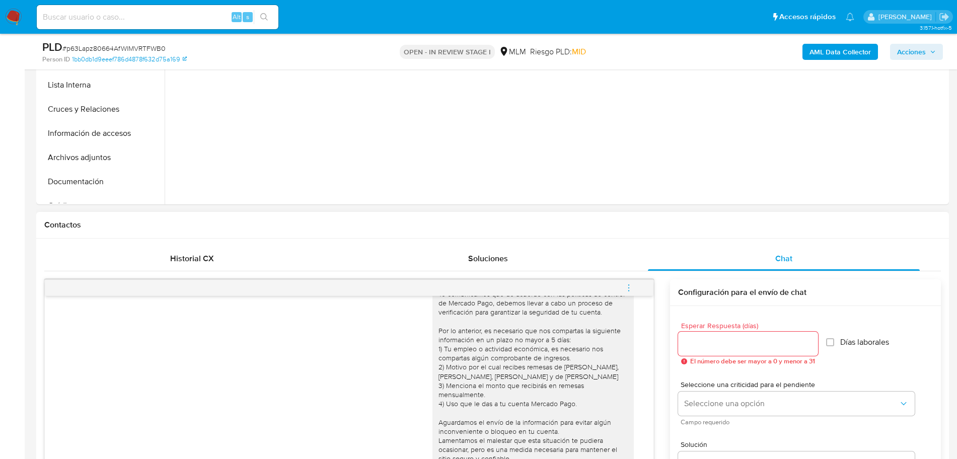
click at [629, 290] on icon "menu-action" at bounding box center [628, 287] width 9 height 9
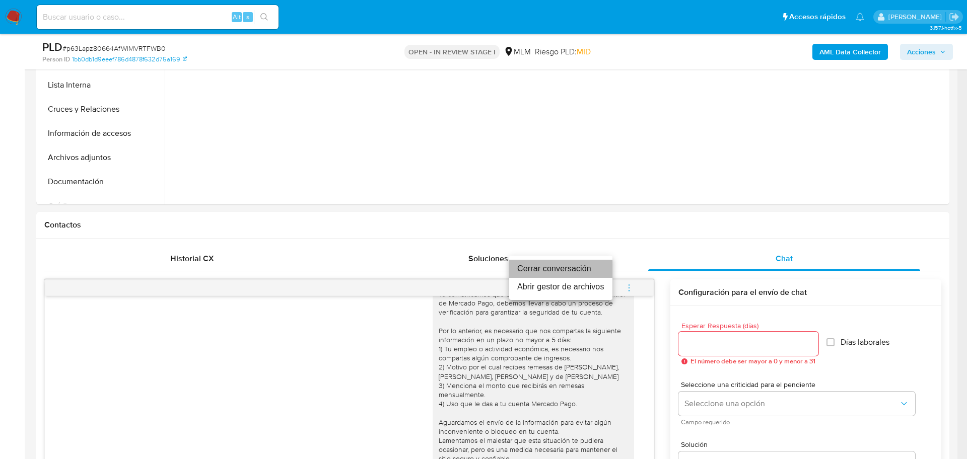
click at [557, 276] on li "Cerrar conversación" at bounding box center [560, 269] width 103 height 18
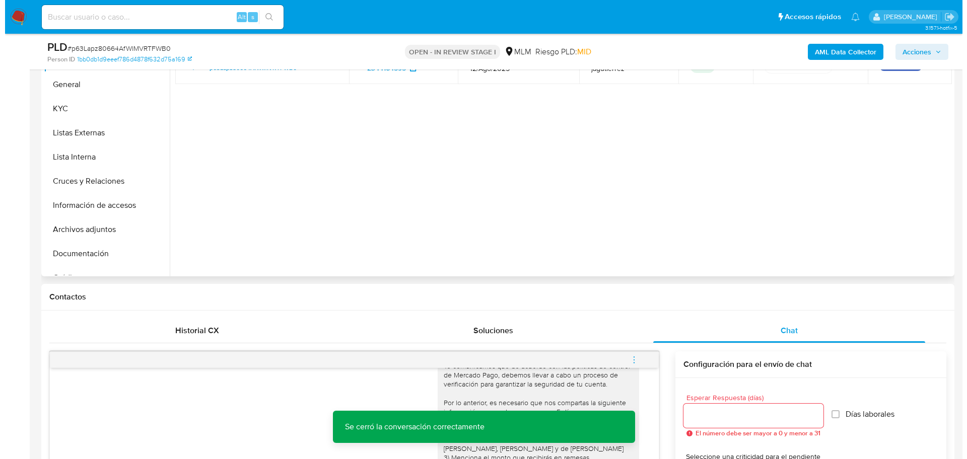
scroll to position [189, 0]
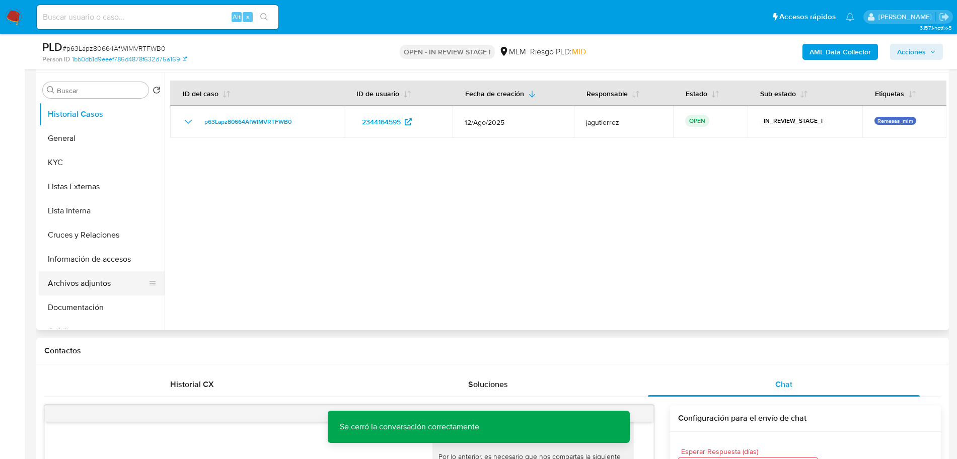
click at [88, 279] on button "Archivos adjuntos" at bounding box center [98, 283] width 118 height 24
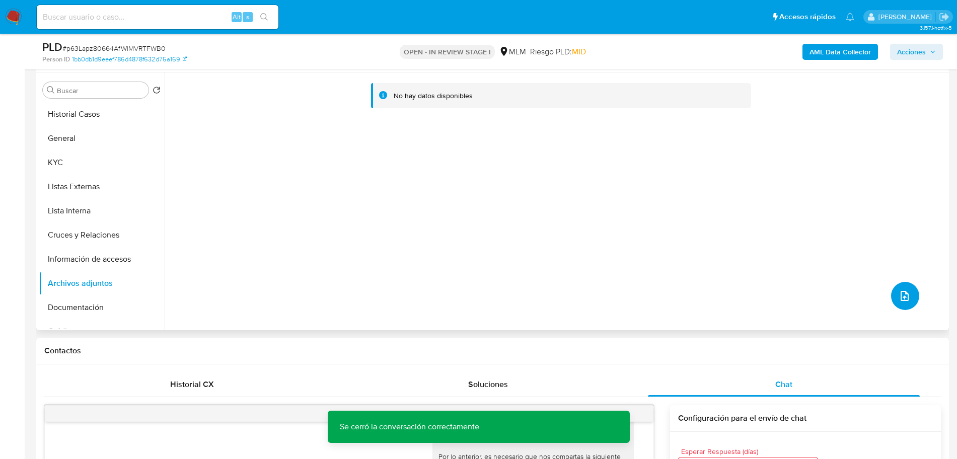
click at [911, 296] on button "upload-file" at bounding box center [905, 296] width 28 height 28
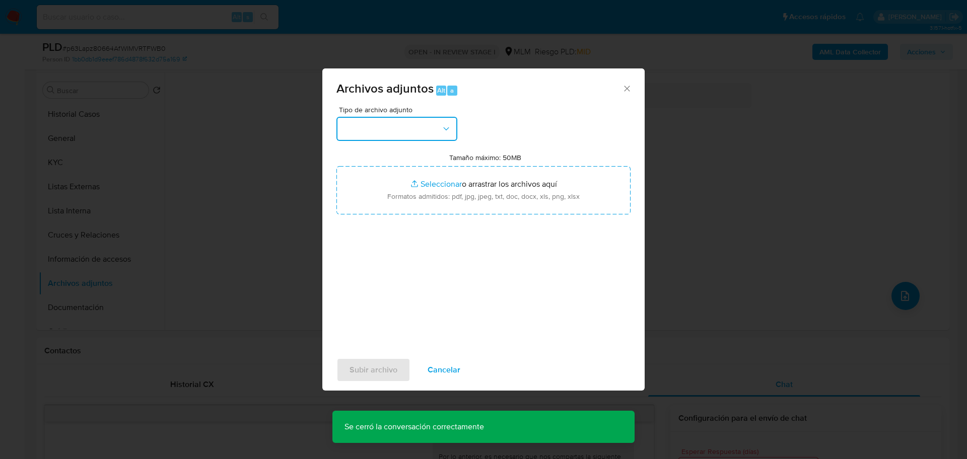
click at [370, 117] on button "button" at bounding box center [396, 129] width 121 height 24
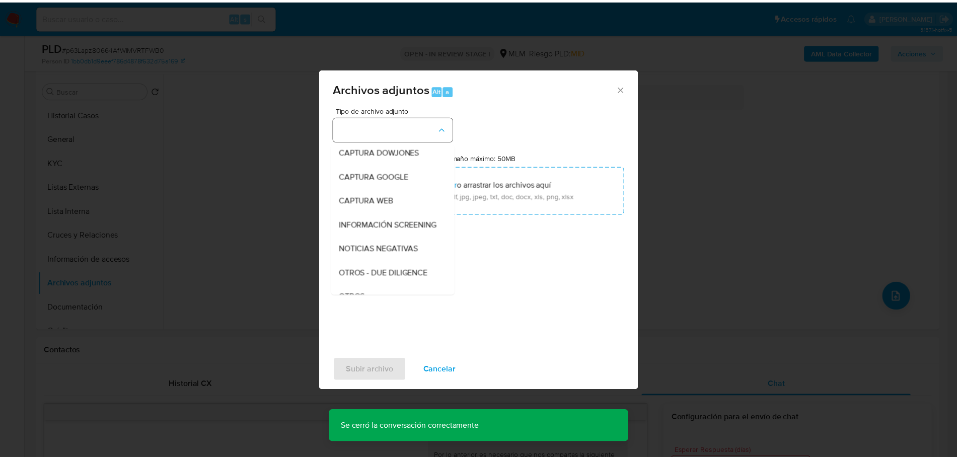
scroll to position [52, 0]
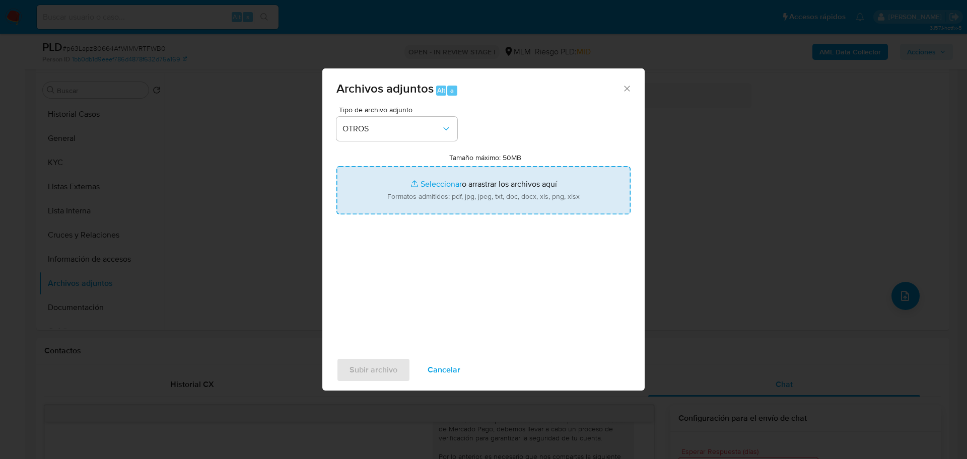
type input "C:\fakepath\2344164595_NOMBRE FRANCISCA GOMEZ ARANA_AGO2025.pdf"
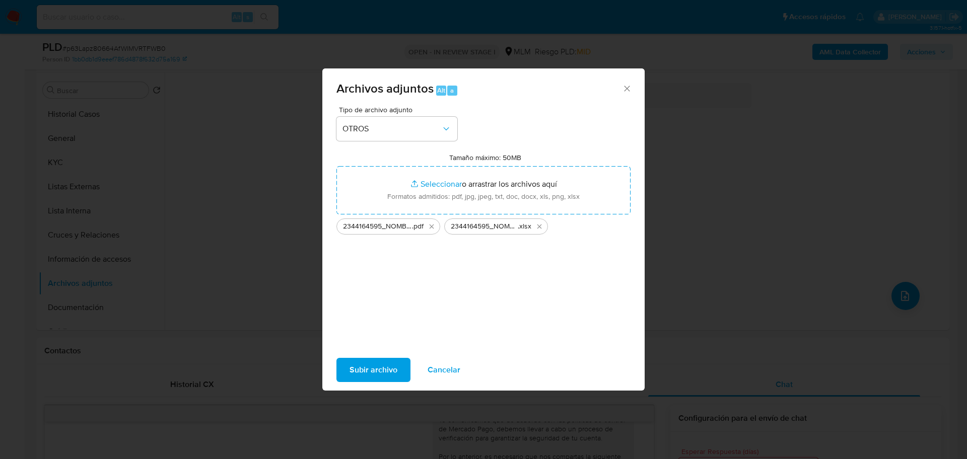
click at [388, 364] on span "Subir archivo" at bounding box center [373, 370] width 48 height 22
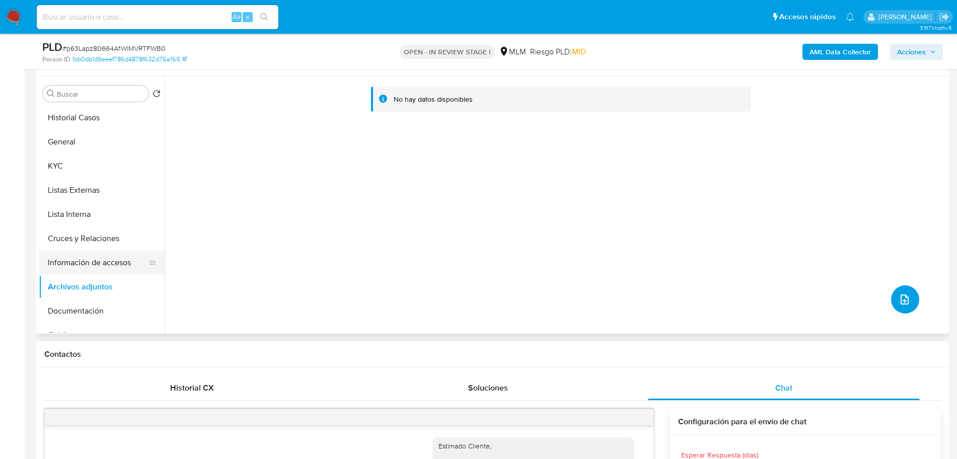
scroll to position [126, 0]
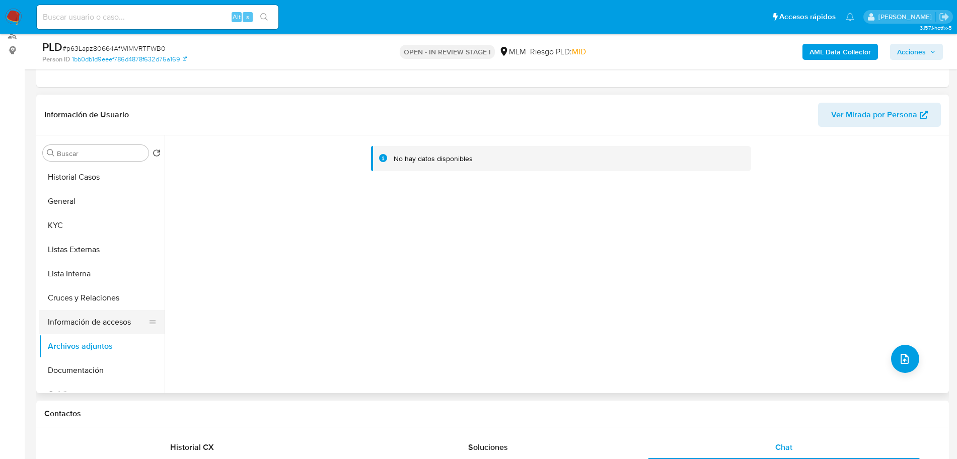
click at [88, 328] on button "Información de accesos" at bounding box center [98, 322] width 118 height 24
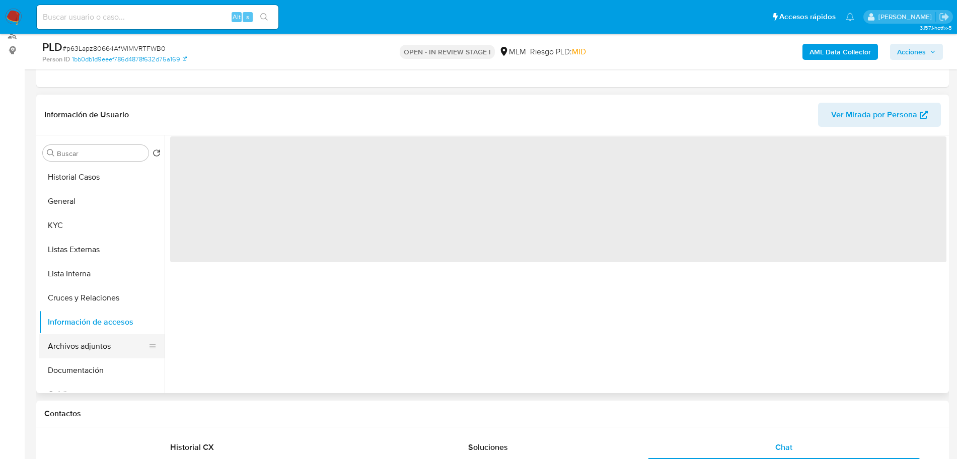
click at [63, 354] on button "Archivos adjuntos" at bounding box center [98, 346] width 118 height 24
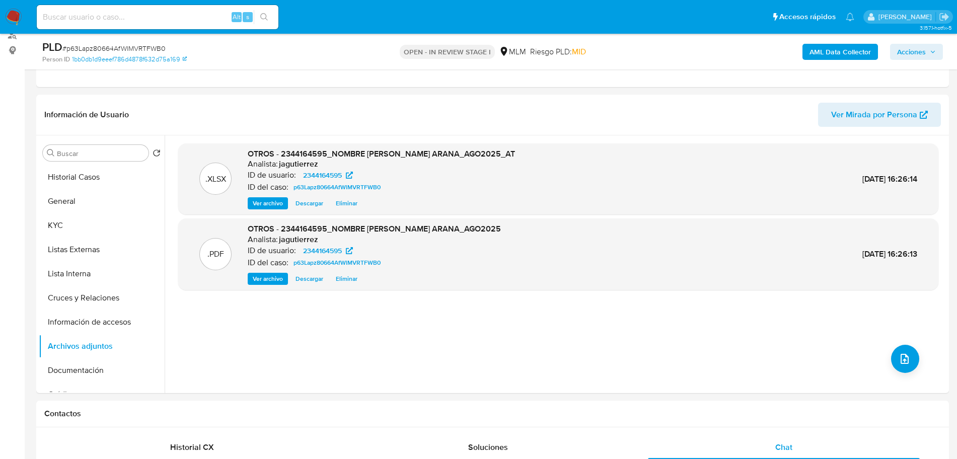
drag, startPoint x: 908, startPoint y: 54, endPoint x: 902, endPoint y: 60, distance: 9.3
click at [909, 53] on span "Acciones" at bounding box center [911, 52] width 29 height 16
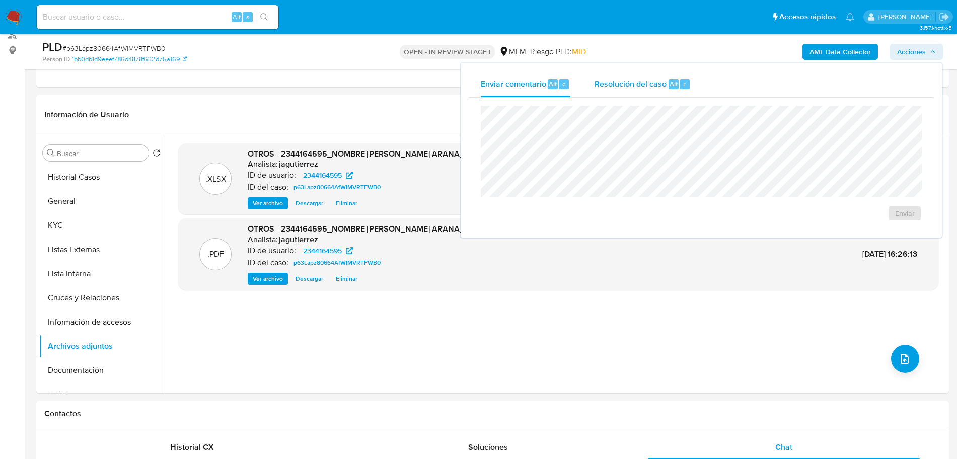
click at [595, 91] on div "Resolución del caso Alt r" at bounding box center [643, 84] width 96 height 26
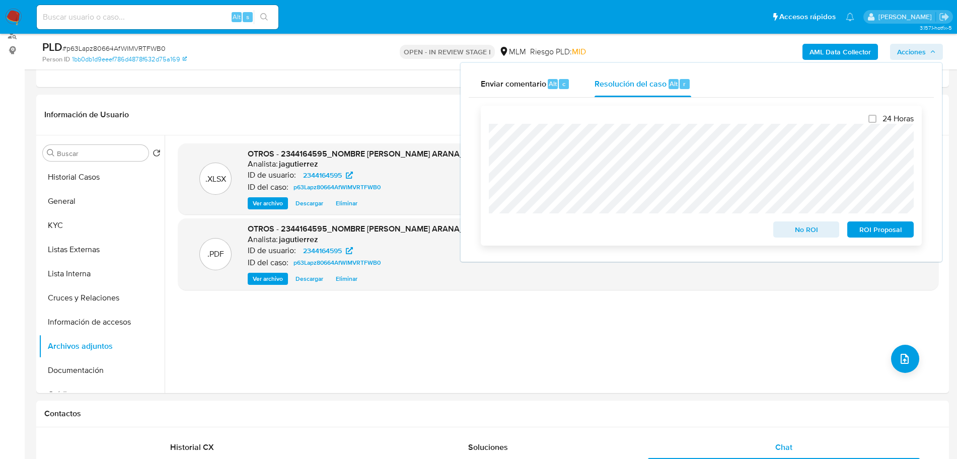
click at [889, 230] on span "ROI Proposal" at bounding box center [880, 230] width 52 height 14
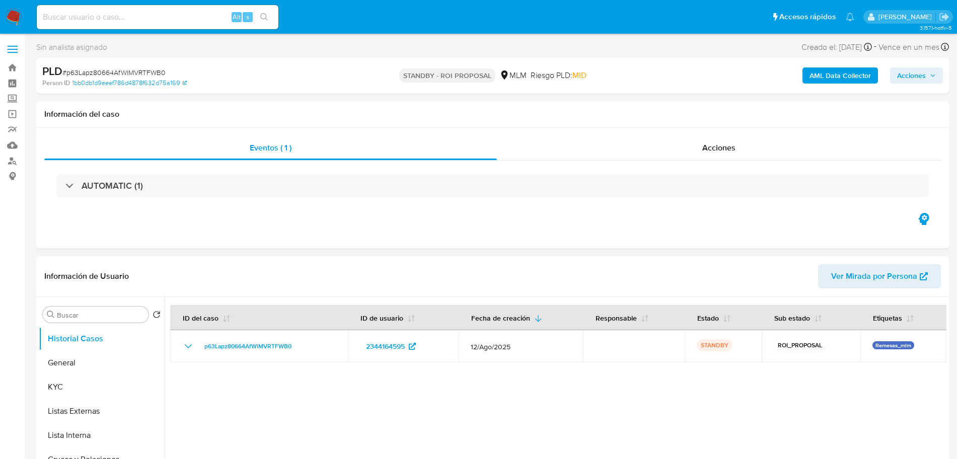
select select "10"
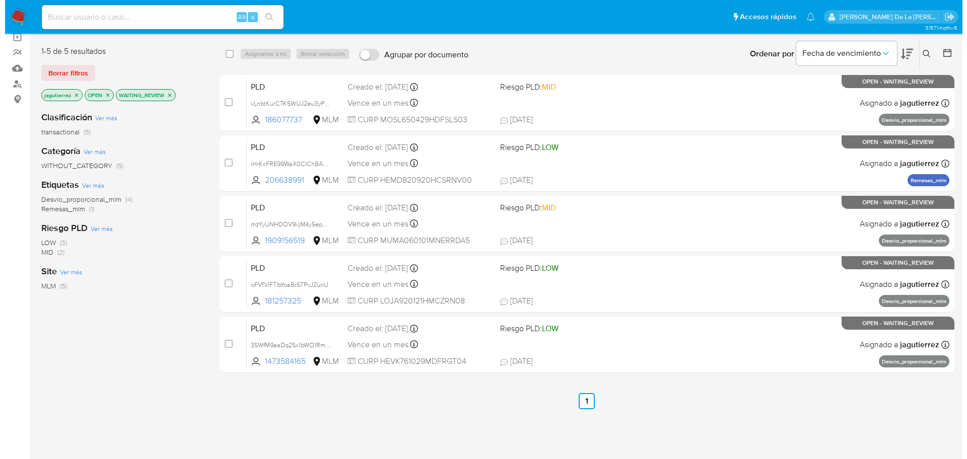
scroll to position [55, 0]
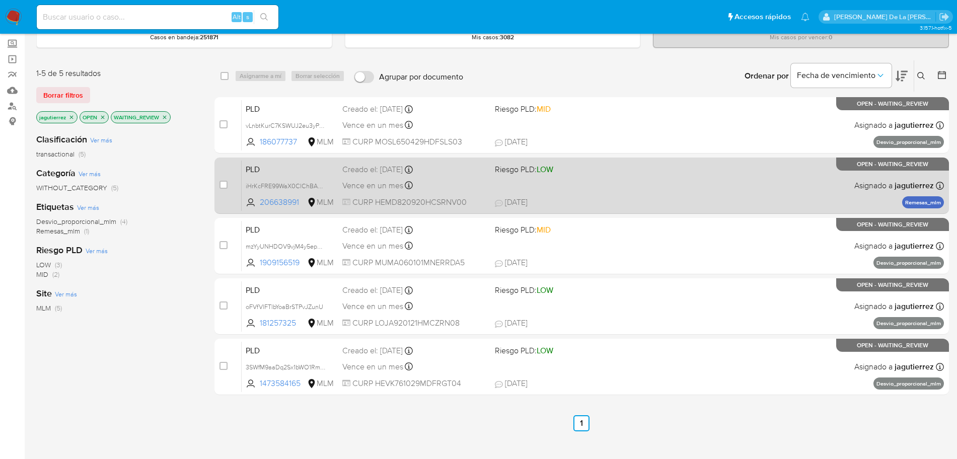
click at [588, 183] on div "PLD iHrKcFRE99WaX0ClChBA9iqw 206638991 MLM Riesgo PLD: LOW Creado el: 12/08/202…" at bounding box center [593, 185] width 702 height 51
click at [224, 183] on input "checkbox" at bounding box center [224, 185] width 8 height 8
checkbox input "true"
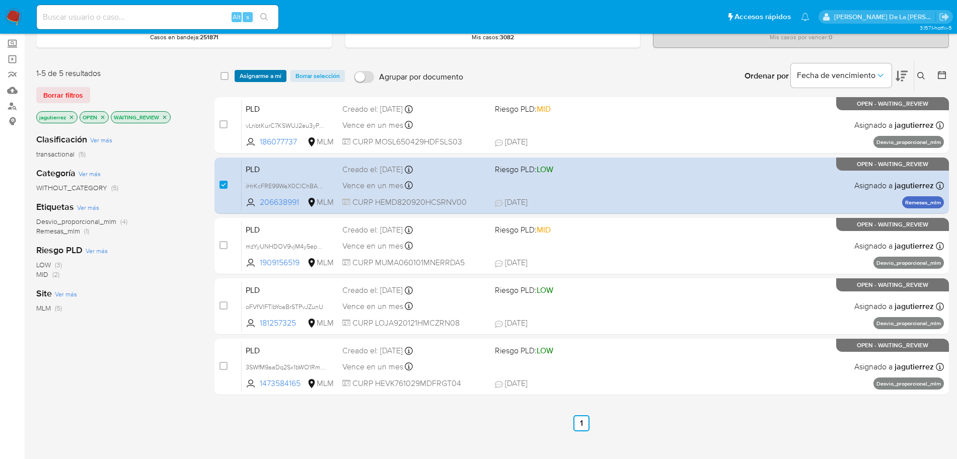
click at [265, 74] on span "Asignarme a mí" at bounding box center [261, 76] width 42 height 10
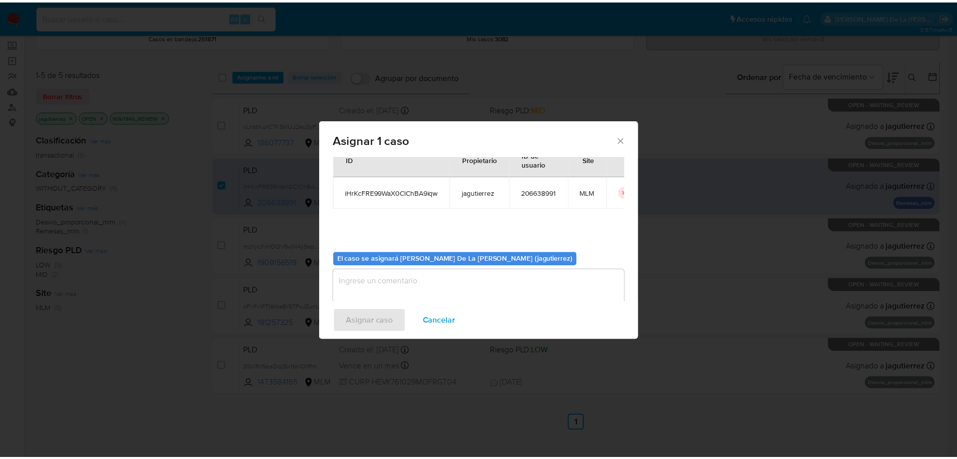
scroll to position [52, 0]
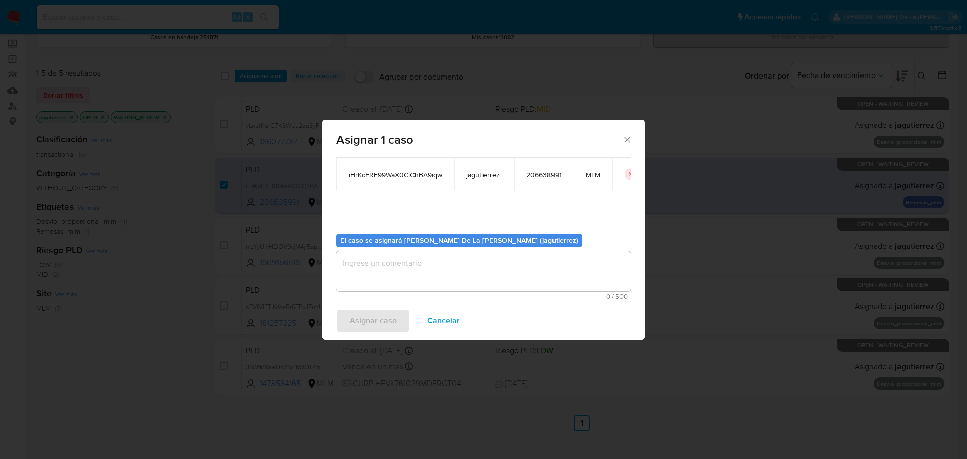
click at [376, 267] on textarea "assign-modal" at bounding box center [483, 271] width 294 height 40
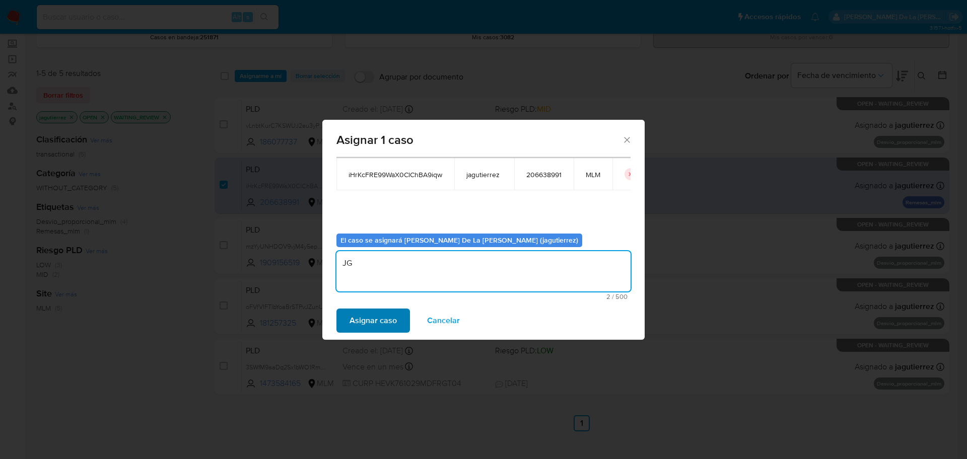
type textarea "JG"
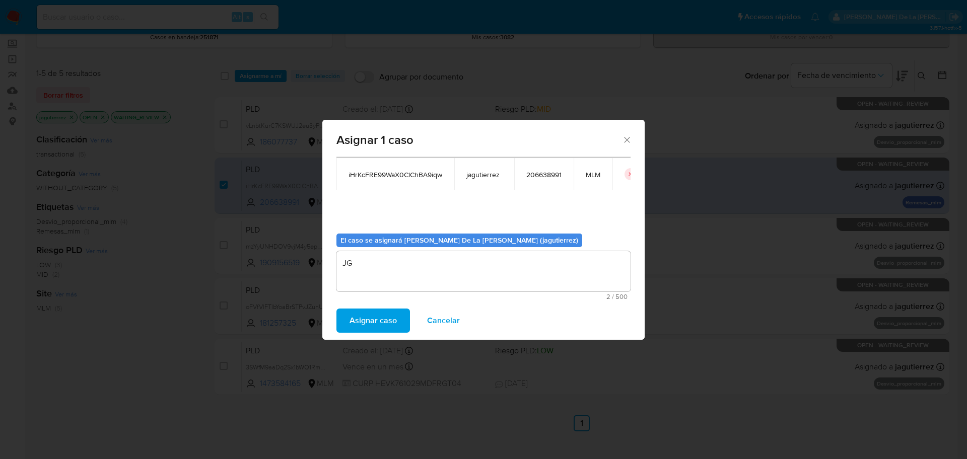
click at [370, 327] on span "Asignar caso" at bounding box center [372, 321] width 47 height 22
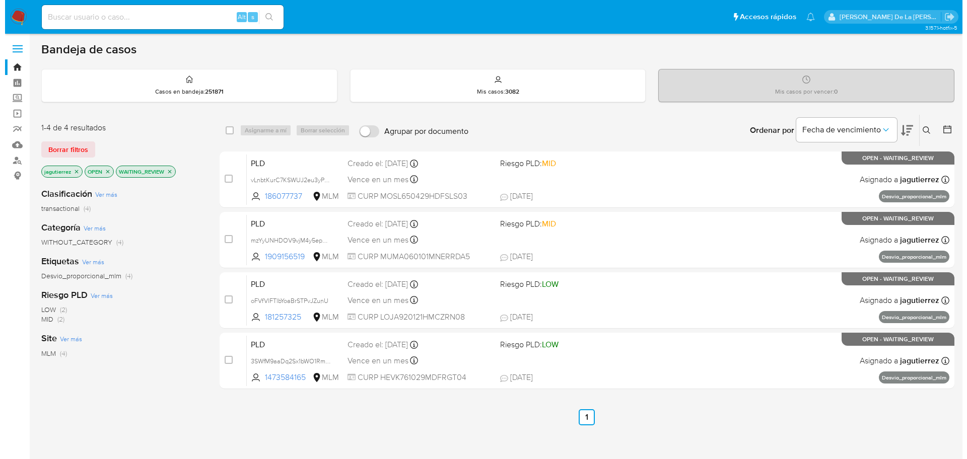
scroll to position [0, 0]
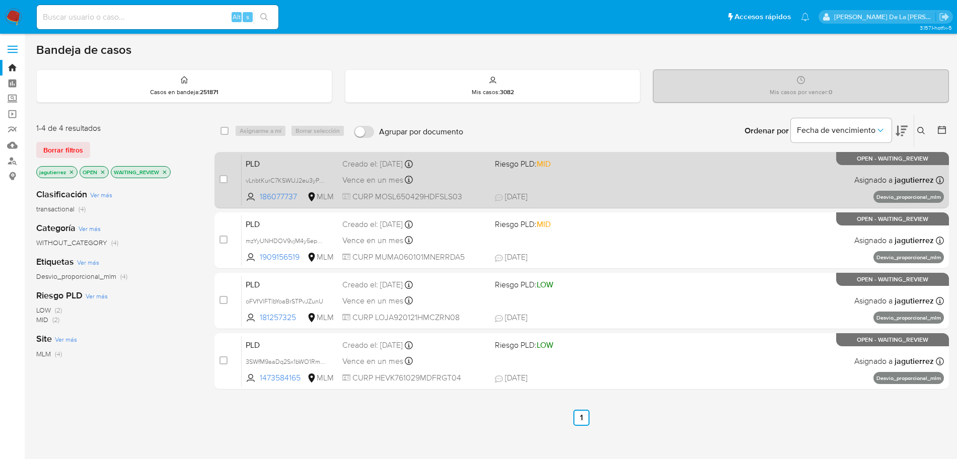
click at [474, 159] on div "Creado el: 12/08/2025 Creado el: 12/08/2025 02:09:39" at bounding box center [414, 164] width 145 height 11
click at [224, 178] on input "checkbox" at bounding box center [224, 179] width 8 height 8
checkbox input "true"
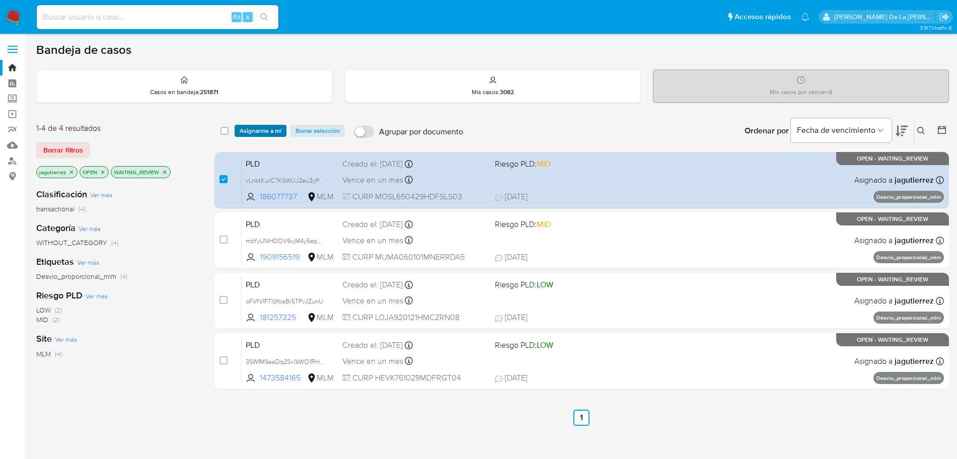
click at [258, 135] on span "Asignarme a mí" at bounding box center [261, 131] width 42 height 10
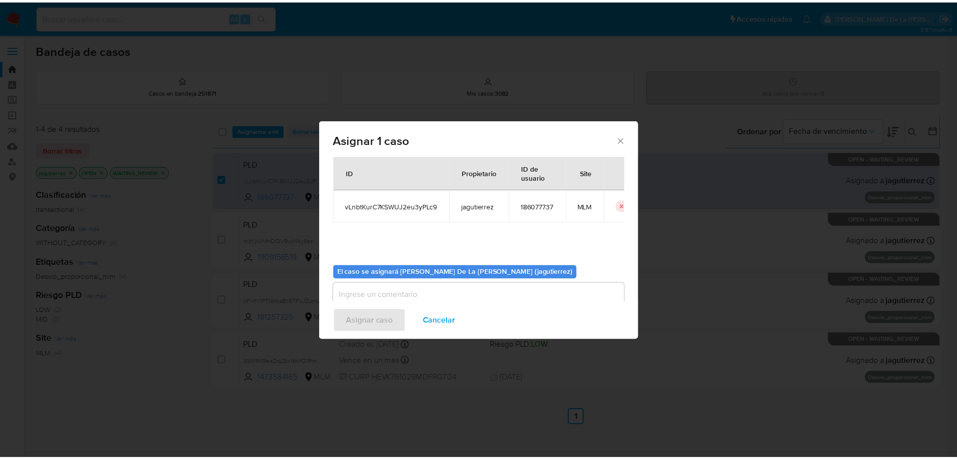
scroll to position [52, 0]
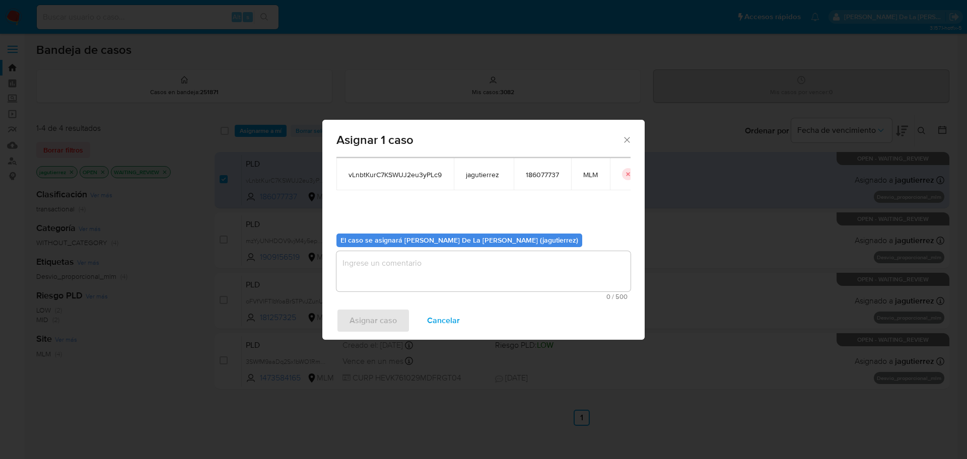
click at [407, 270] on textarea "assign-modal" at bounding box center [483, 271] width 294 height 40
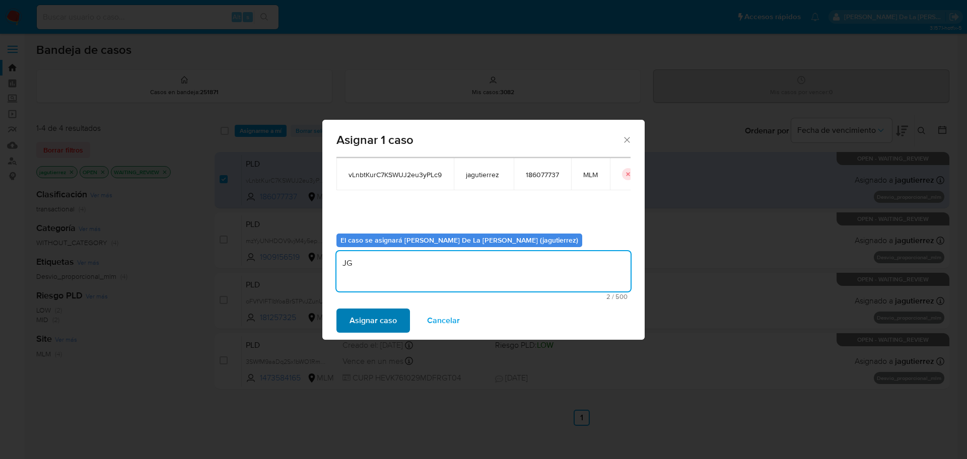
type textarea "JG"
click at [382, 325] on span "Asignar caso" at bounding box center [372, 321] width 47 height 22
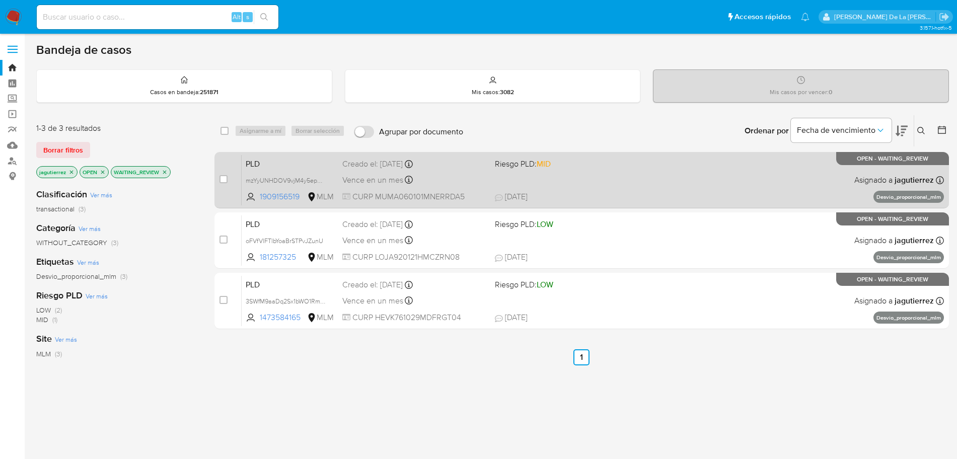
click at [580, 182] on div "PLD mzYyUNHDOV9vjM4y5epMXbzl 1909156519 MLM Riesgo PLD: MID Creado el: 12/08/20…" at bounding box center [593, 180] width 702 height 51
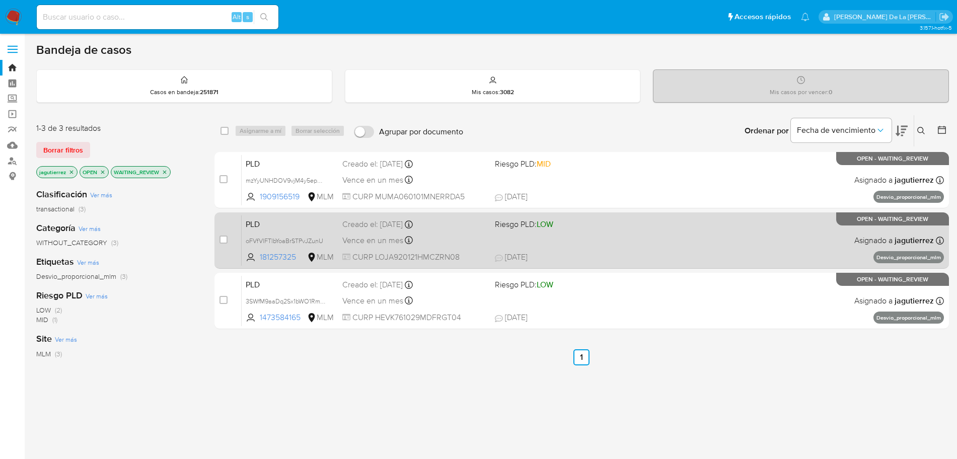
click at [594, 229] on span "Riesgo PLD: LOW" at bounding box center [567, 223] width 145 height 13
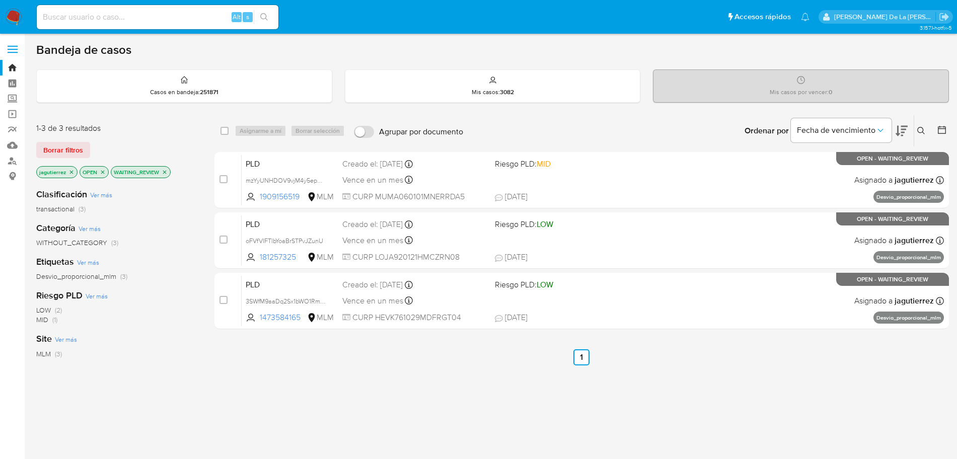
click at [619, 334] on div "select-all-cases-checkbox Asignarme a mí Borrar selección Agrupar por documento…" at bounding box center [581, 343] width 735 height 456
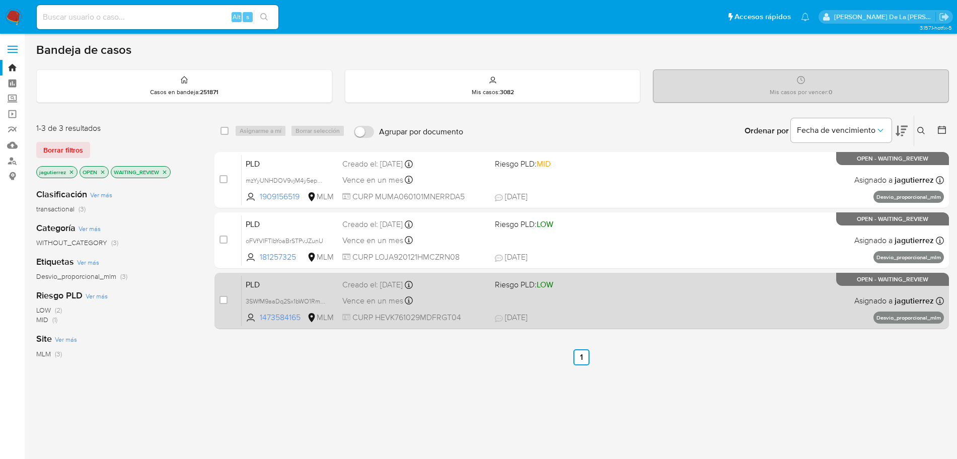
click at [618, 310] on div "PLD 3SWfM9aaDq2Sx1bWO1RmeHuH 1473584165 MLM Riesgo PLD: LOW Creado el: 12/08/20…" at bounding box center [593, 300] width 702 height 51
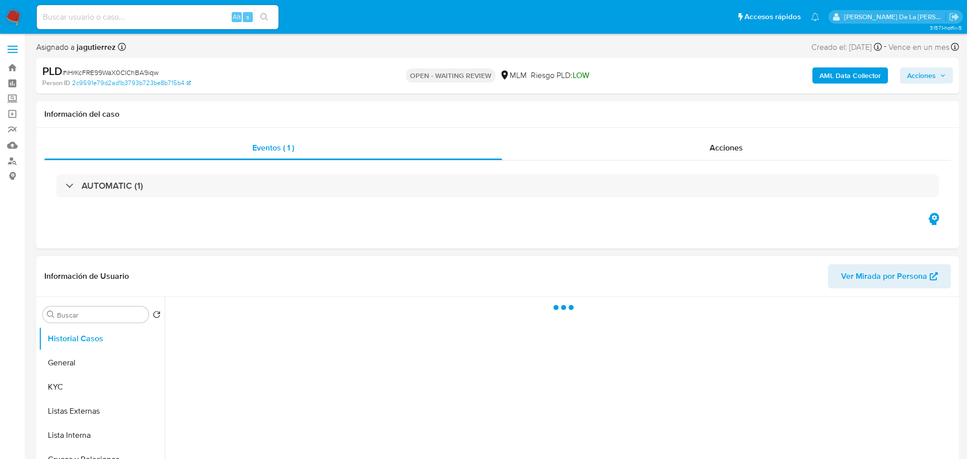
select select "10"
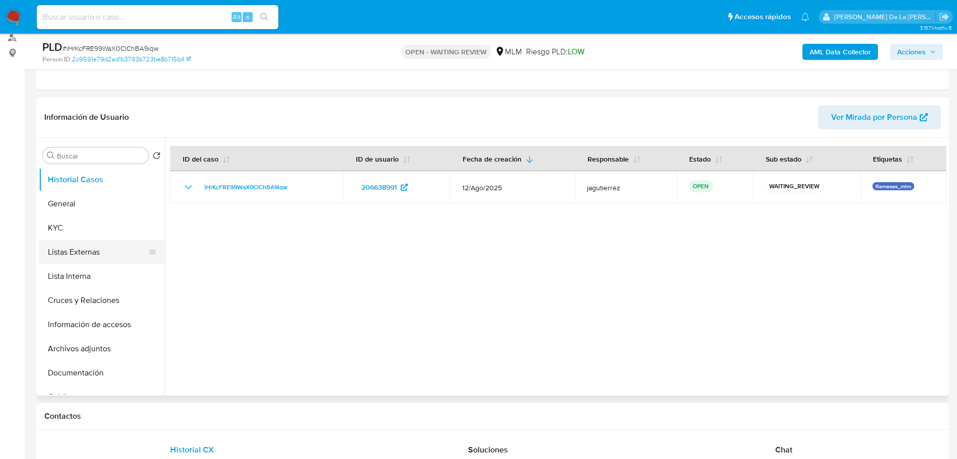
scroll to position [126, 0]
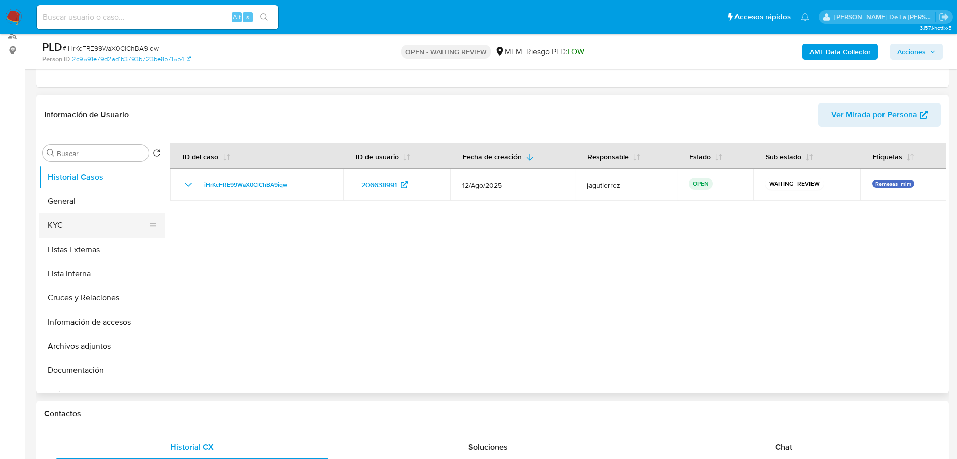
click at [97, 222] on button "KYC" at bounding box center [98, 225] width 118 height 24
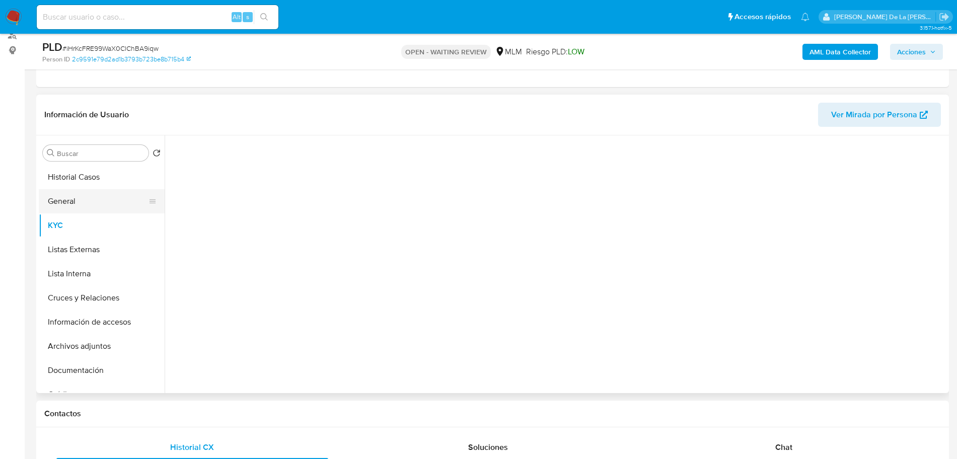
click at [97, 205] on button "General" at bounding box center [98, 201] width 118 height 24
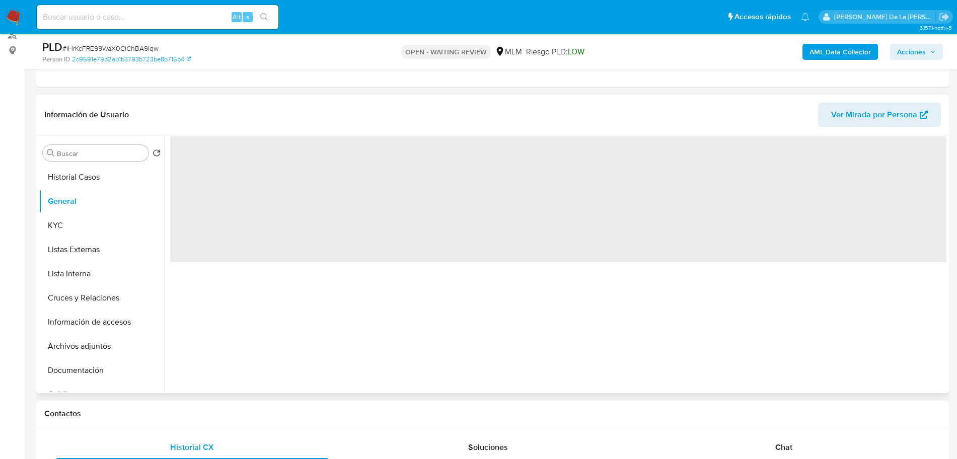
click at [201, 161] on span "‌" at bounding box center [558, 199] width 776 height 126
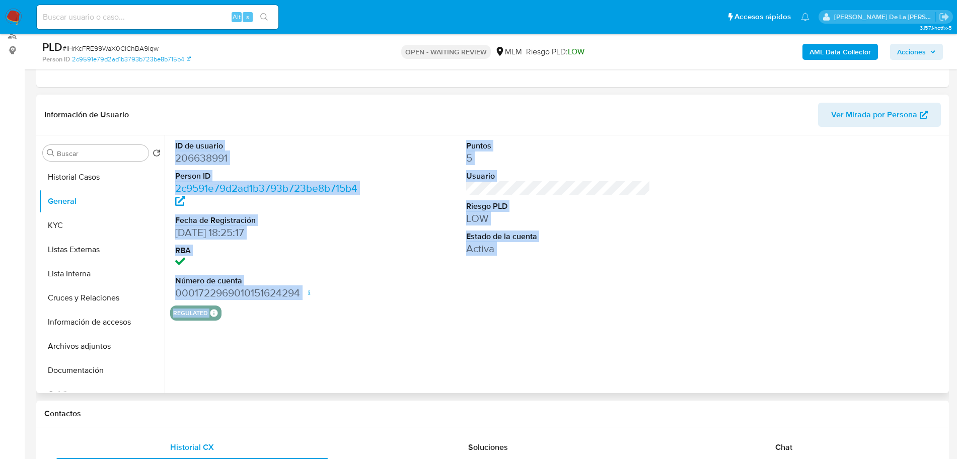
click at [202, 161] on dd "206638991" at bounding box center [267, 158] width 184 height 14
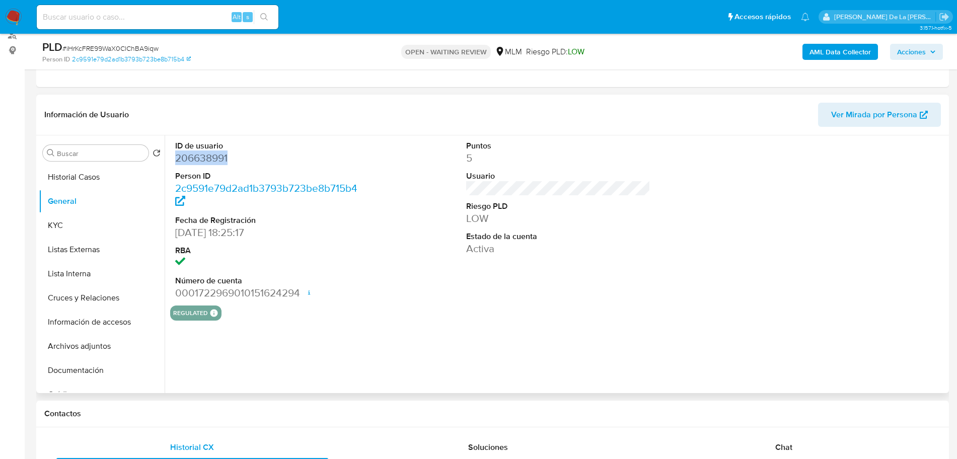
click at [203, 160] on dd "206638991" at bounding box center [267, 158] width 184 height 14
click at [314, 193] on link "2c9591e79d2ad1b3793b723be8b715b4" at bounding box center [266, 195] width 182 height 29
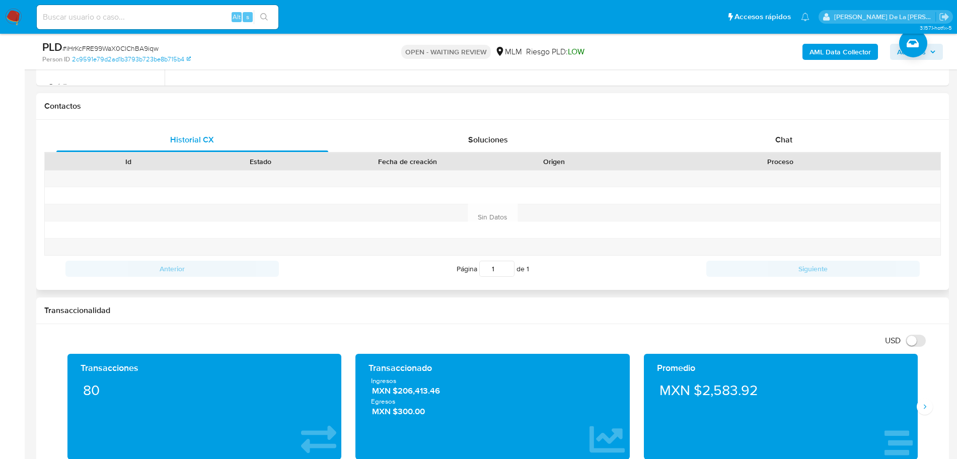
scroll to position [441, 0]
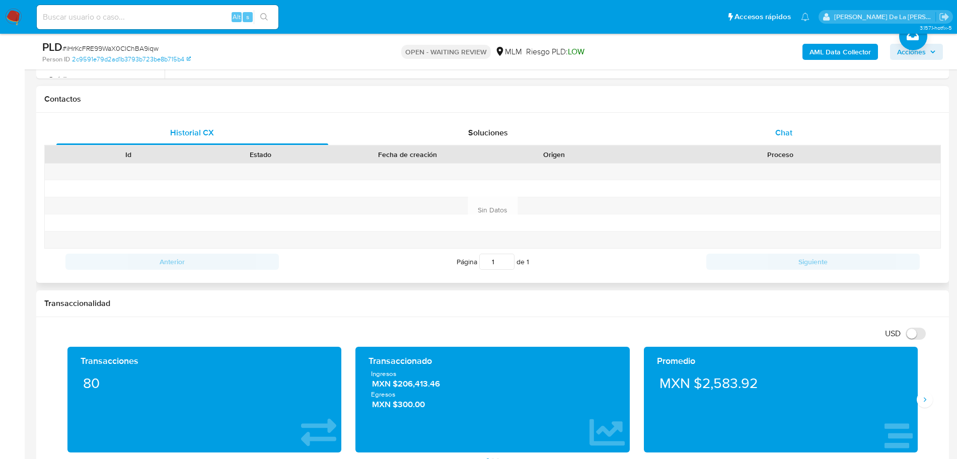
click at [800, 137] on div "Chat" at bounding box center [784, 133] width 272 height 24
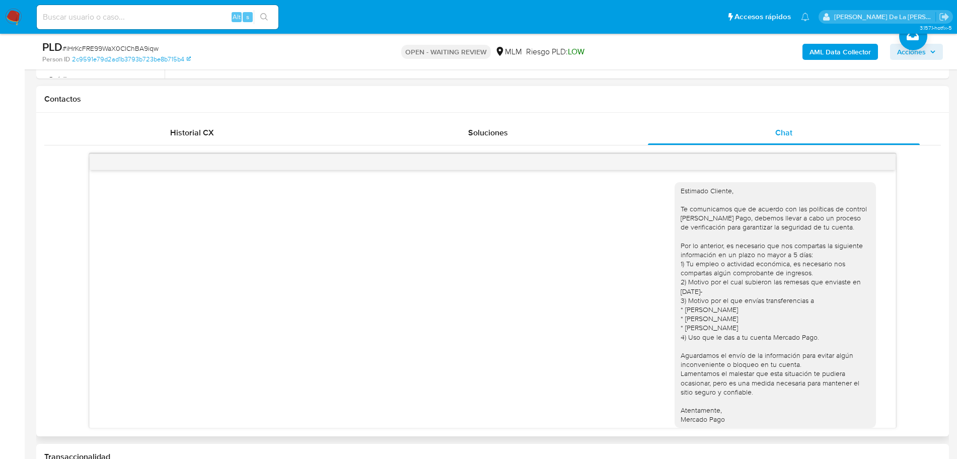
scroll to position [141, 0]
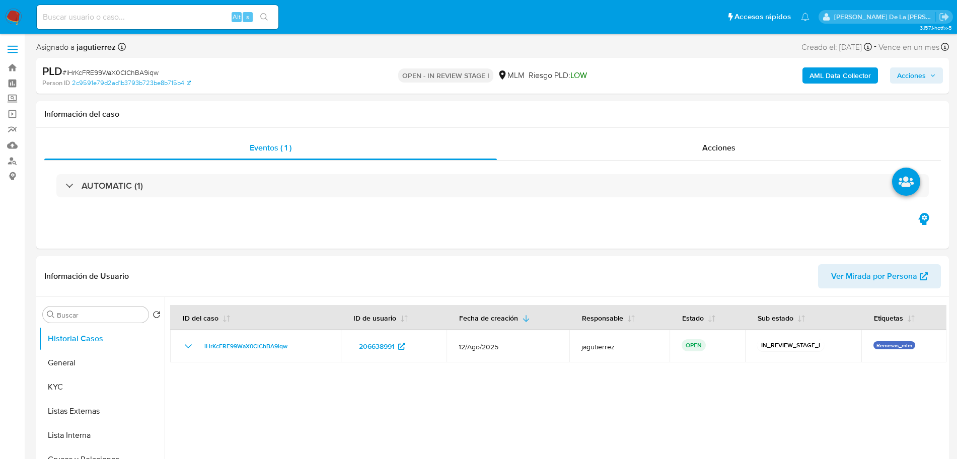
select select "10"
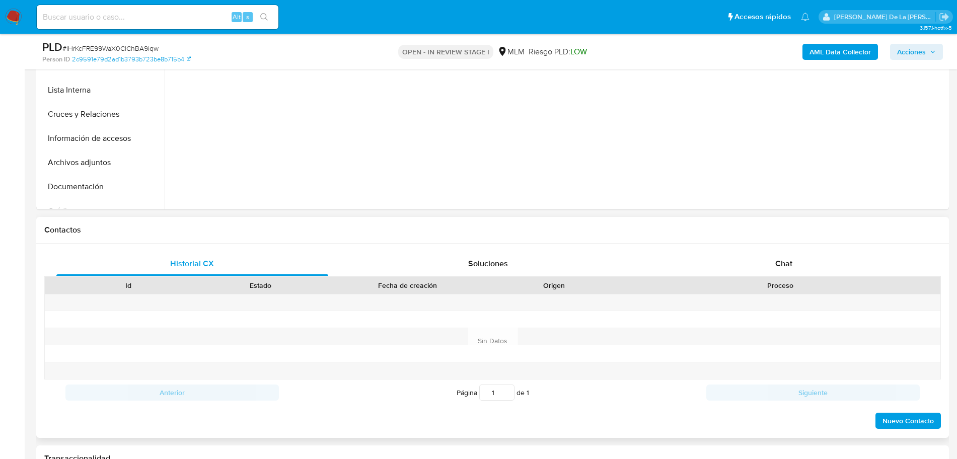
scroll to position [315, 0]
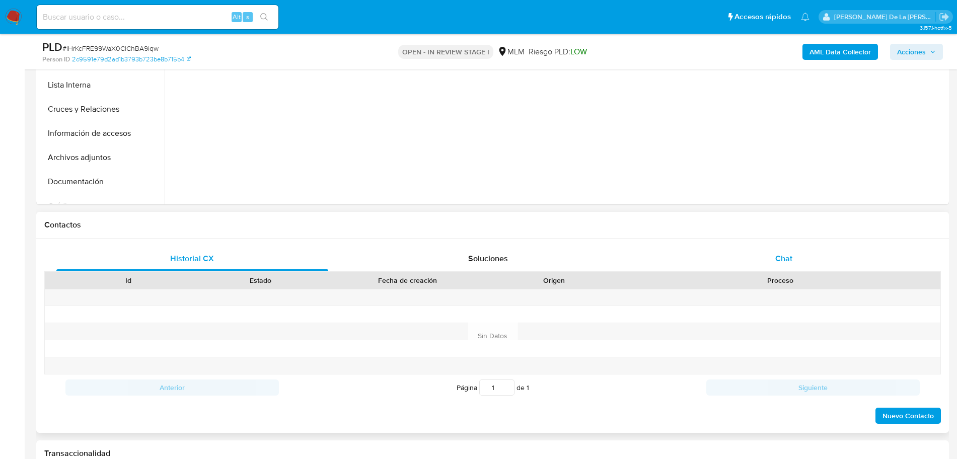
click at [798, 261] on div "Chat" at bounding box center [784, 259] width 272 height 24
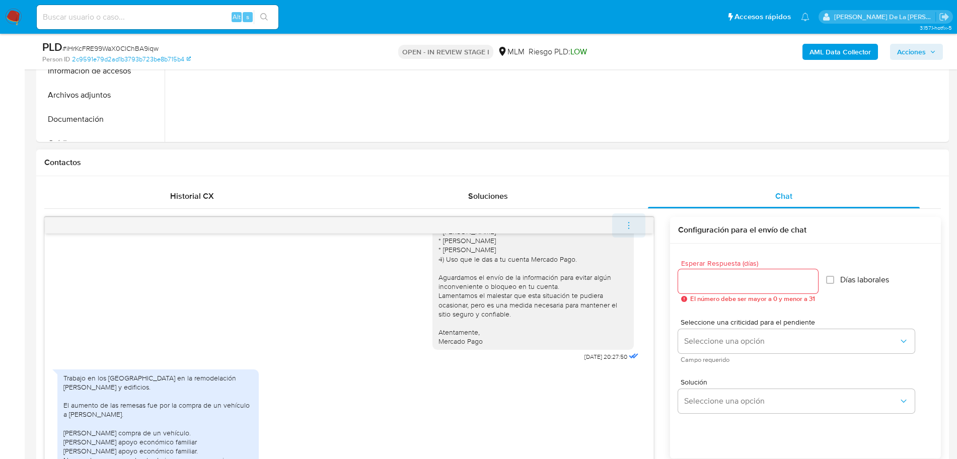
scroll to position [378, 0]
click at [631, 217] on span "menu-action" at bounding box center [628, 225] width 9 height 24
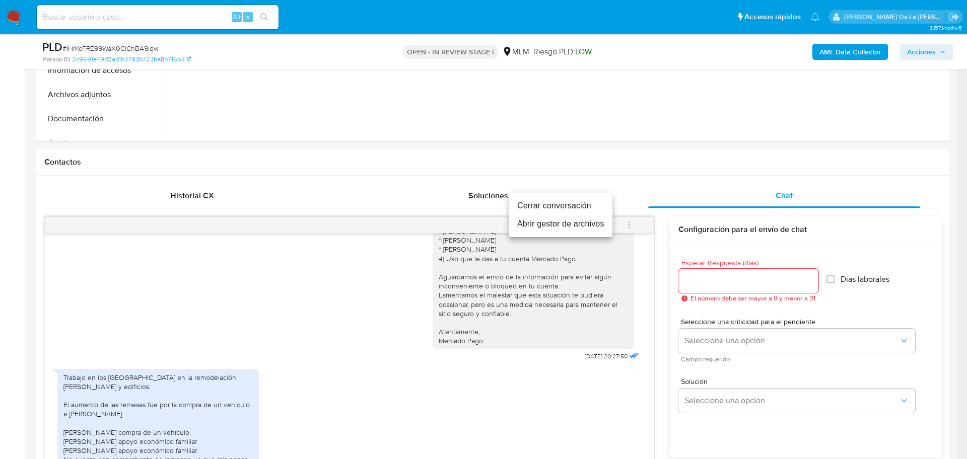
drag, startPoint x: 574, startPoint y: 221, endPoint x: 572, endPoint y: 204, distance: 16.2
click at [572, 204] on ul "Cerrar conversación Abrir gestor de archivos" at bounding box center [560, 215] width 103 height 44
click at [572, 204] on li "Cerrar conversación" at bounding box center [560, 206] width 103 height 18
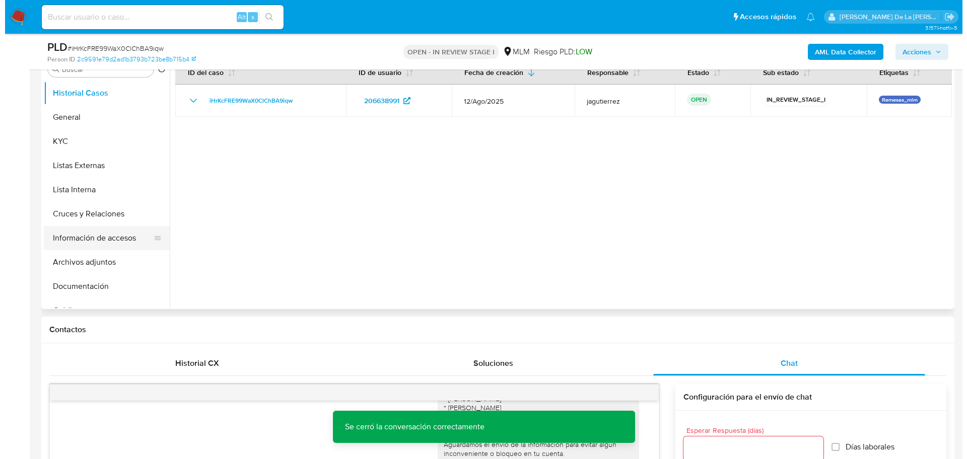
scroll to position [189, 0]
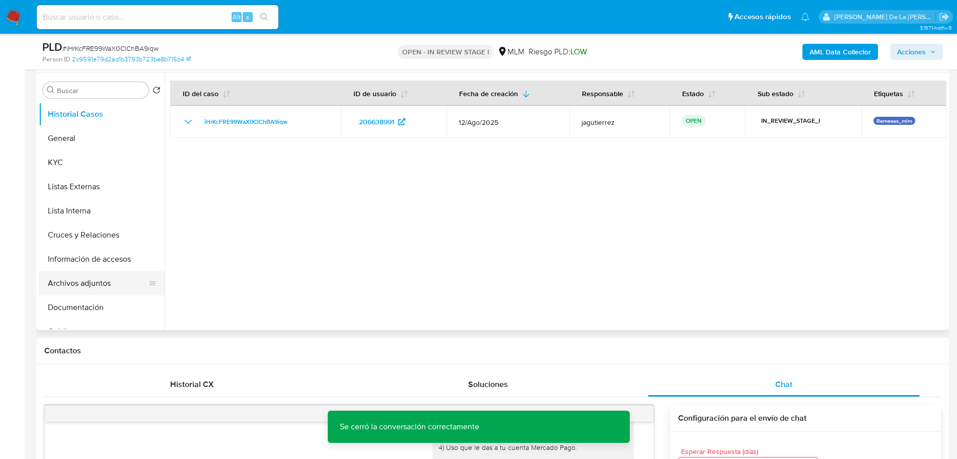
click at [93, 279] on button "Archivos adjuntos" at bounding box center [98, 283] width 118 height 24
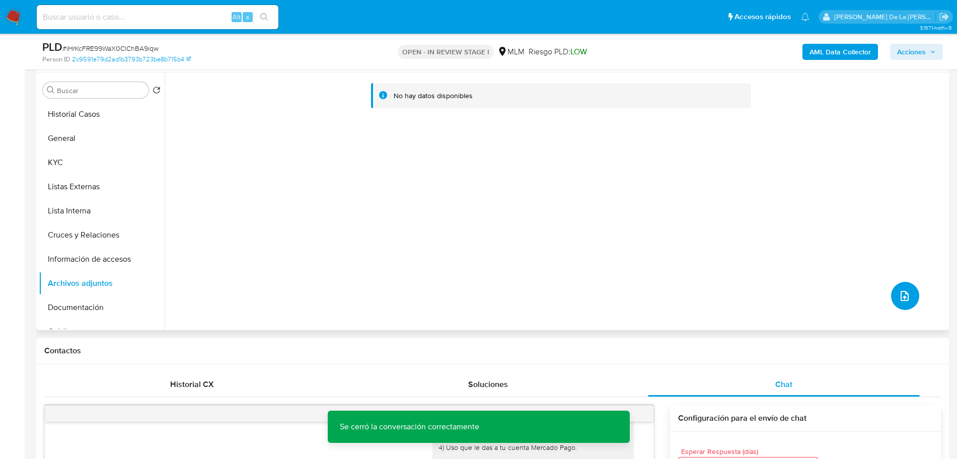
click at [905, 299] on icon "upload-file" at bounding box center [905, 296] width 12 height 12
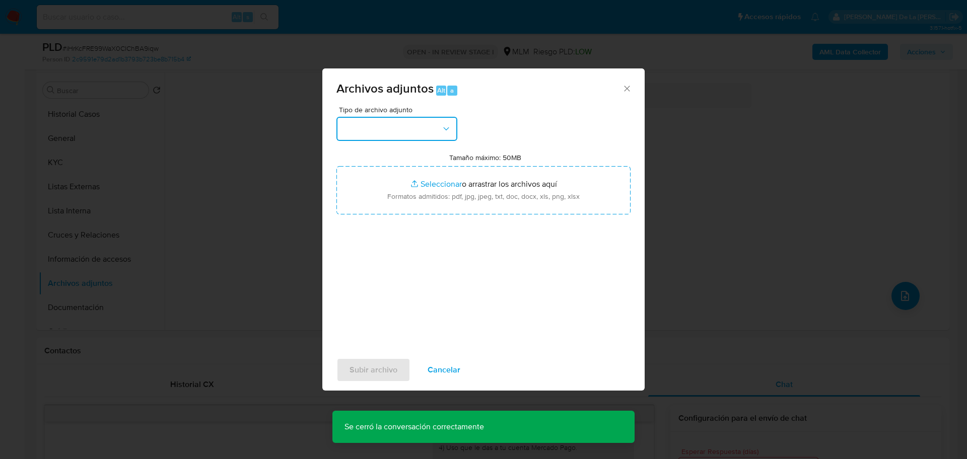
click at [396, 131] on button "button" at bounding box center [396, 129] width 121 height 24
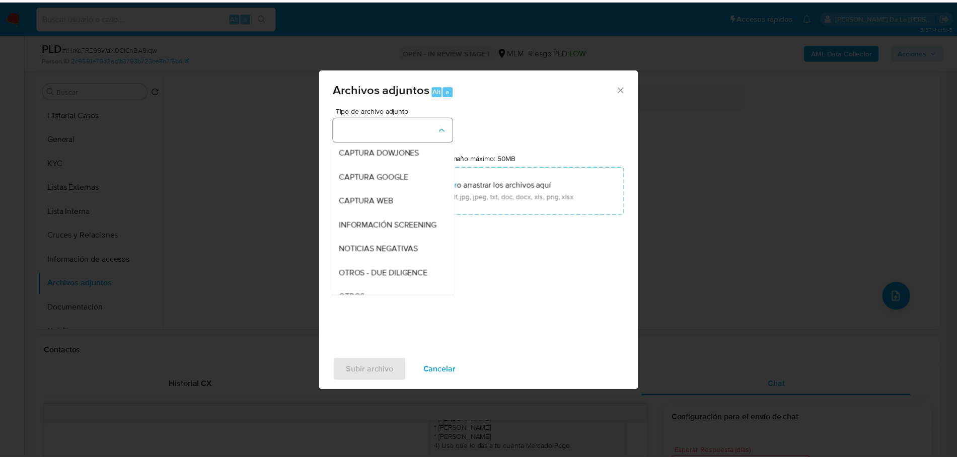
scroll to position [52, 0]
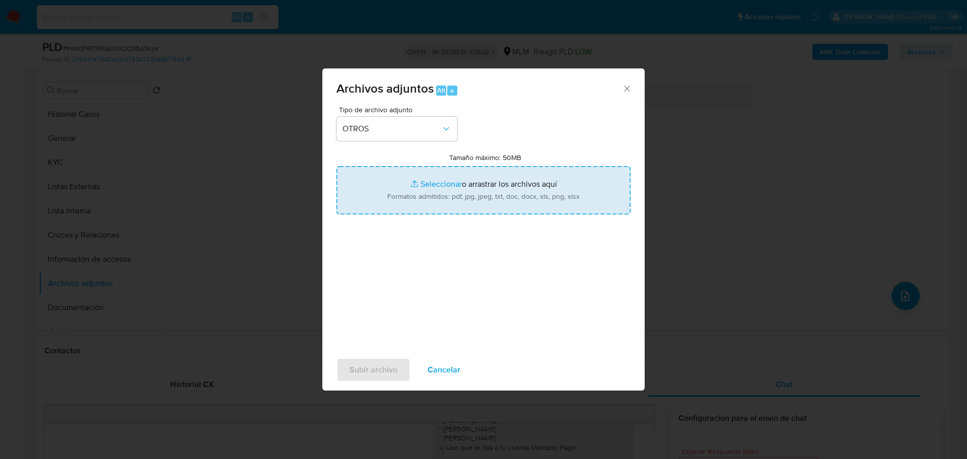
type input "C:\fakepath\206638991_DAVID HERNANDEZ MENDEZ_AGO2025.pdf"
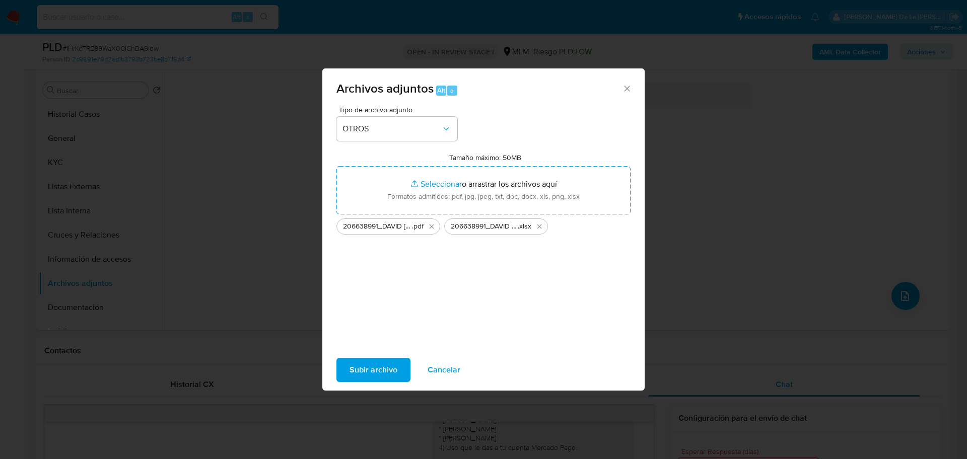
click at [378, 286] on div "Tipo de archivo adjunto OTROS Tamaño máximo: 50MB Seleccionar archivos Seleccio…" at bounding box center [483, 225] width 294 height 238
click at [365, 370] on span "Subir archivo" at bounding box center [373, 370] width 48 height 22
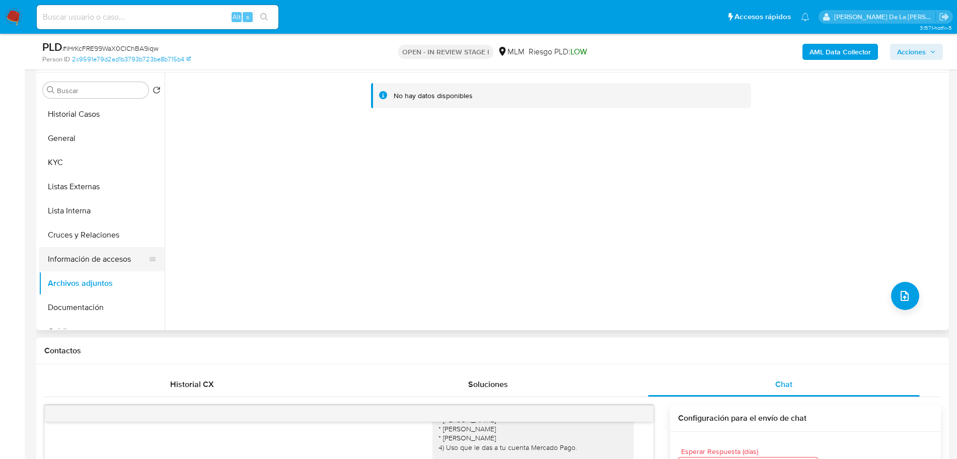
click at [86, 264] on button "Información de accesos" at bounding box center [98, 259] width 118 height 24
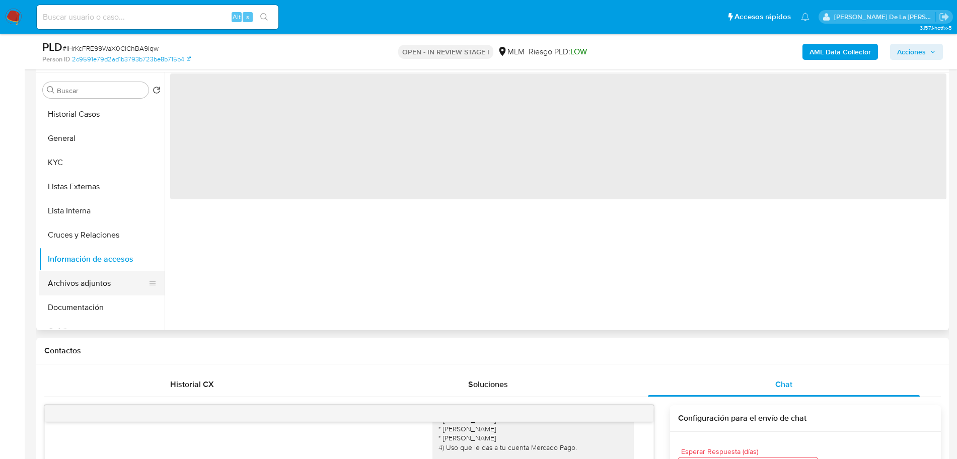
click at [78, 282] on button "Archivos adjuntos" at bounding box center [98, 283] width 118 height 24
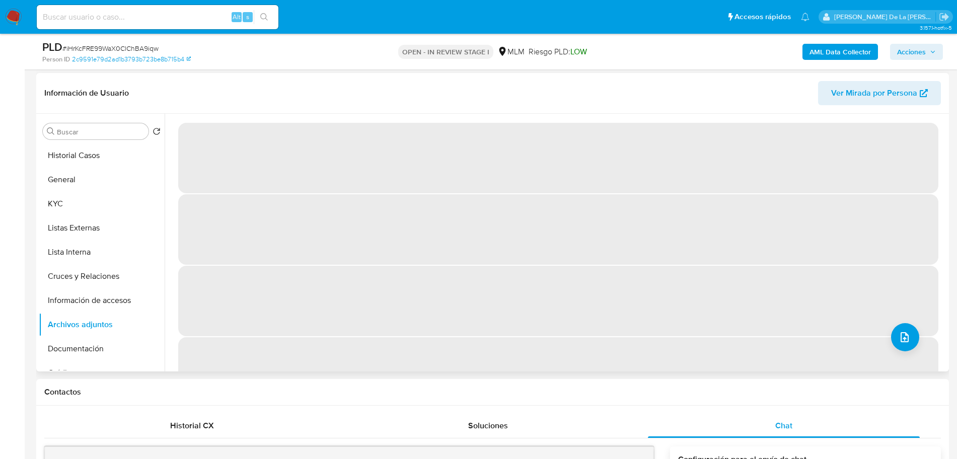
scroll to position [126, 0]
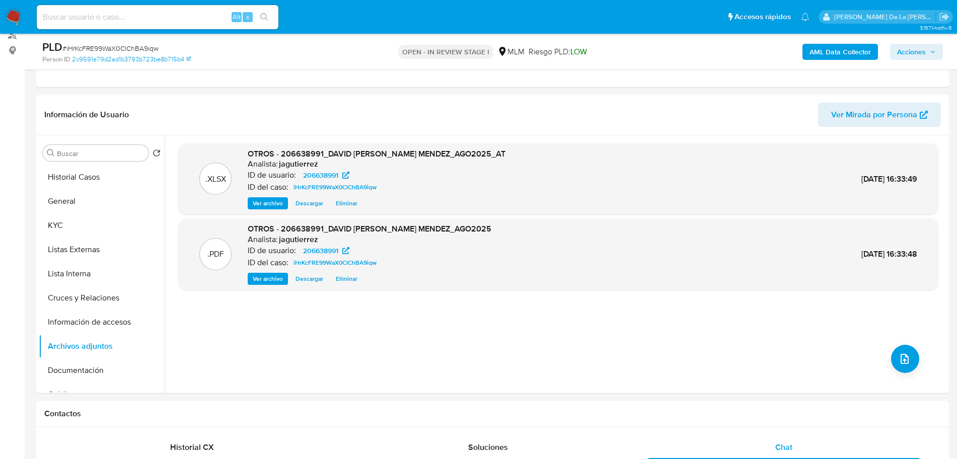
click at [911, 55] on span "Acciones" at bounding box center [911, 52] width 29 height 16
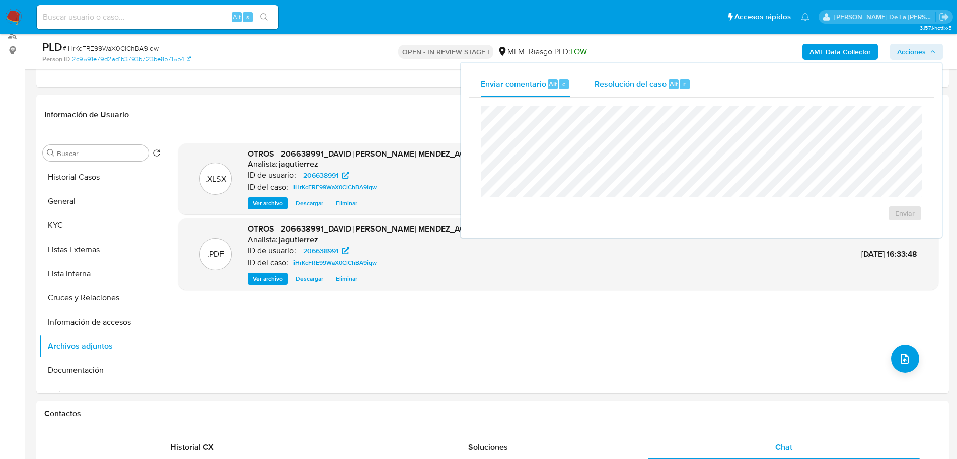
click at [628, 77] on div "Resolución del caso Alt r" at bounding box center [643, 84] width 96 height 26
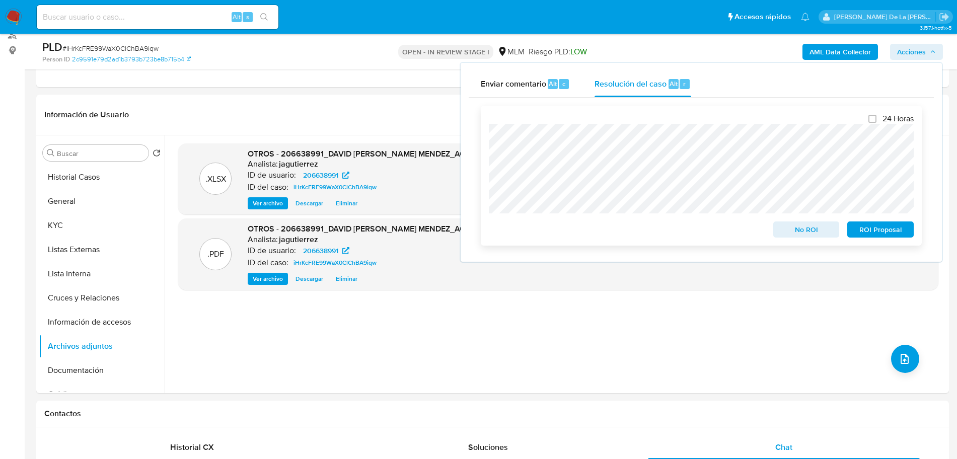
click at [814, 229] on span "No ROI" at bounding box center [806, 230] width 52 height 14
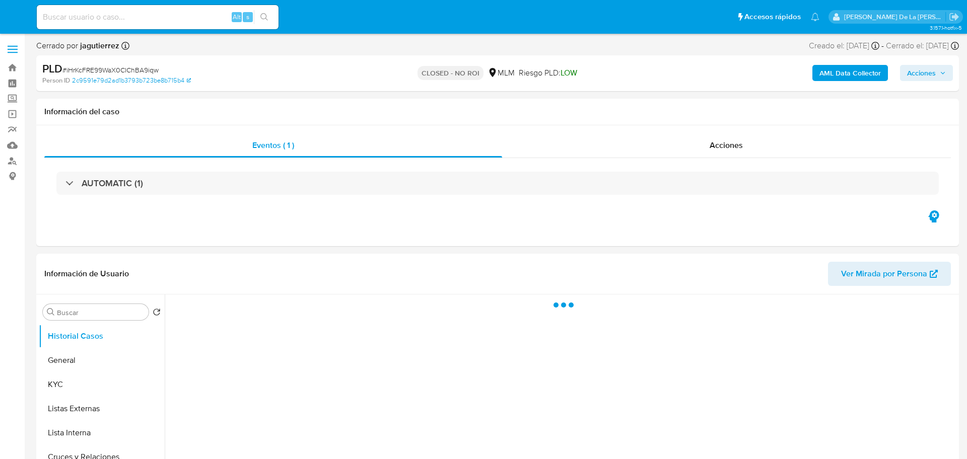
select select "10"
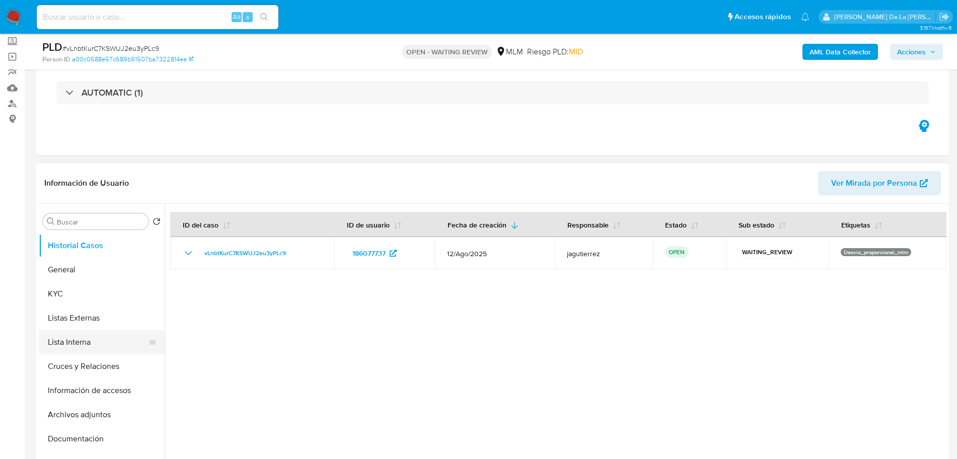
scroll to position [126, 0]
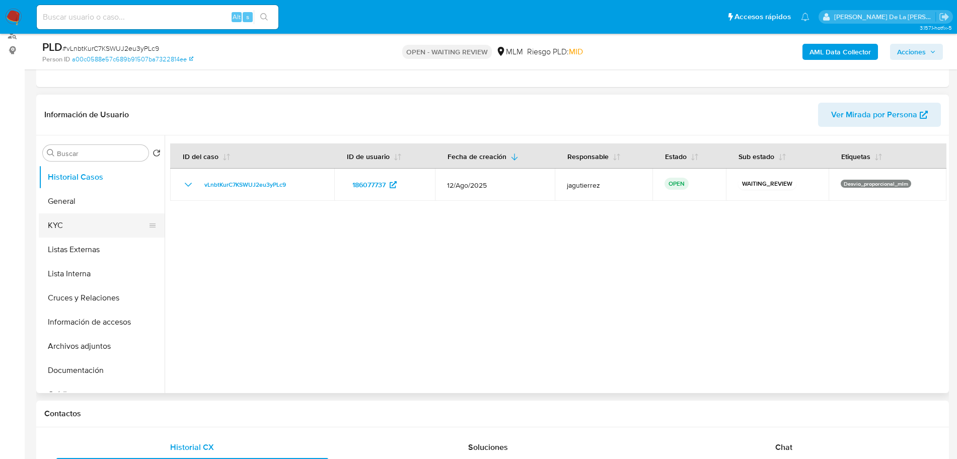
select select "10"
click at [55, 203] on button "General" at bounding box center [98, 201] width 118 height 24
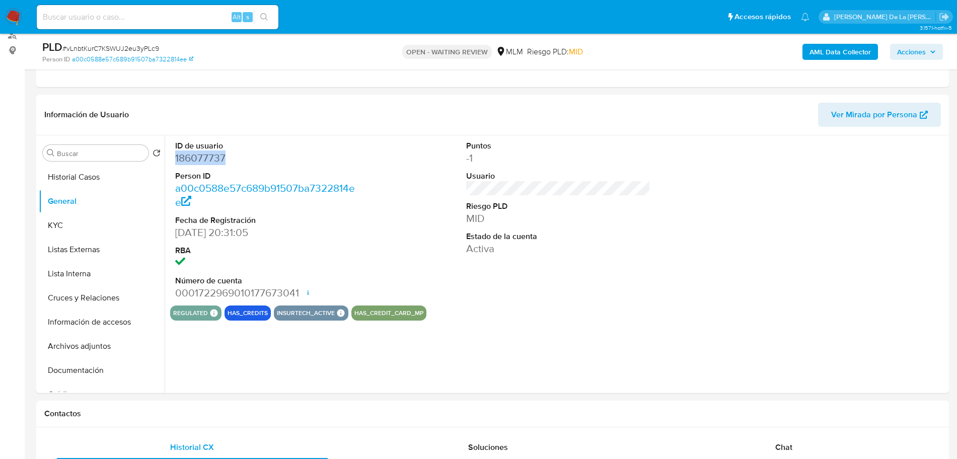
click at [212, 161] on dd "186077737" at bounding box center [267, 158] width 184 height 14
click at [335, 219] on dt "Fecha de Registración" at bounding box center [267, 220] width 184 height 11
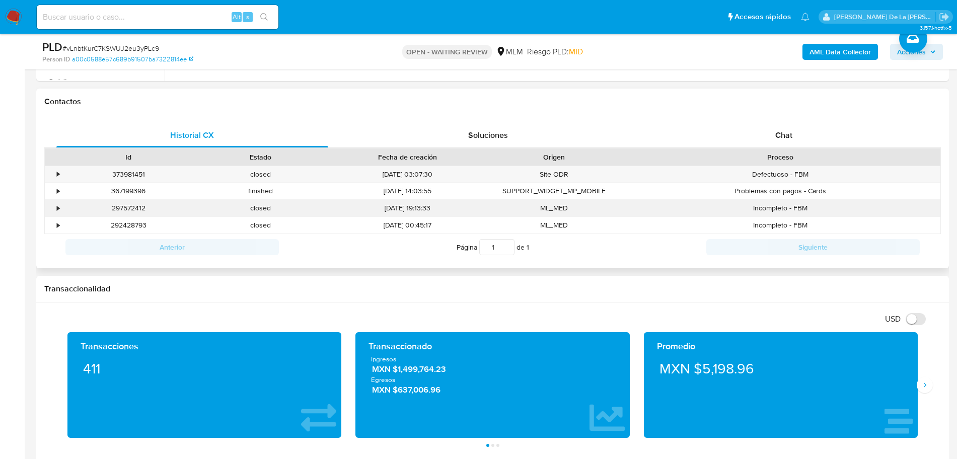
scroll to position [441, 0]
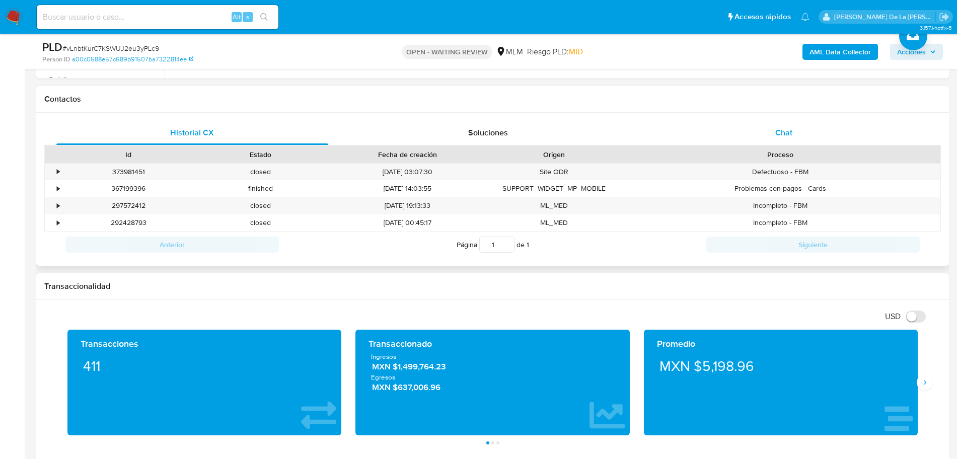
click at [797, 130] on div "Chat" at bounding box center [784, 133] width 272 height 24
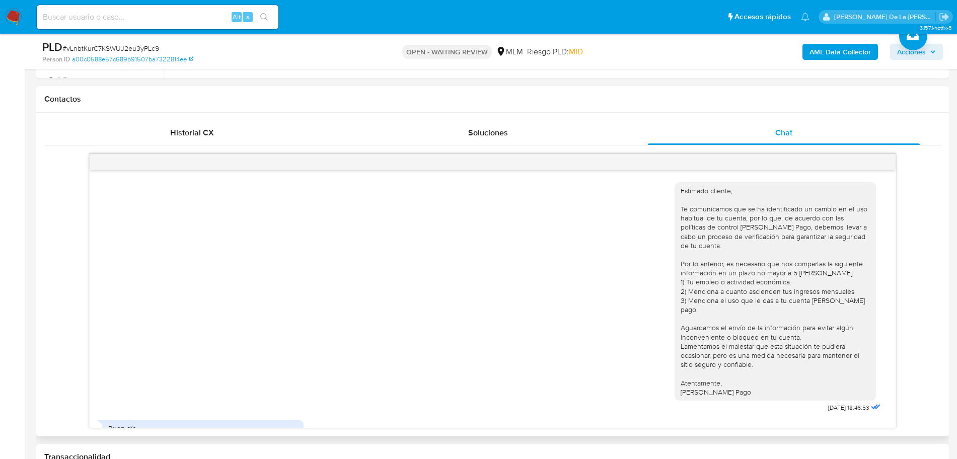
scroll to position [50, 0]
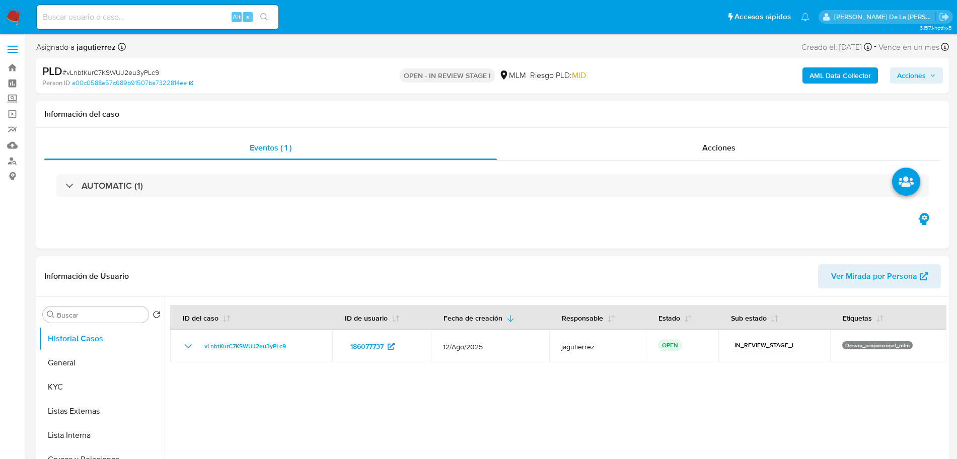
select select "10"
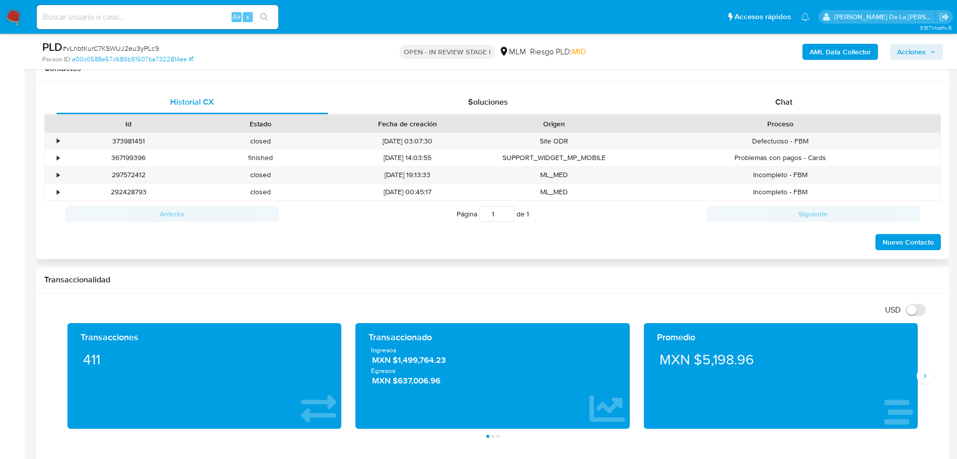
scroll to position [441, 0]
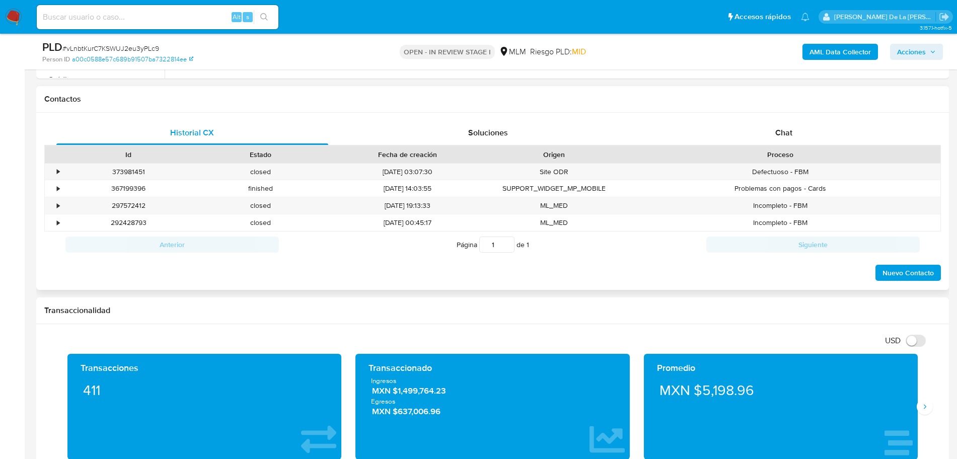
click at [768, 149] on div "Proceso" at bounding box center [780, 154] width 320 height 17
click at [781, 135] on span "Chat" at bounding box center [783, 133] width 17 height 12
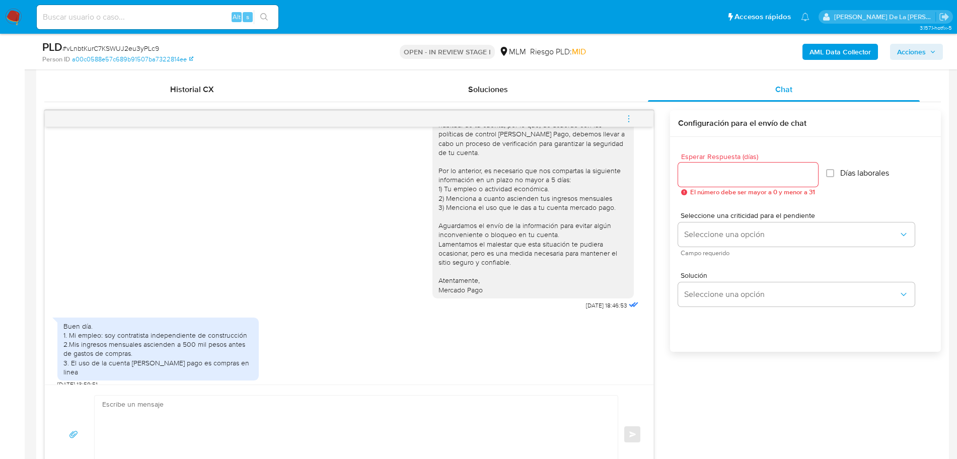
scroll to position [503, 0]
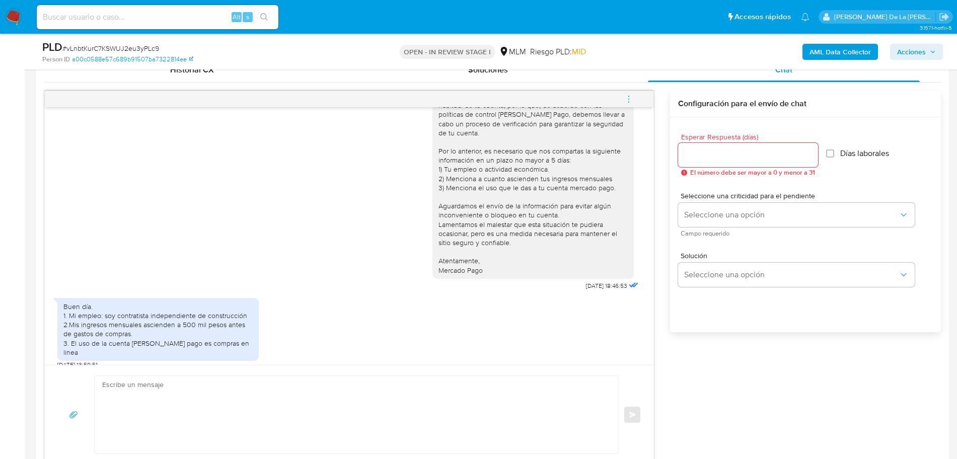
click at [627, 101] on icon "menu-action" at bounding box center [628, 99] width 9 height 9
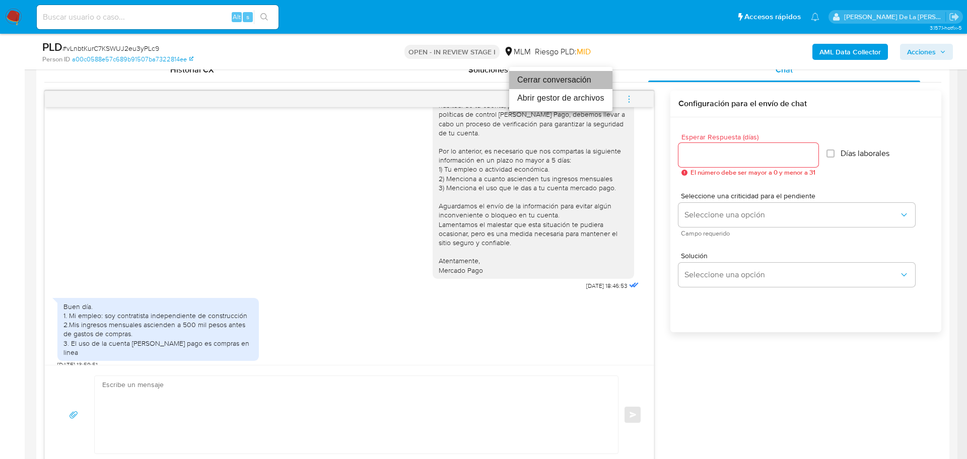
click at [543, 82] on li "Cerrar conversación" at bounding box center [560, 80] width 103 height 18
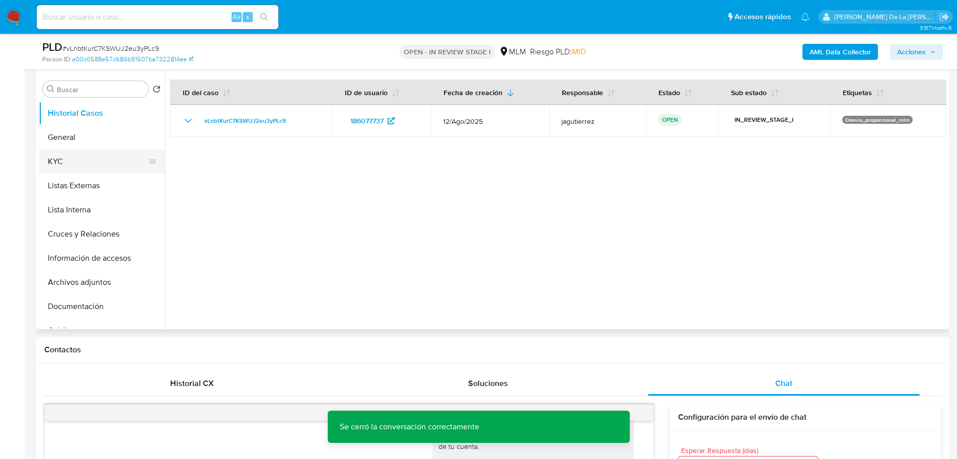
scroll to position [126, 0]
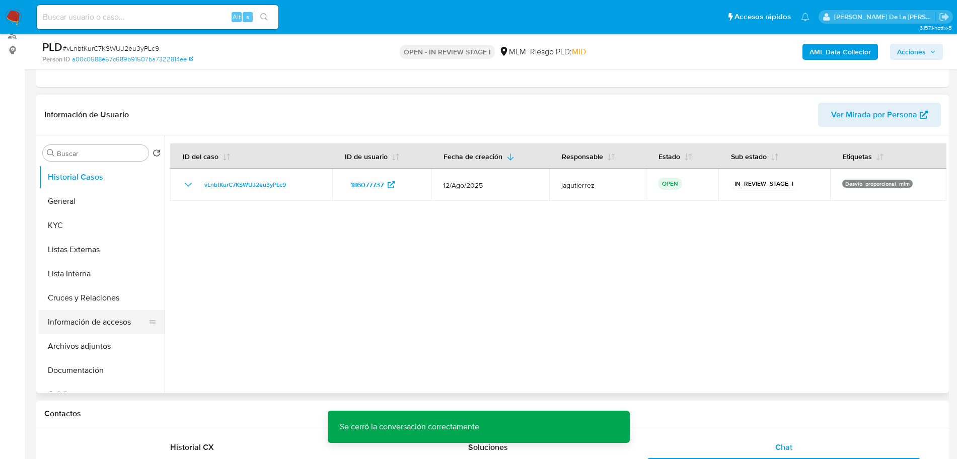
click at [99, 323] on button "Información de accesos" at bounding box center [98, 322] width 118 height 24
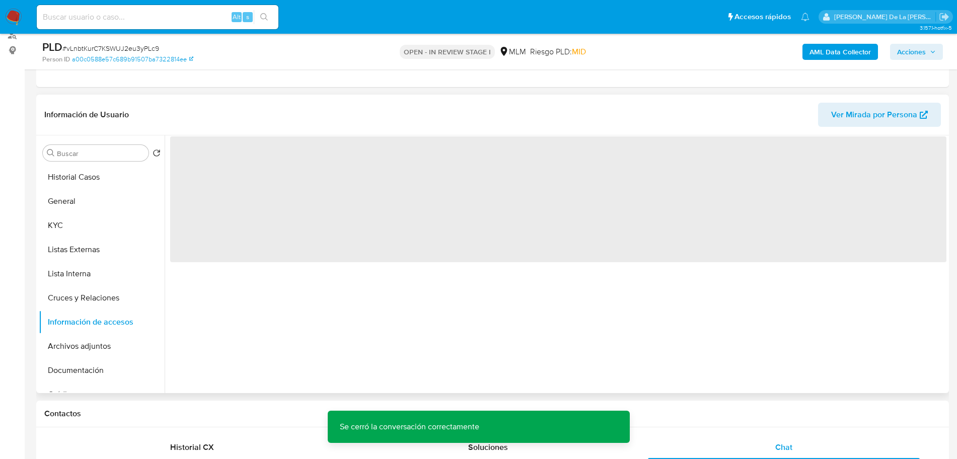
scroll to position [63, 0]
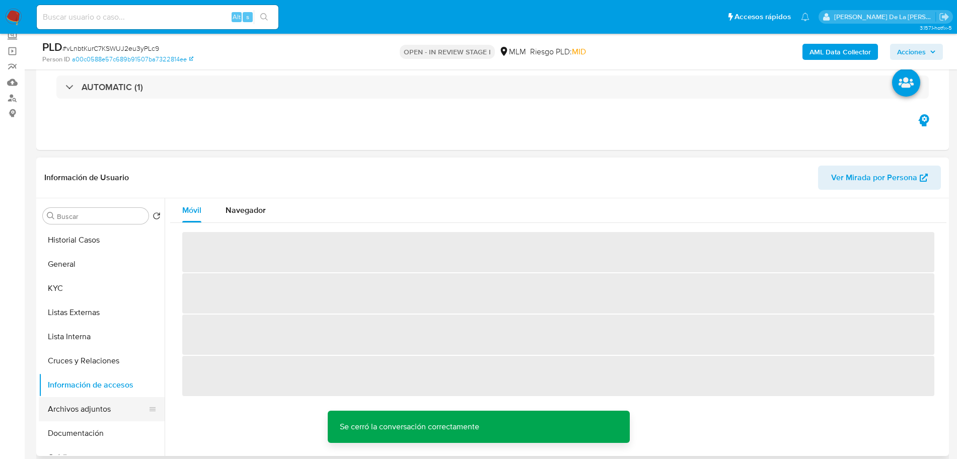
click at [103, 407] on button "Archivos adjuntos" at bounding box center [98, 409] width 118 height 24
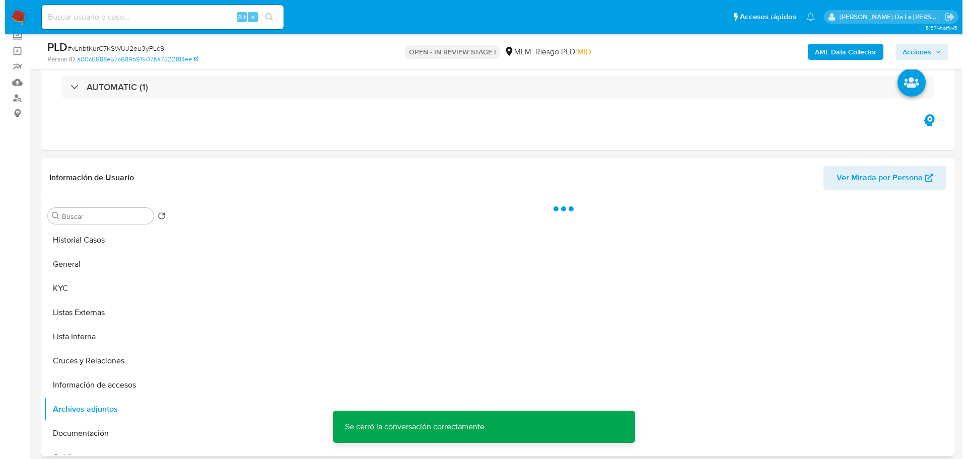
scroll to position [126, 0]
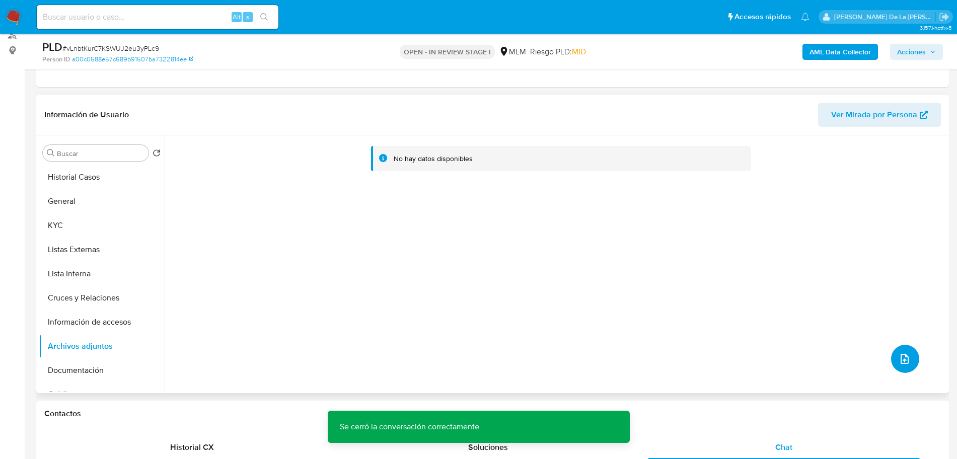
click at [910, 361] on button "upload-file" at bounding box center [905, 359] width 28 height 28
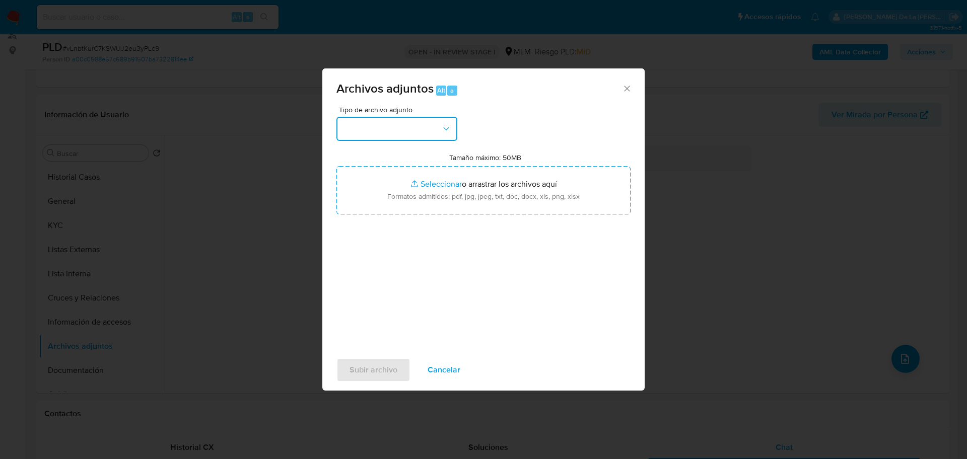
click at [411, 140] on button "button" at bounding box center [396, 129] width 121 height 24
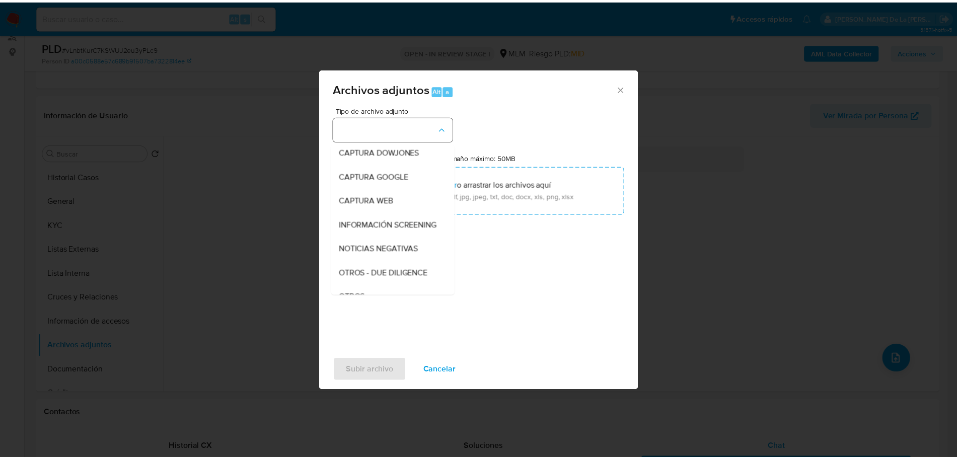
scroll to position [52, 0]
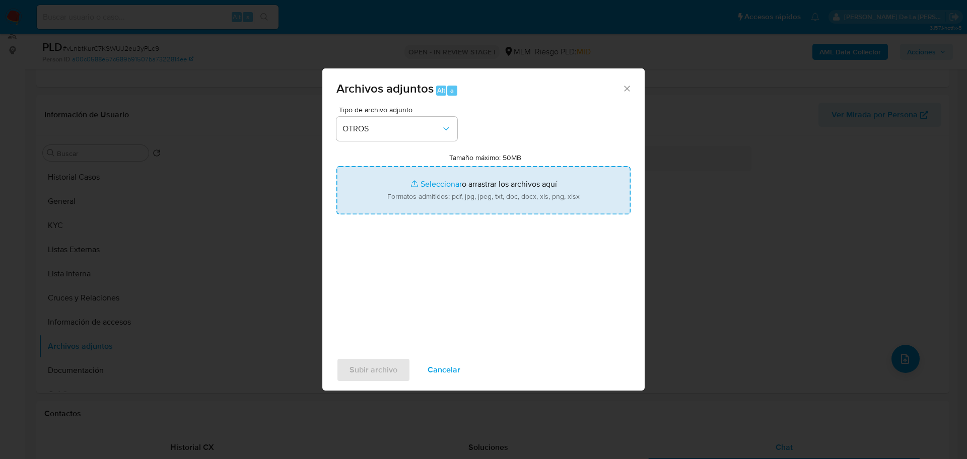
type input "C:\fakepath\186077737_LUIS MOSQUEDA SALVADOR_AGO2025.pdf"
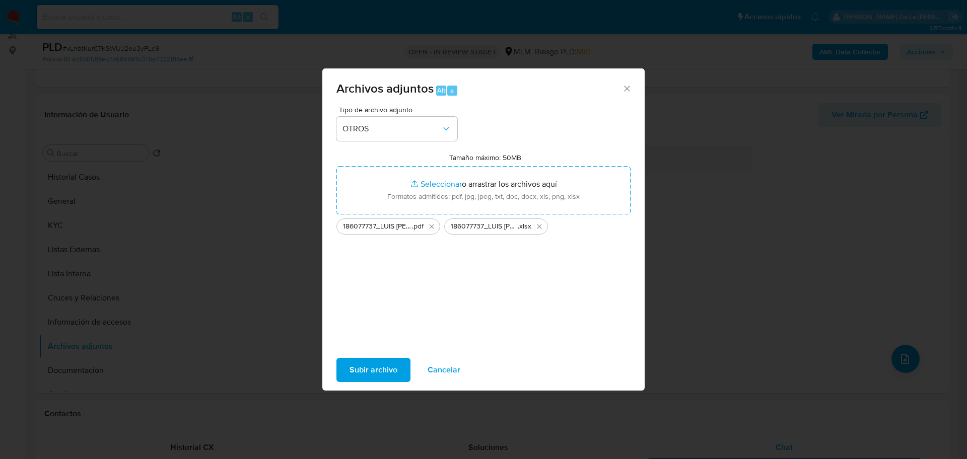
click at [380, 363] on span "Subir archivo" at bounding box center [373, 370] width 48 height 22
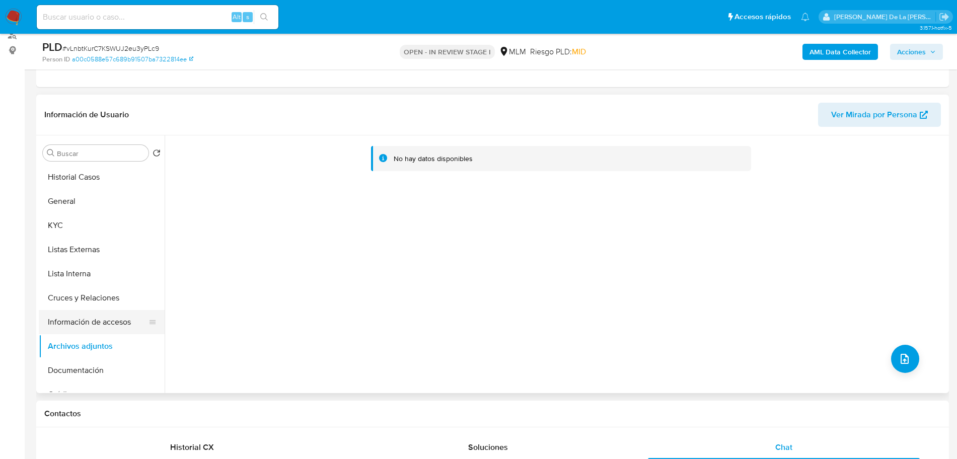
click at [112, 327] on button "Información de accesos" at bounding box center [98, 322] width 118 height 24
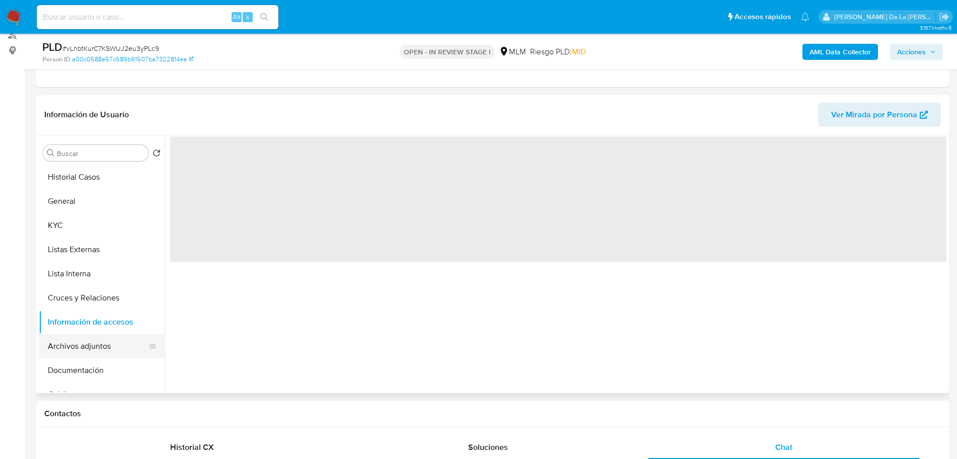
click at [95, 346] on button "Archivos adjuntos" at bounding box center [98, 346] width 118 height 24
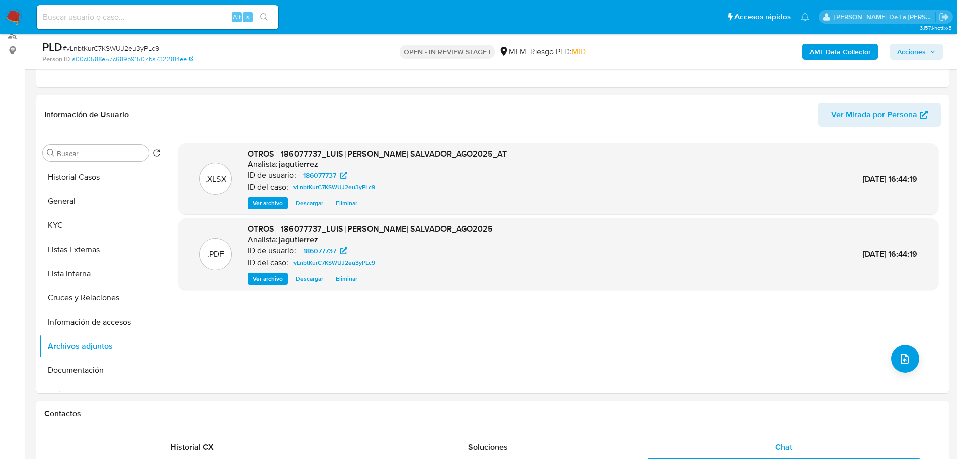
click at [923, 47] on span "Acciones" at bounding box center [911, 52] width 29 height 16
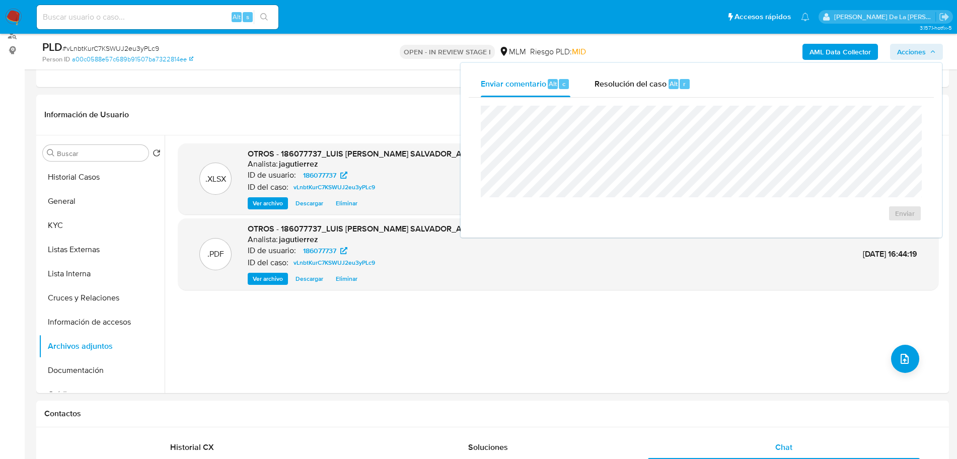
click at [635, 98] on div "Enviar" at bounding box center [701, 164] width 465 height 132
click at [638, 80] on span "Resolución del caso" at bounding box center [631, 84] width 72 height 12
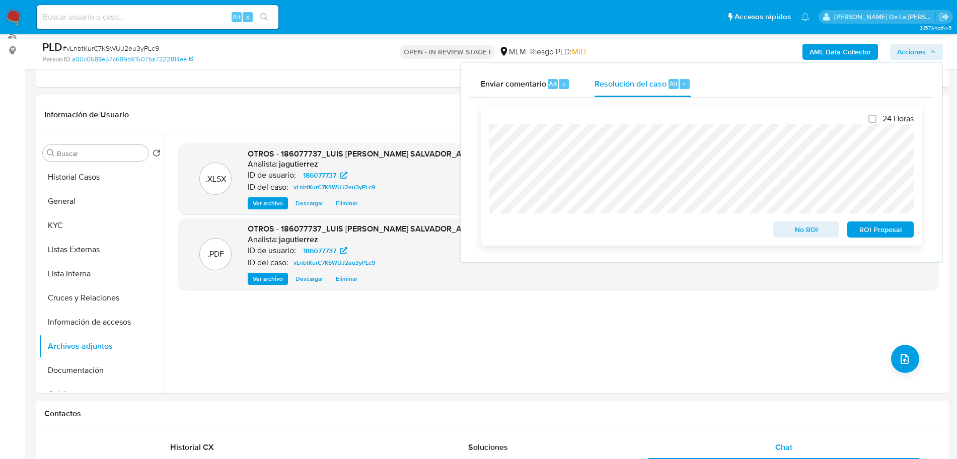
click at [823, 235] on span "No ROI" at bounding box center [806, 230] width 52 height 14
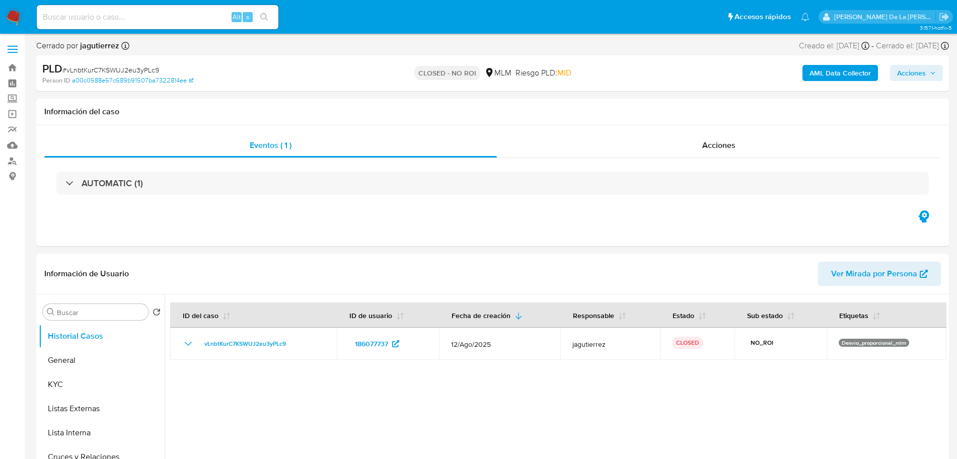
select select "10"
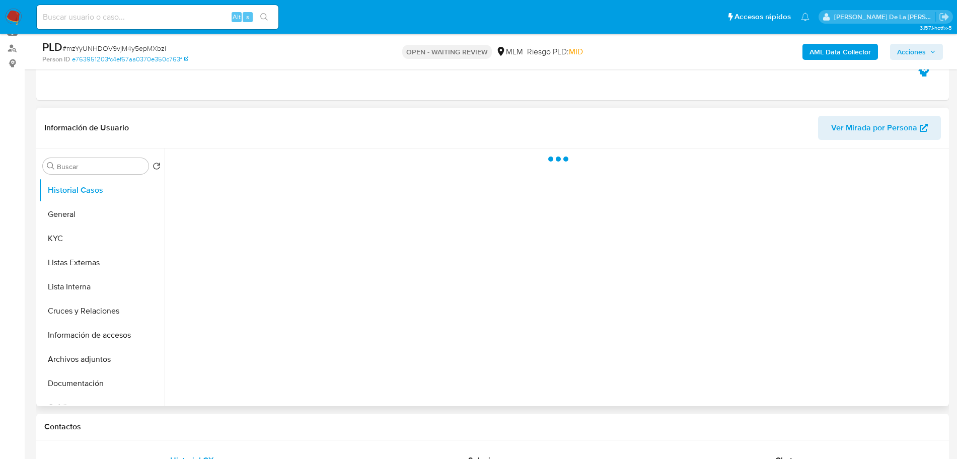
scroll to position [126, 0]
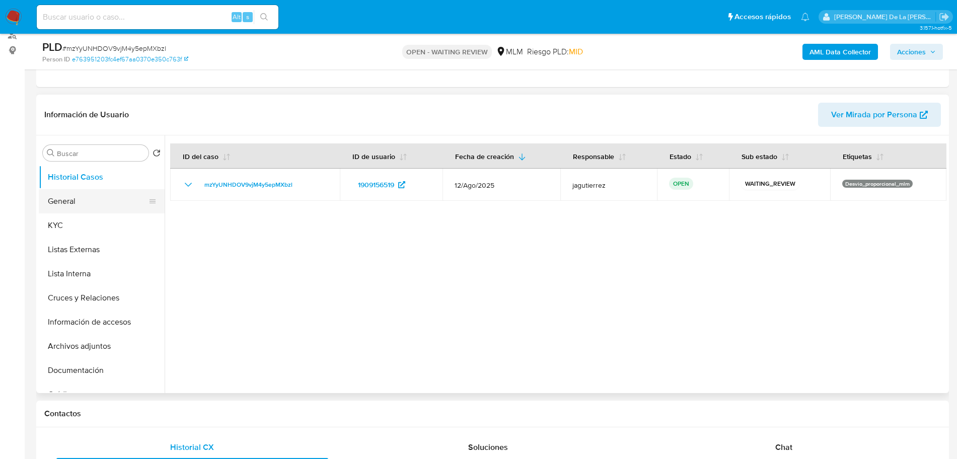
select select "10"
click at [57, 208] on button "General" at bounding box center [98, 201] width 118 height 24
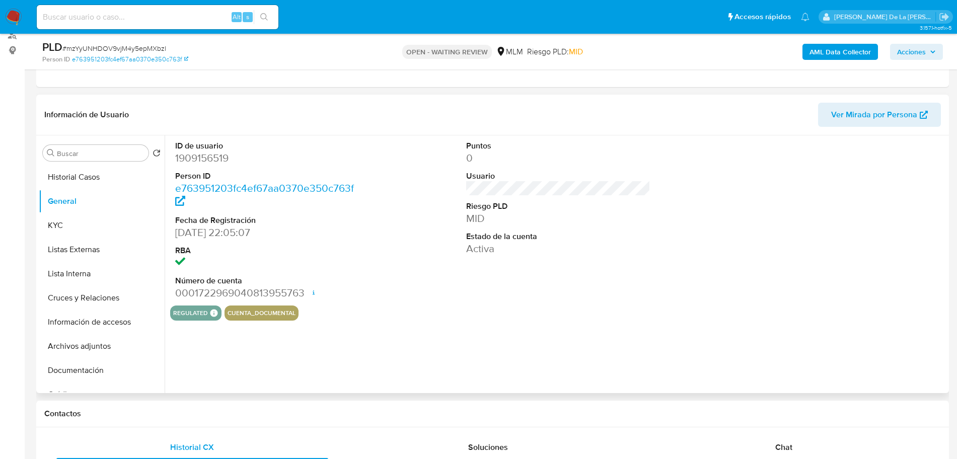
click at [213, 161] on dd "1909156519" at bounding box center [267, 158] width 184 height 14
copy dd "1909156519"
click at [308, 288] on dd "0001722969040813955763 Fecha de apertura 14/12/2024 09:40 Estado ACTIVE" at bounding box center [267, 293] width 184 height 14
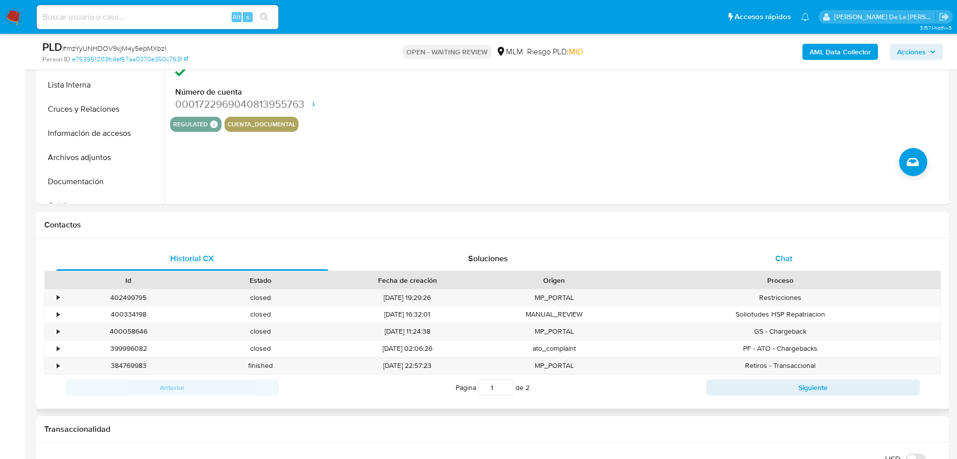
click at [783, 256] on span "Chat" at bounding box center [783, 259] width 17 height 12
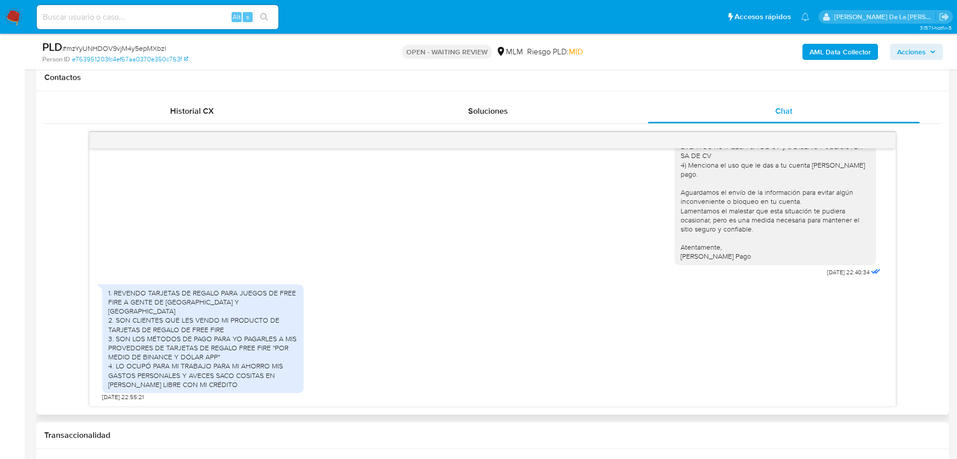
scroll to position [503, 0]
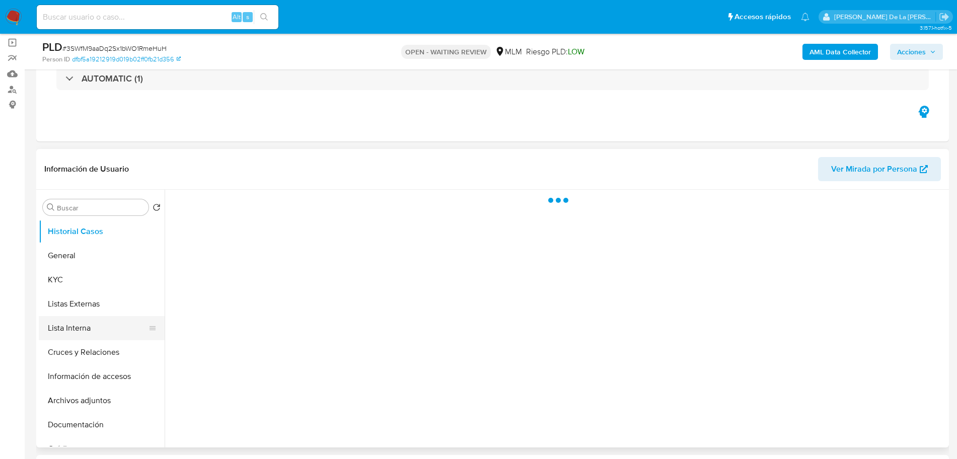
scroll to position [126, 0]
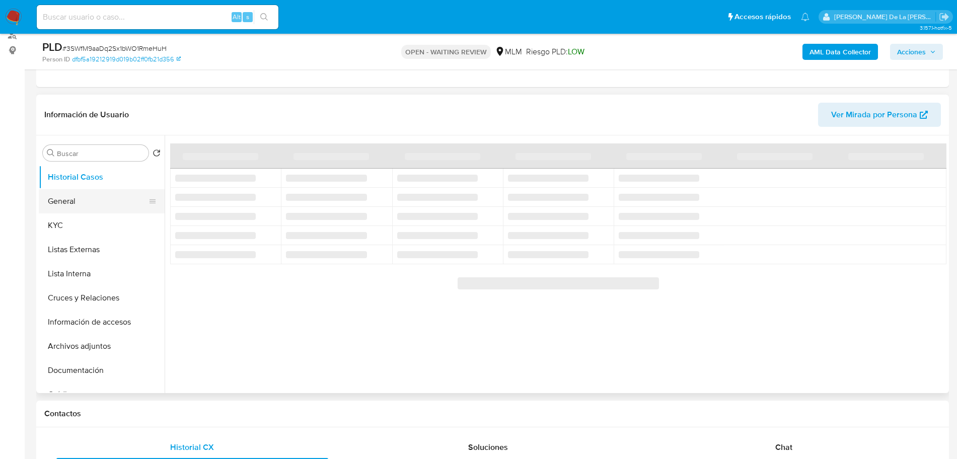
click at [89, 206] on button "General" at bounding box center [98, 201] width 118 height 24
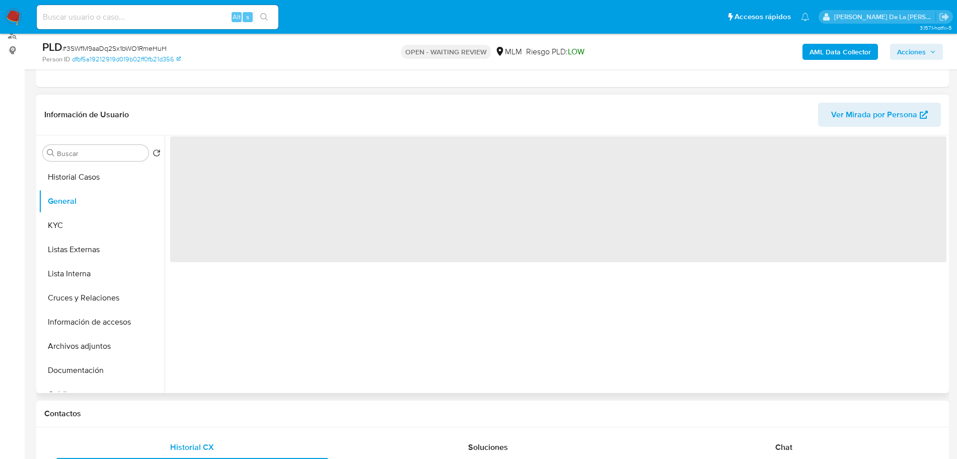
select select "10"
click at [209, 161] on span "‌" at bounding box center [558, 199] width 776 height 126
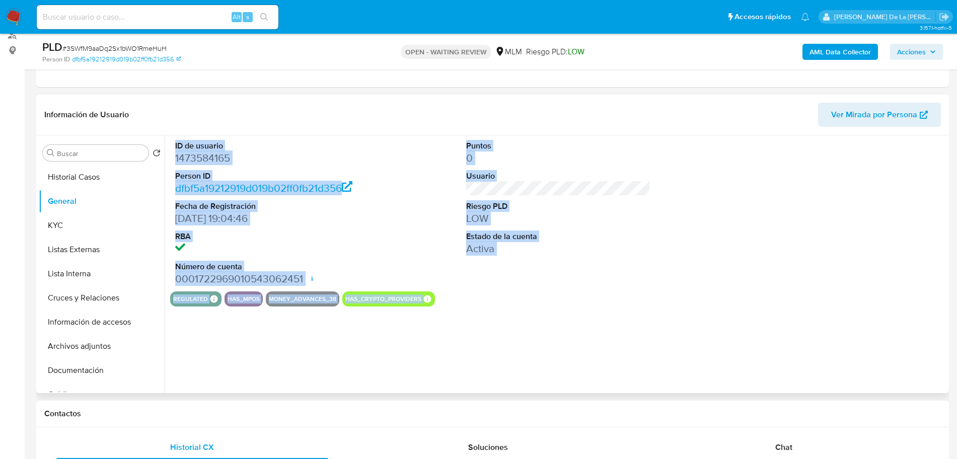
click at [209, 157] on dd "1473584165" at bounding box center [267, 158] width 184 height 14
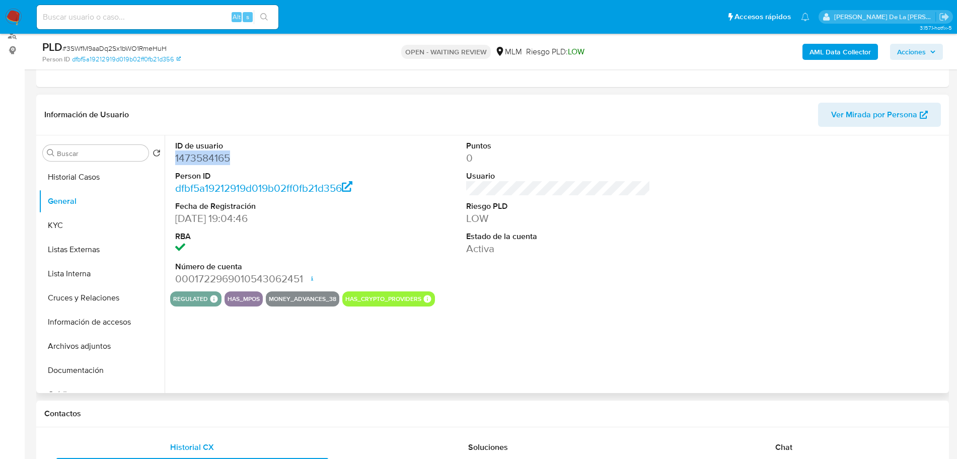
click at [209, 157] on dd "1473584165" at bounding box center [267, 158] width 184 height 14
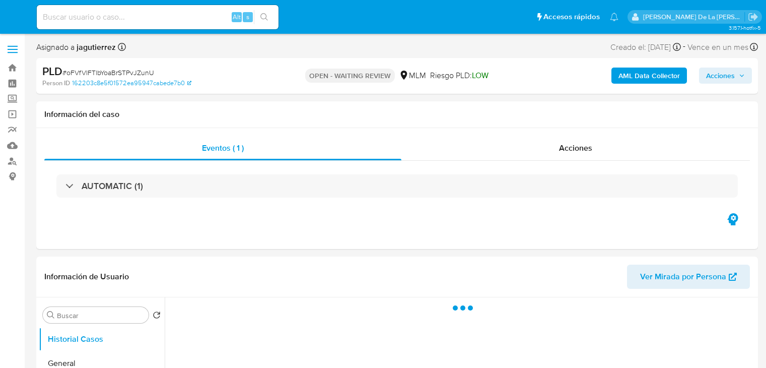
select select "10"
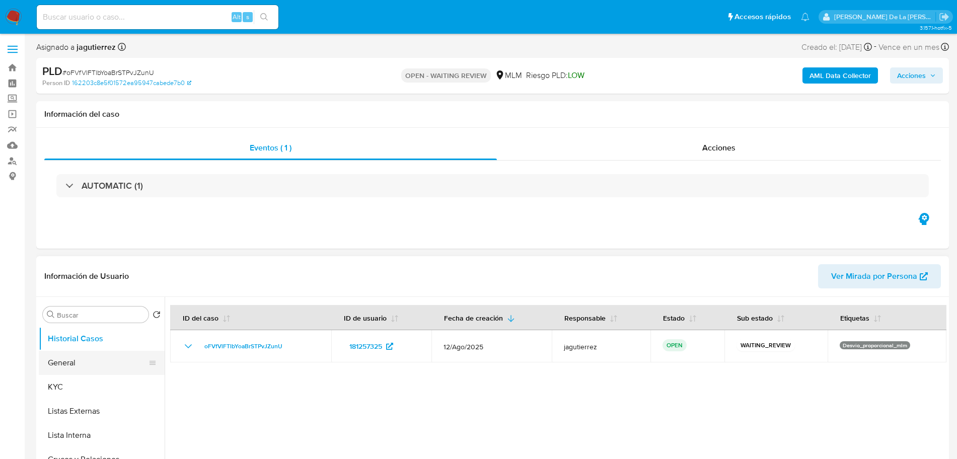
click at [67, 361] on button "General" at bounding box center [98, 363] width 118 height 24
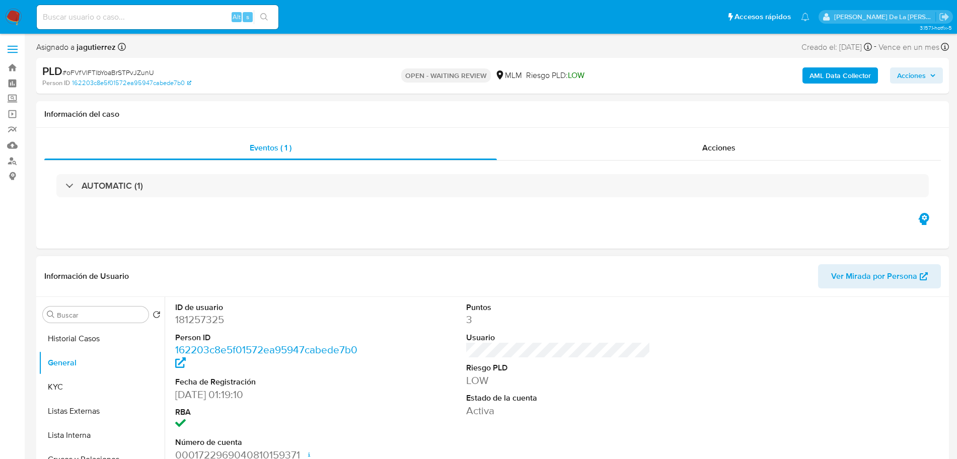
click at [210, 326] on dd "181257325" at bounding box center [267, 320] width 184 height 14
copy dd "181257325"
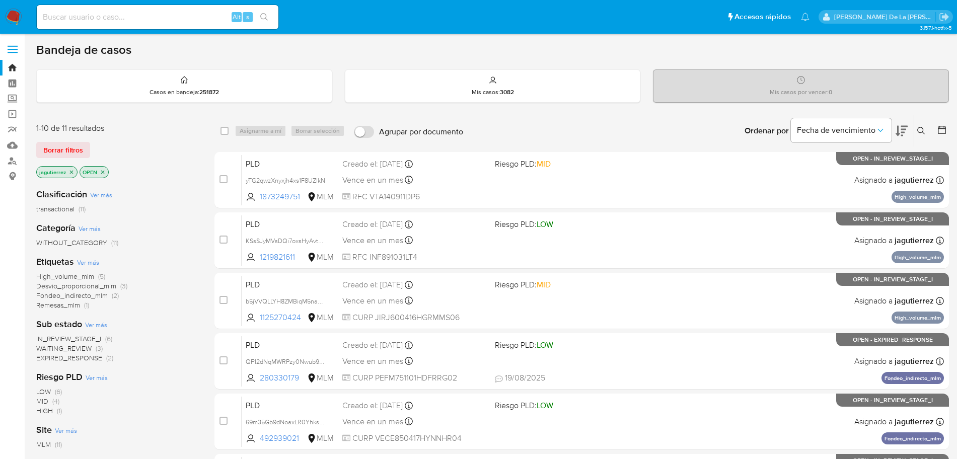
click at [70, 170] on icon "close-filter" at bounding box center [71, 172] width 6 height 6
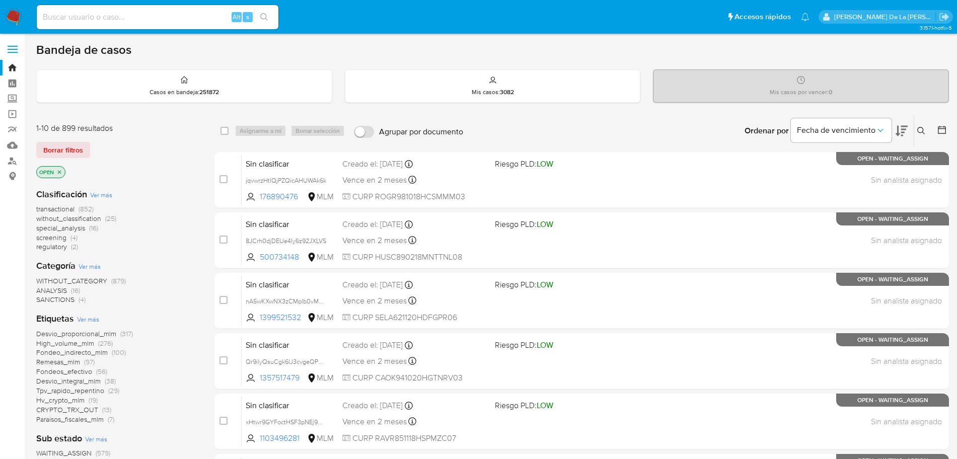
click at [59, 240] on span "screening" at bounding box center [51, 238] width 30 height 10
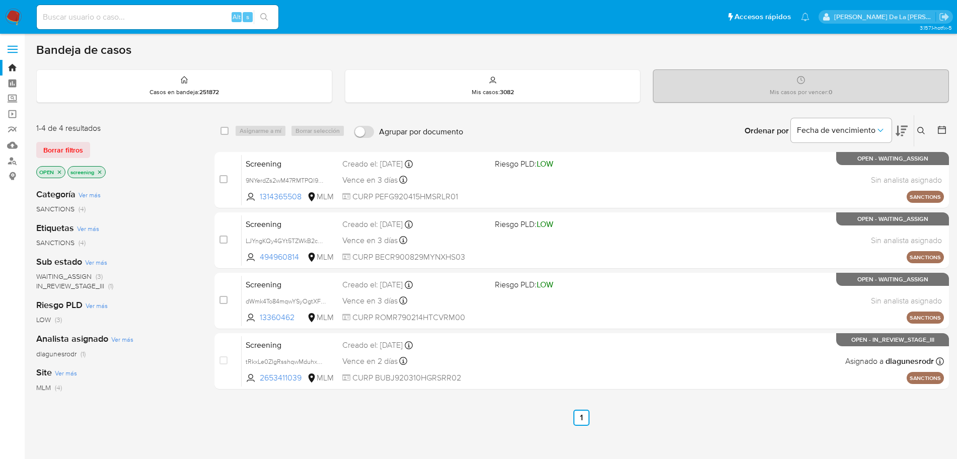
drag, startPoint x: 17, startPoint y: 11, endPoint x: 38, endPoint y: 7, distance: 20.9
click at [17, 12] on img at bounding box center [13, 17] width 17 height 17
